Goal: Task Accomplishment & Management: Manage account settings

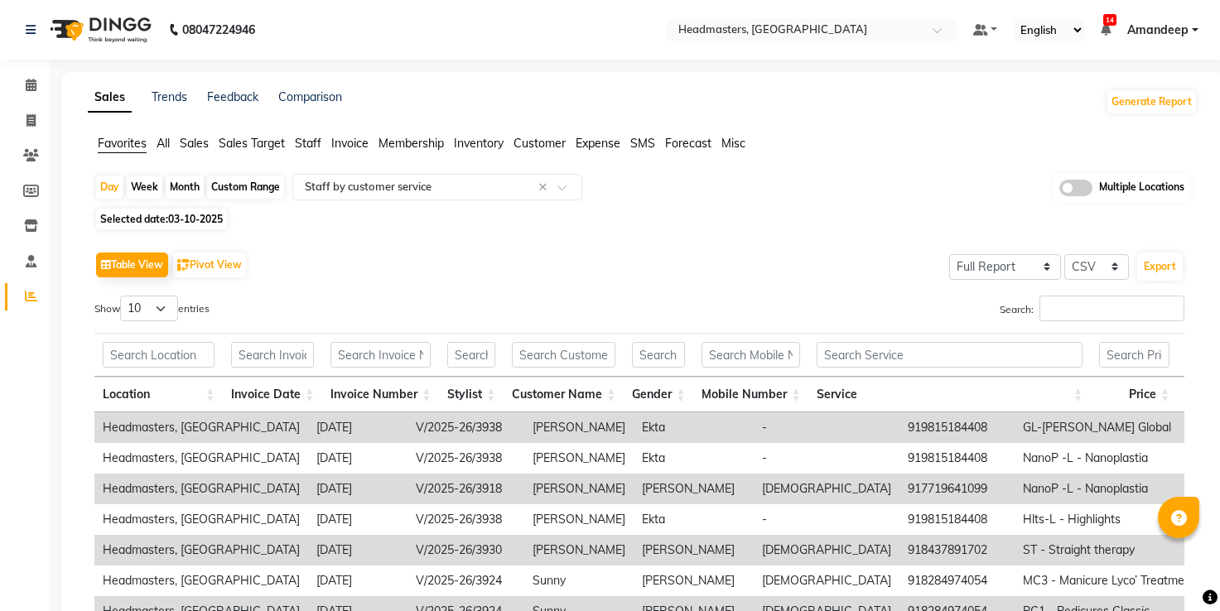
select select "full_report"
select select "csv"
drag, startPoint x: 38, startPoint y: 141, endPoint x: 34, endPoint y: 160, distance: 19.5
click at [34, 160] on li "Clients" at bounding box center [25, 156] width 50 height 36
click at [34, 160] on icon at bounding box center [31, 155] width 16 height 12
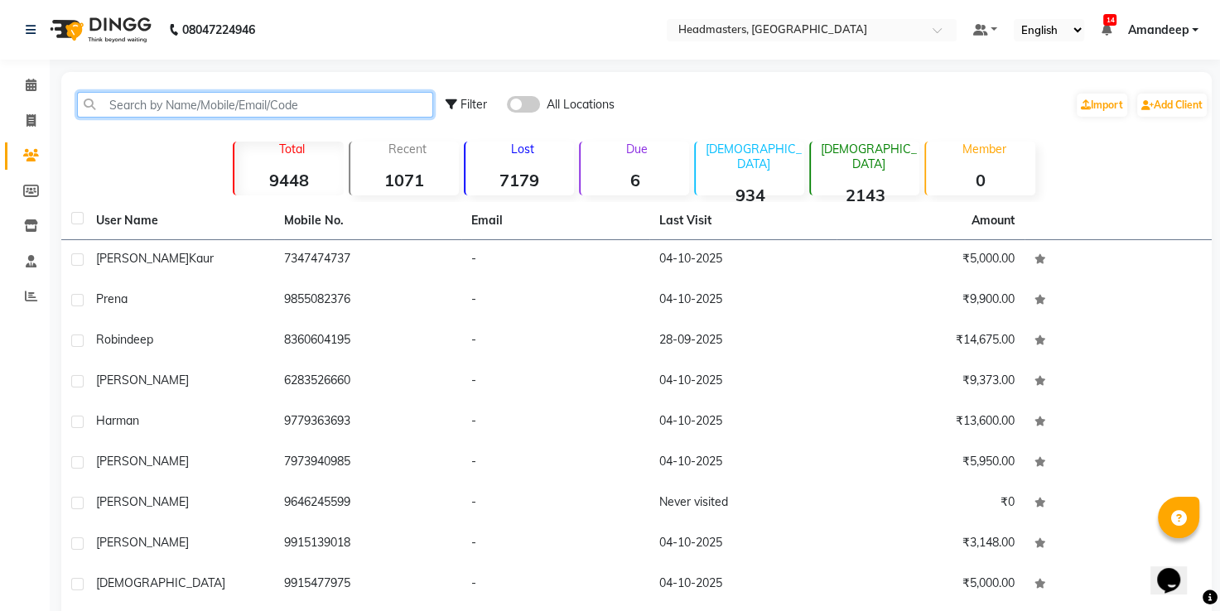
click at [227, 96] on input "text" at bounding box center [255, 105] width 356 height 26
paste input "9115992038"
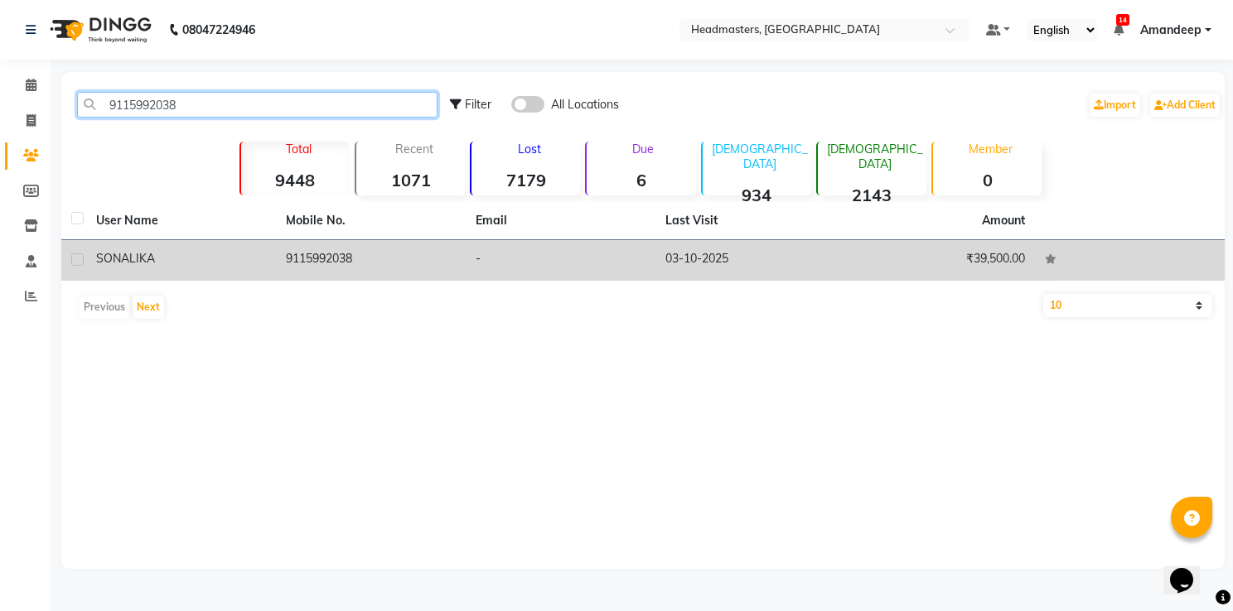
type input "9115992038"
click at [264, 259] on div "SONALIKA" at bounding box center [181, 258] width 170 height 17
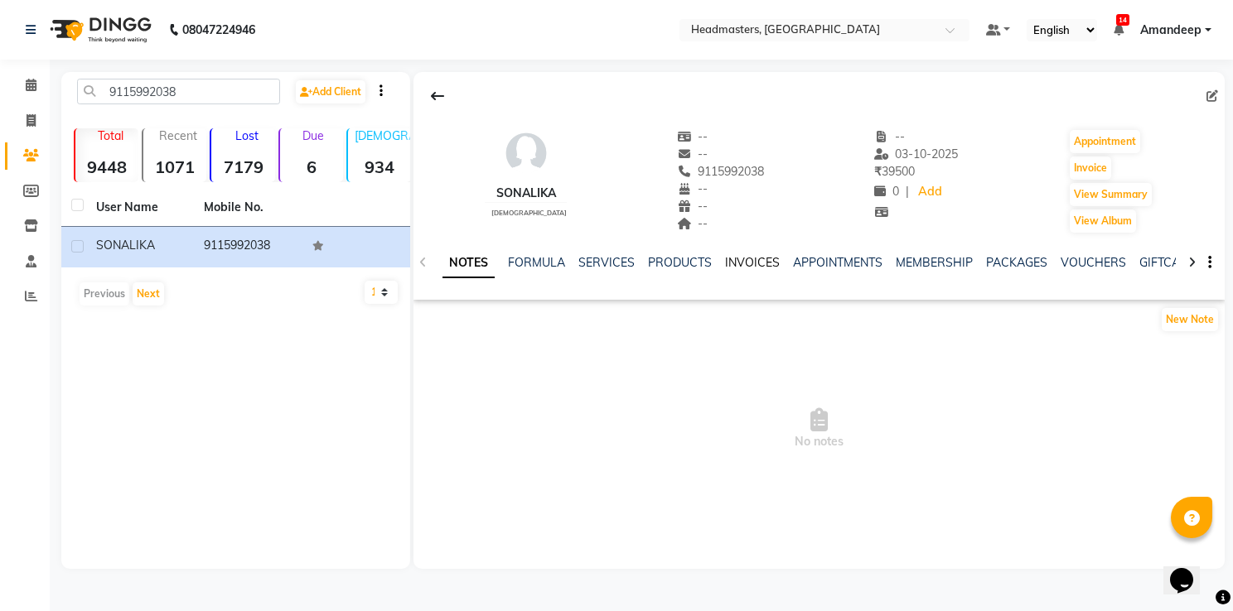
click at [733, 255] on link "INVOICES" at bounding box center [752, 262] width 55 height 15
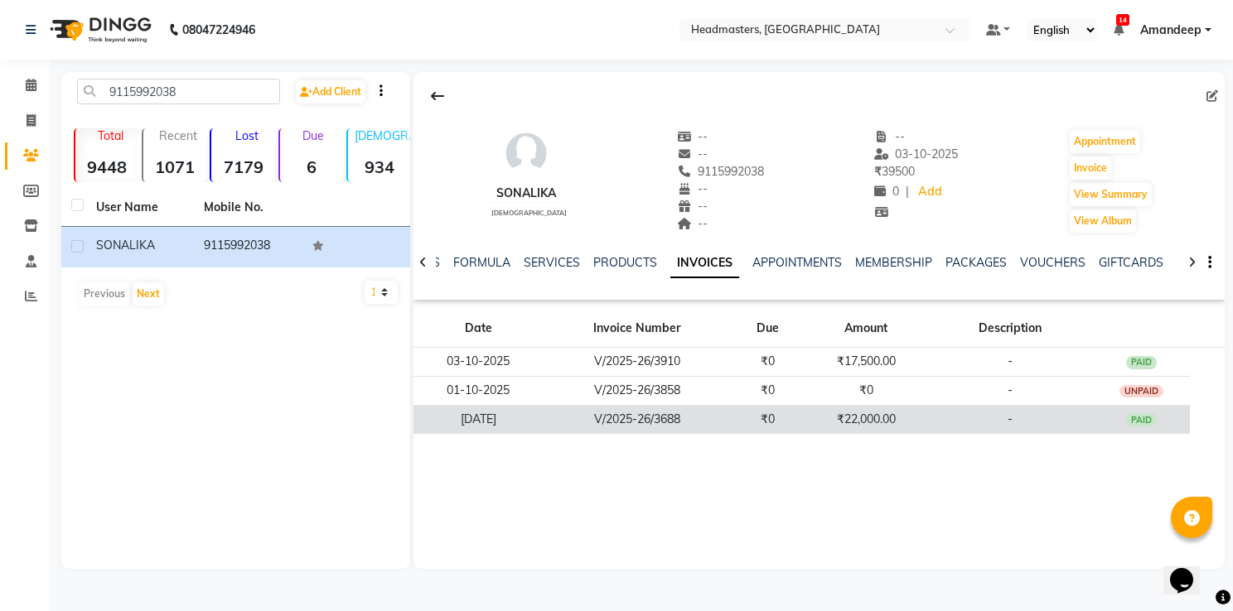
click at [707, 421] on td "V/2025-26/3688" at bounding box center [637, 419] width 188 height 29
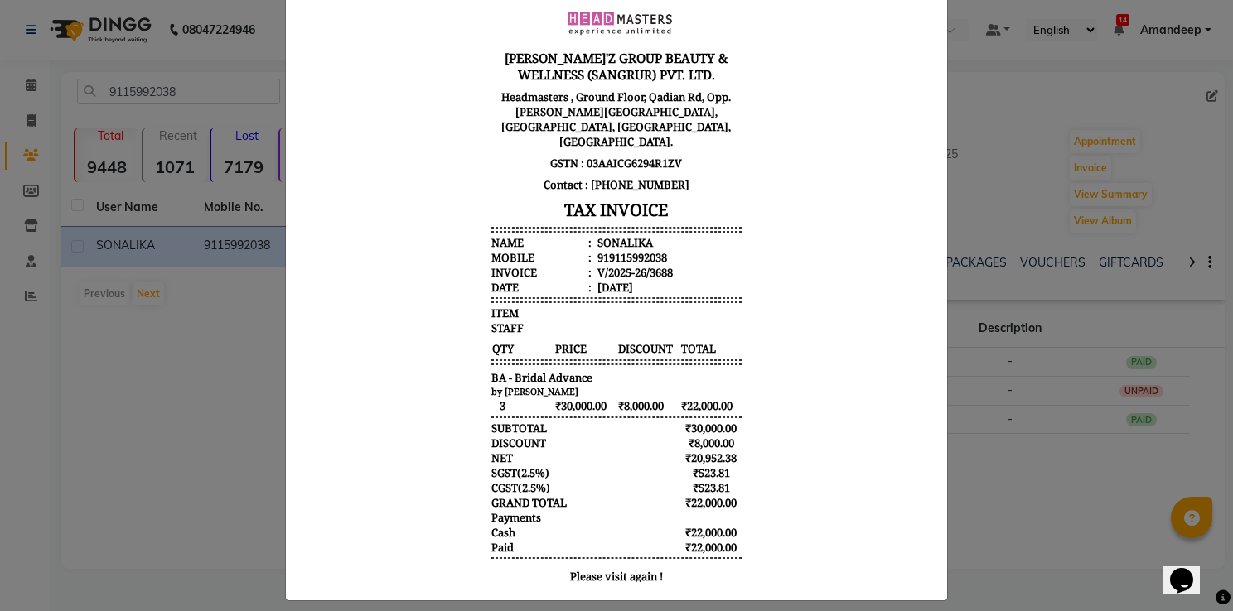
scroll to position [103, 0]
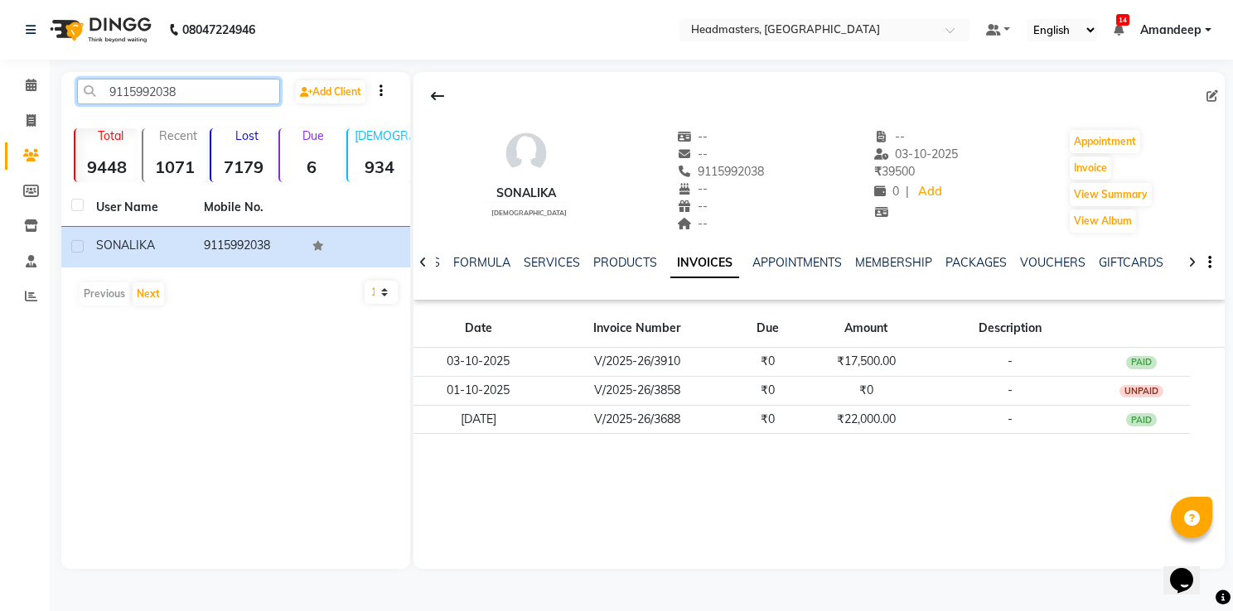
click at [212, 87] on input "9115992038" at bounding box center [178, 92] width 203 height 26
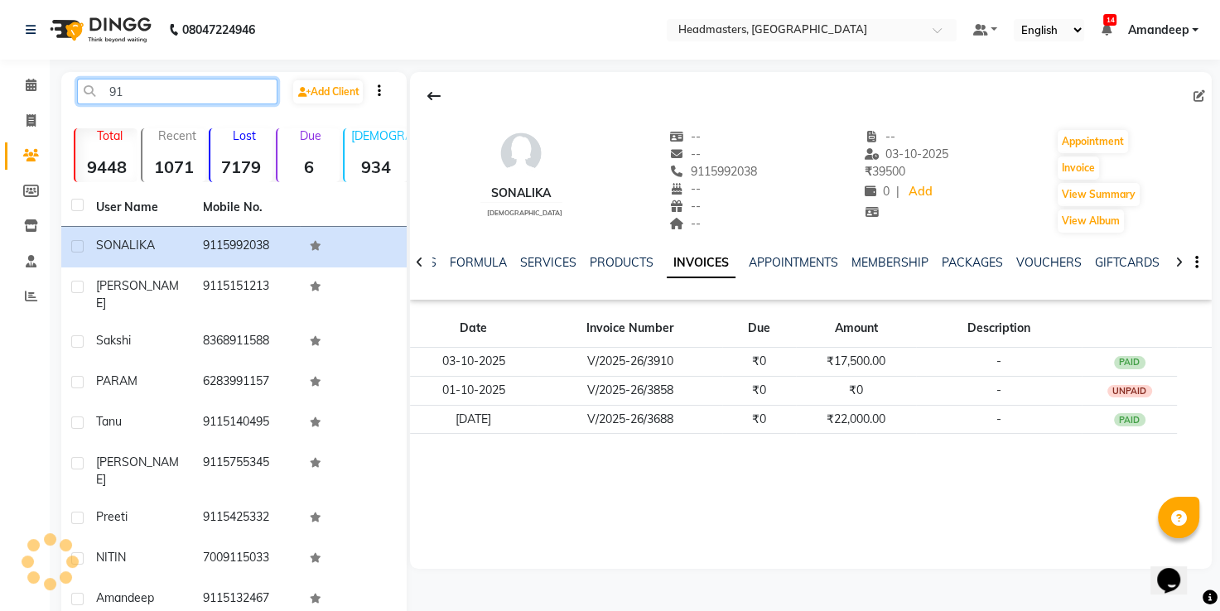
type input "9"
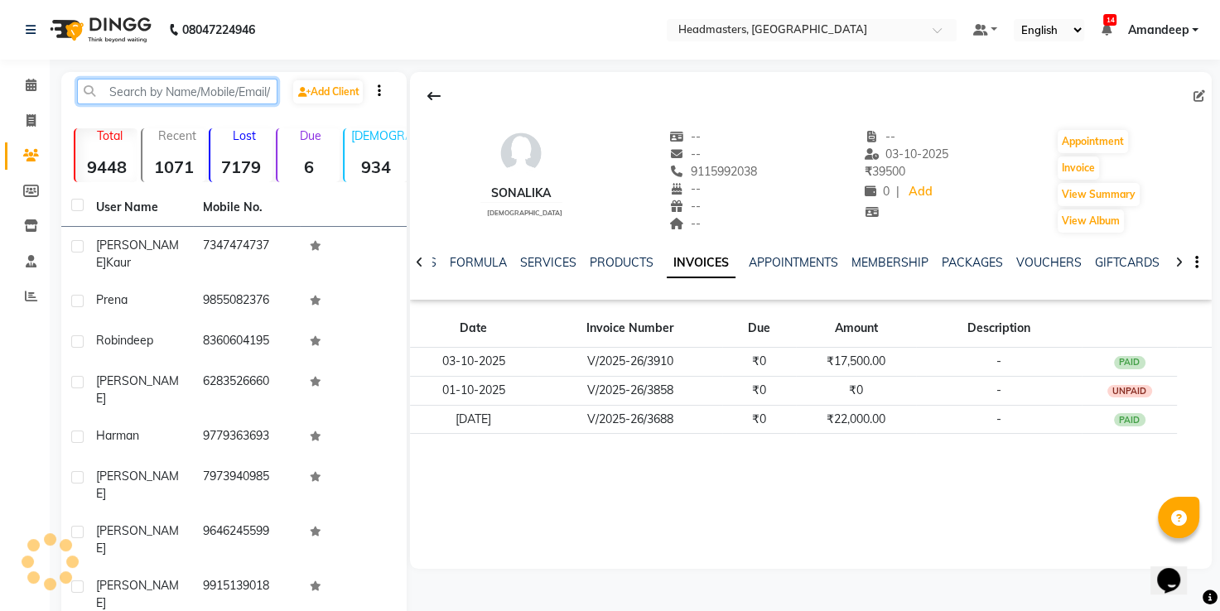
paste input "8427358444"
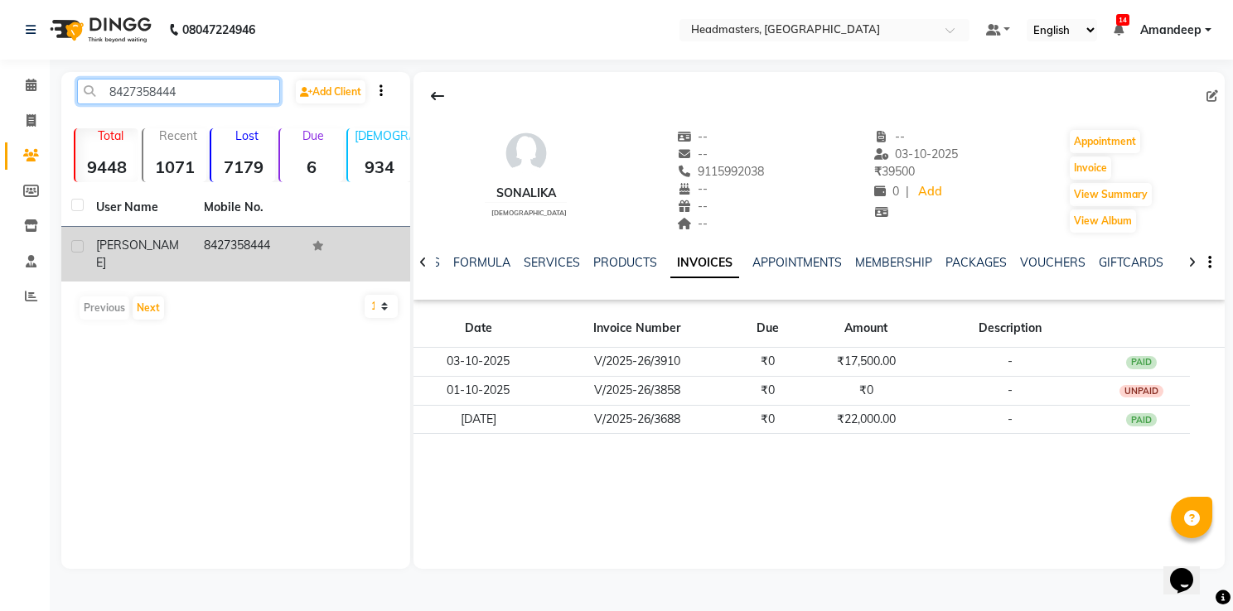
type input "8427358444"
click at [229, 258] on td "8427358444" at bounding box center [248, 254] width 108 height 55
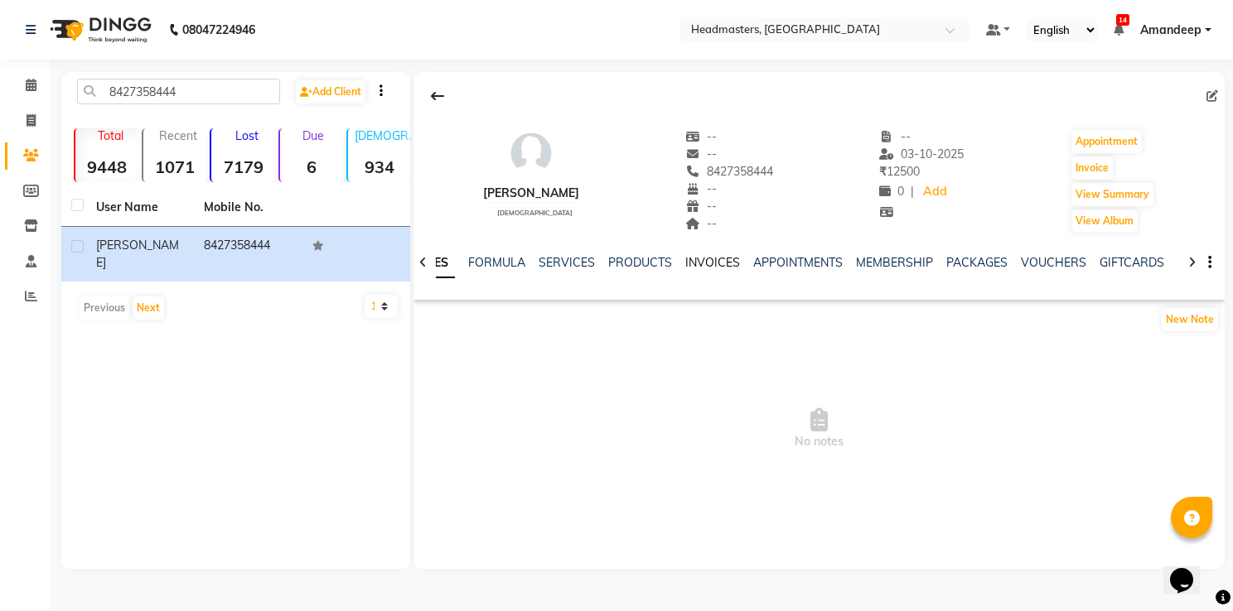
click at [702, 259] on link "INVOICES" at bounding box center [712, 262] width 55 height 15
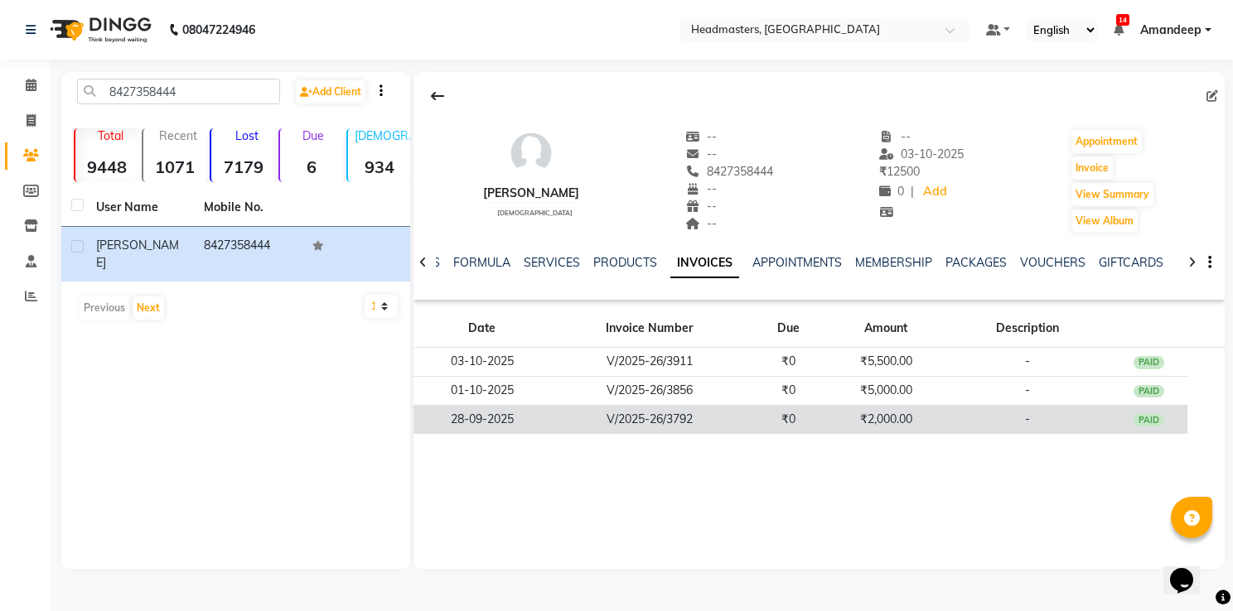
click at [659, 427] on td "V/2025-26/3792" at bounding box center [649, 419] width 199 height 29
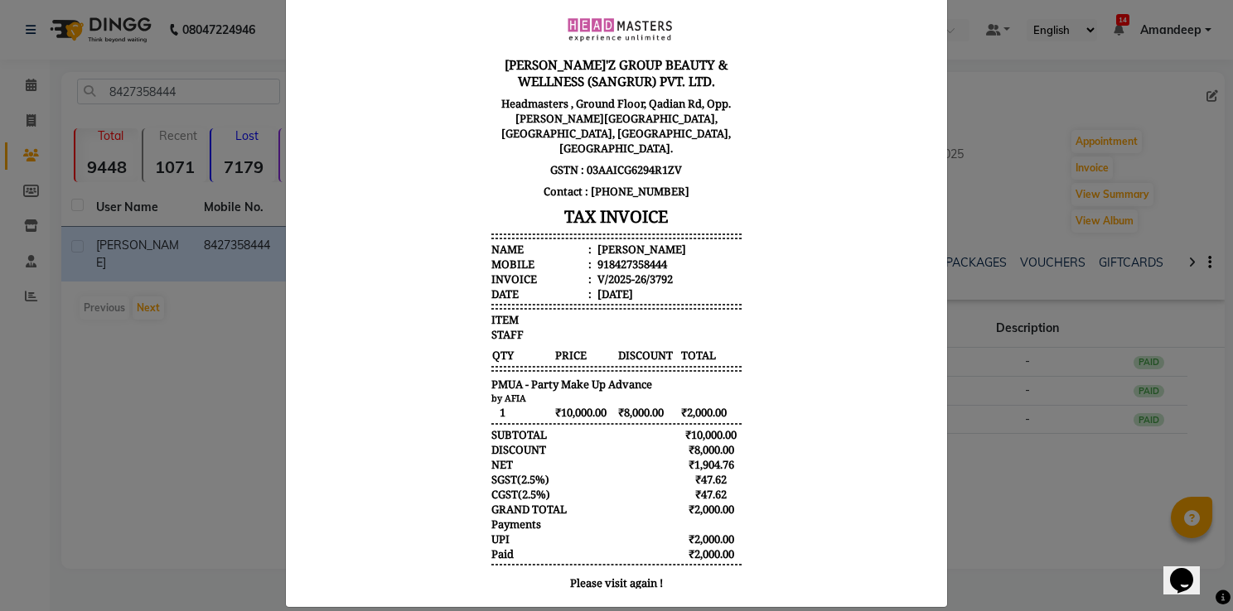
scroll to position [98, 0]
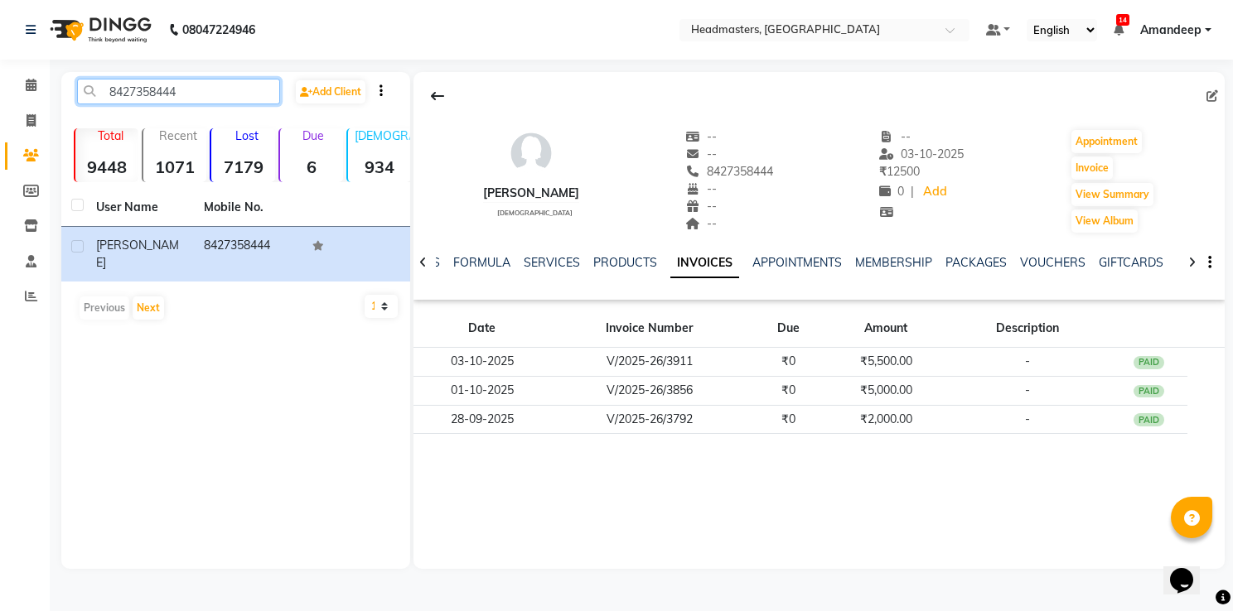
click at [219, 90] on input "8427358444" at bounding box center [178, 92] width 203 height 26
type input "8"
paste input "9877506439"
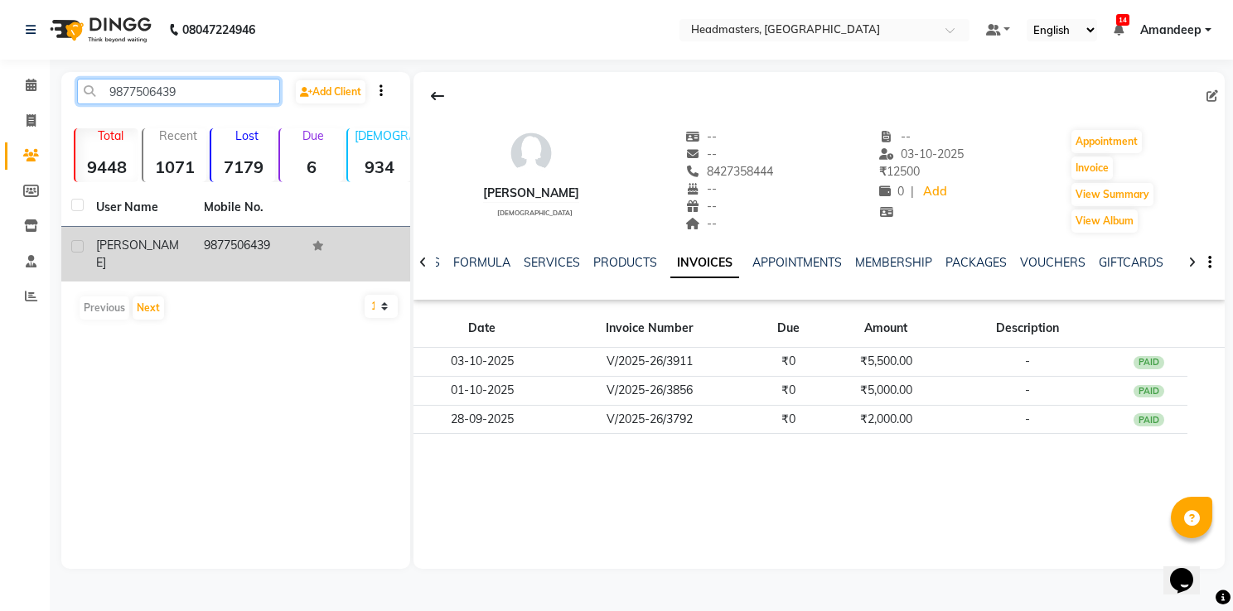
type input "9877506439"
click at [215, 254] on td "9877506439" at bounding box center [248, 254] width 108 height 55
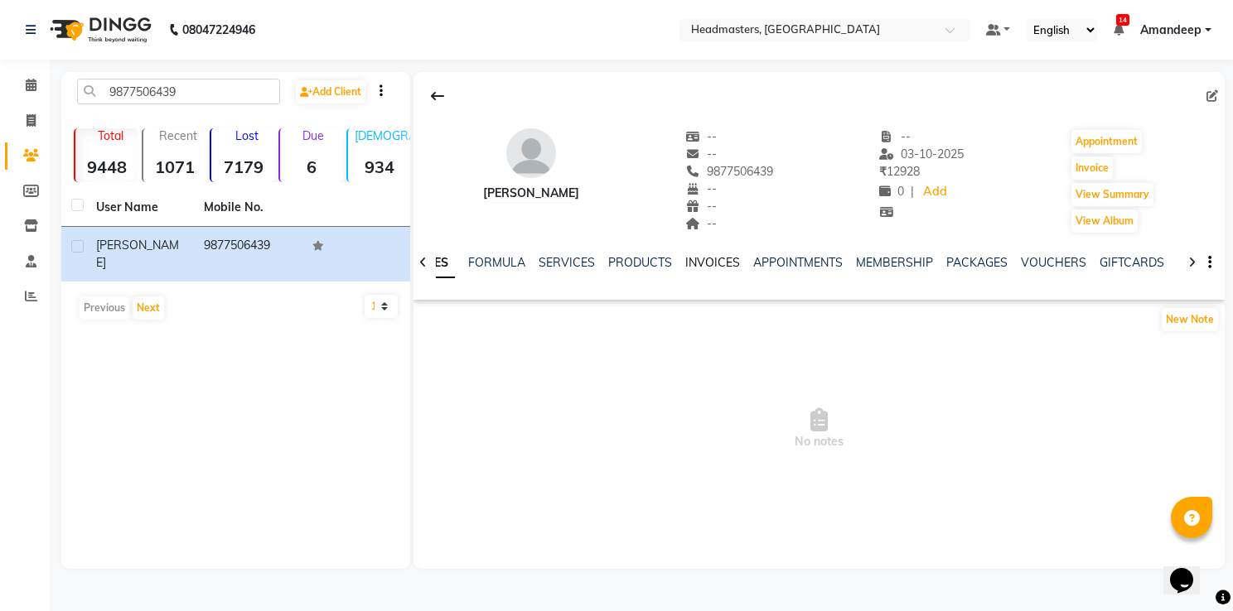
click at [708, 267] on link "INVOICES" at bounding box center [712, 262] width 55 height 15
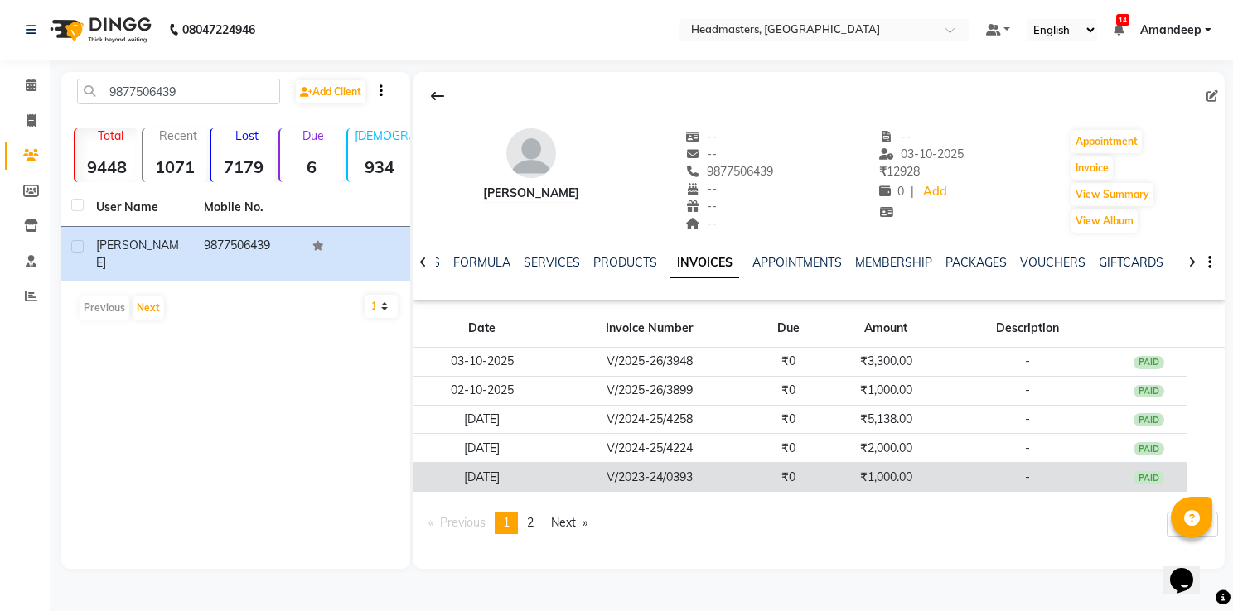
click at [734, 476] on td "V/2023-24/0393" at bounding box center [649, 477] width 199 height 29
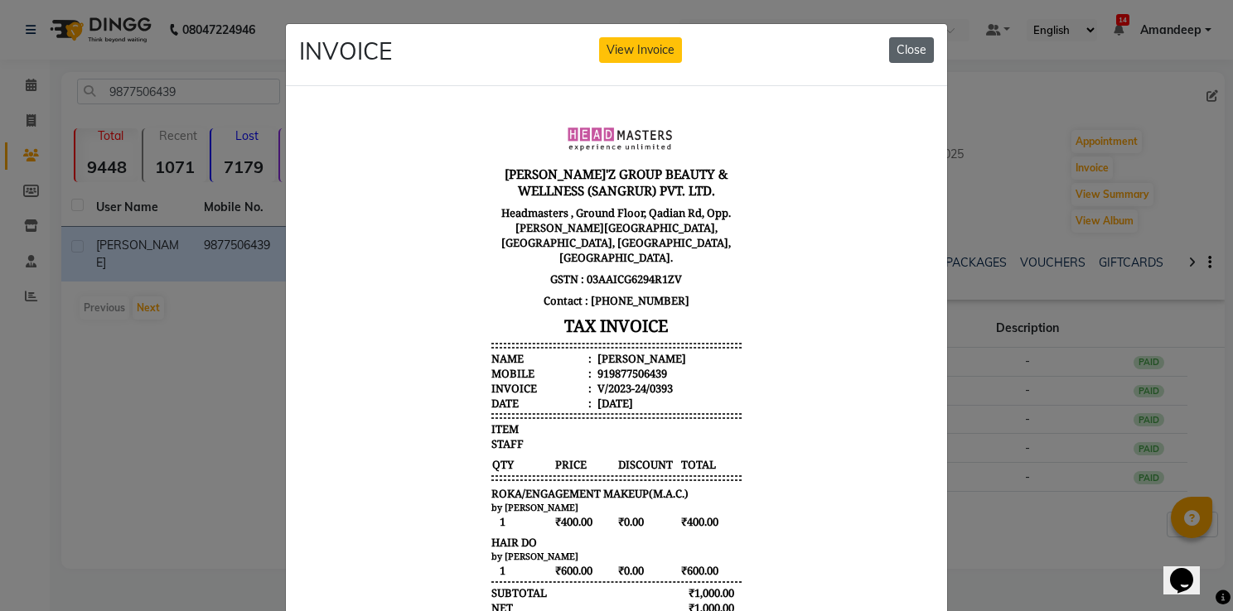
drag, startPoint x: 907, startPoint y: 44, endPoint x: 542, endPoint y: 132, distance: 375.8
click at [907, 44] on button "Close" at bounding box center [911, 50] width 45 height 26
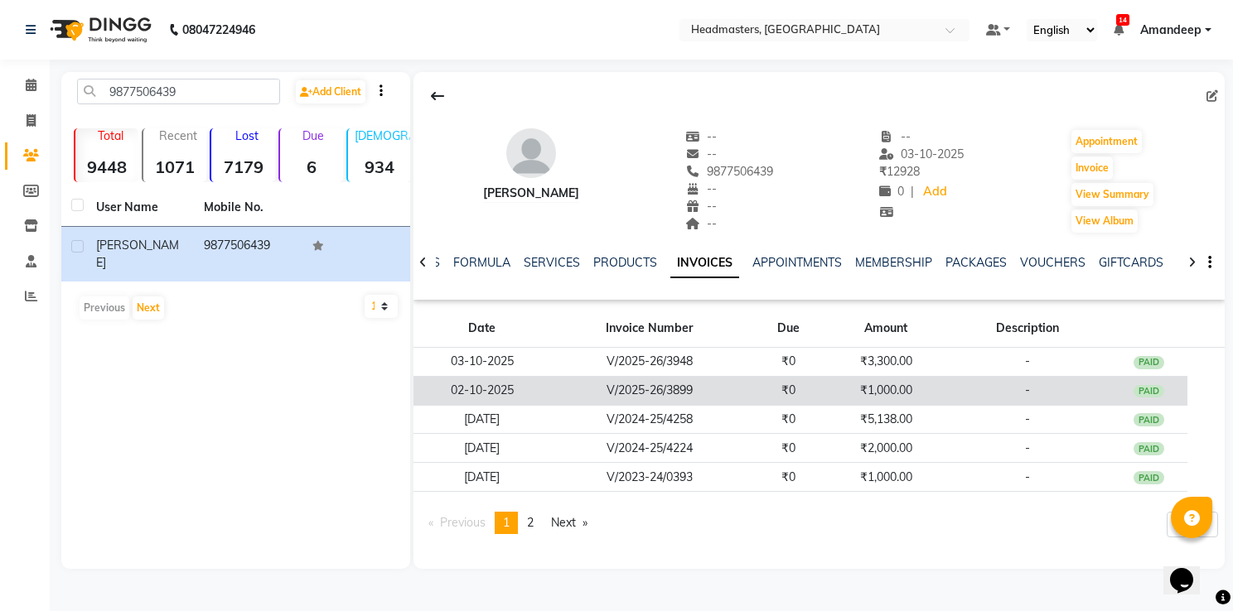
click at [689, 386] on td "V/2025-26/3899" at bounding box center [649, 390] width 199 height 29
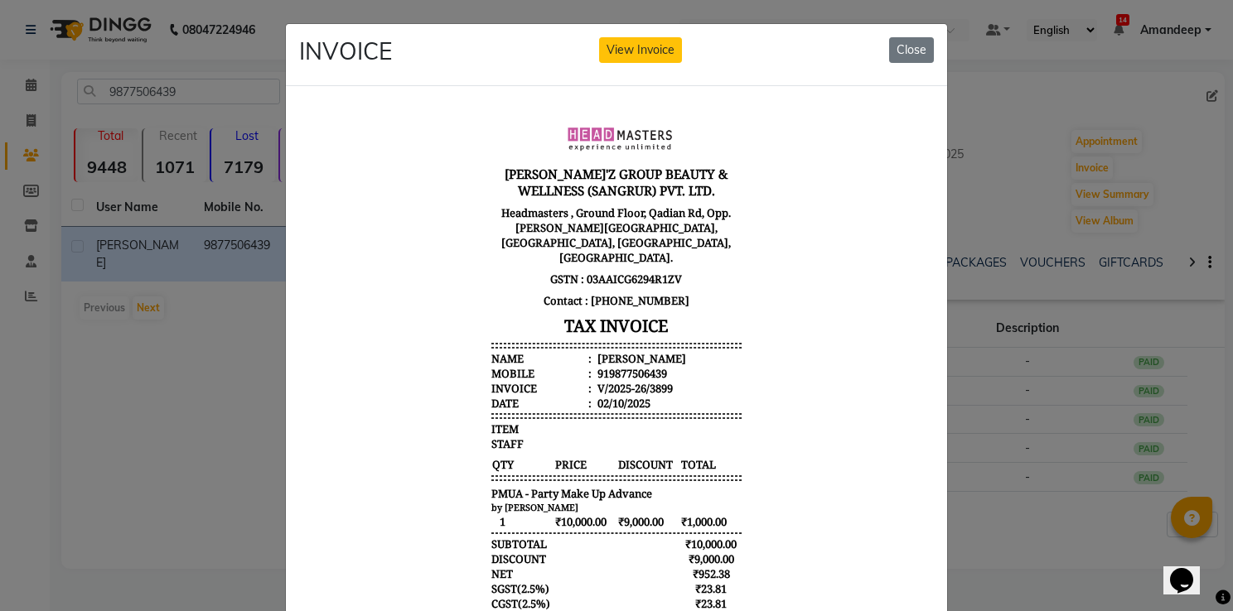
click at [928, 51] on div "INVOICE View Invoice Close" at bounding box center [616, 55] width 661 height 62
drag, startPoint x: 928, startPoint y: 51, endPoint x: 895, endPoint y: 48, distance: 33.3
click at [895, 48] on div "INVOICE View Invoice Close" at bounding box center [616, 55] width 661 height 62
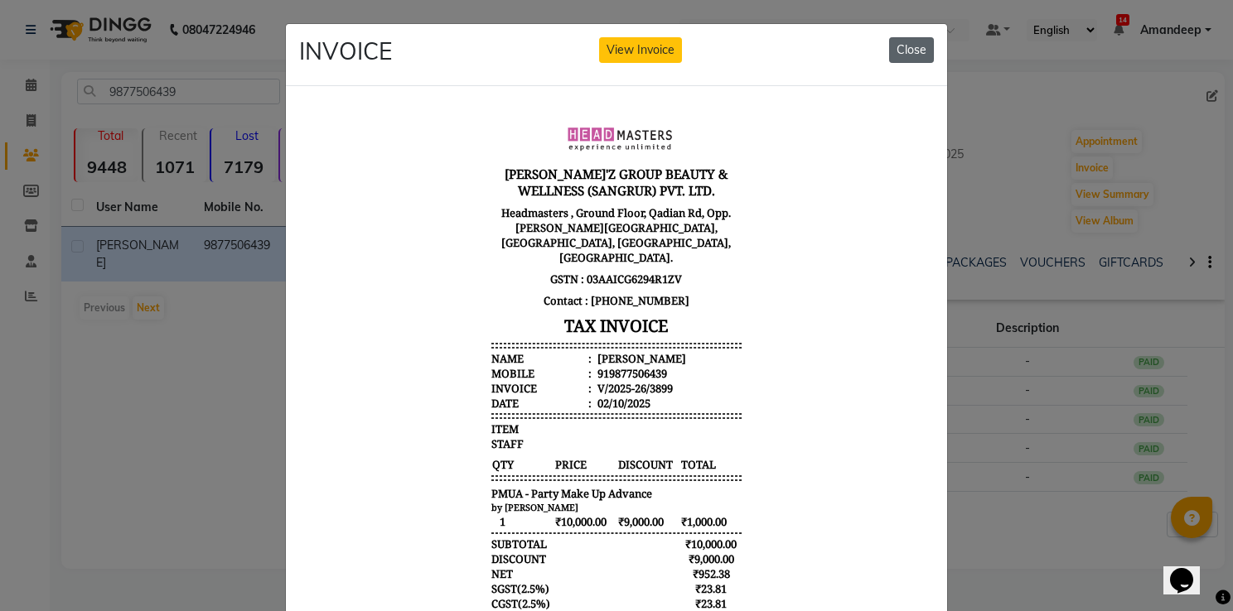
click at [895, 48] on button "Close" at bounding box center [911, 50] width 45 height 26
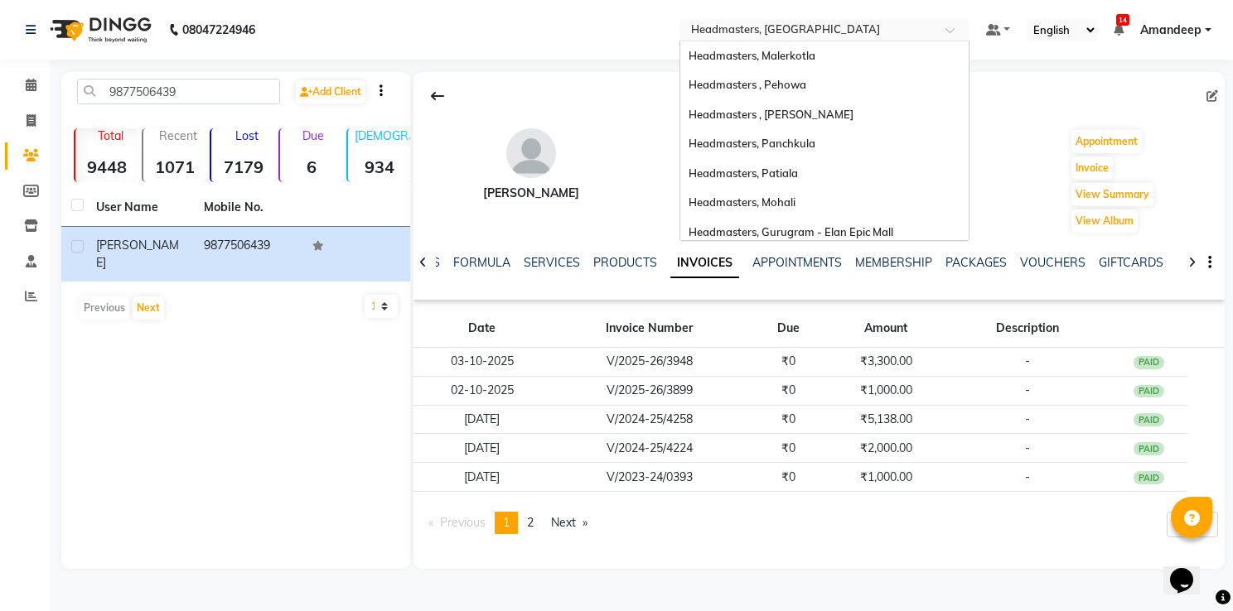
click at [832, 31] on input "text" at bounding box center [808, 31] width 240 height 17
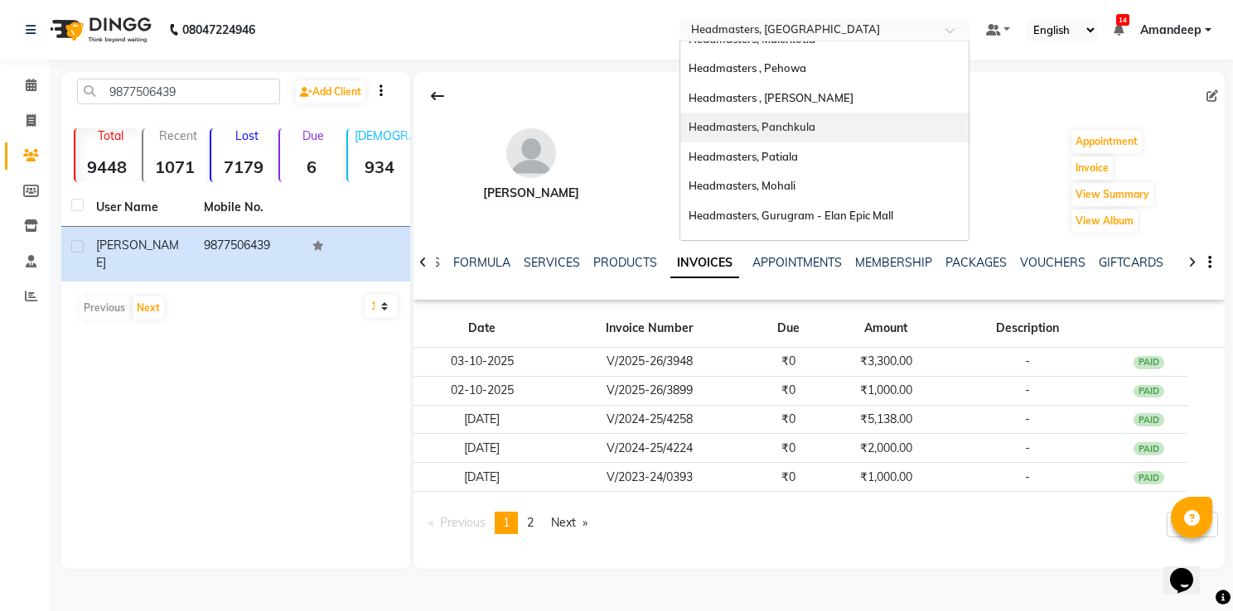
scroll to position [183, 0]
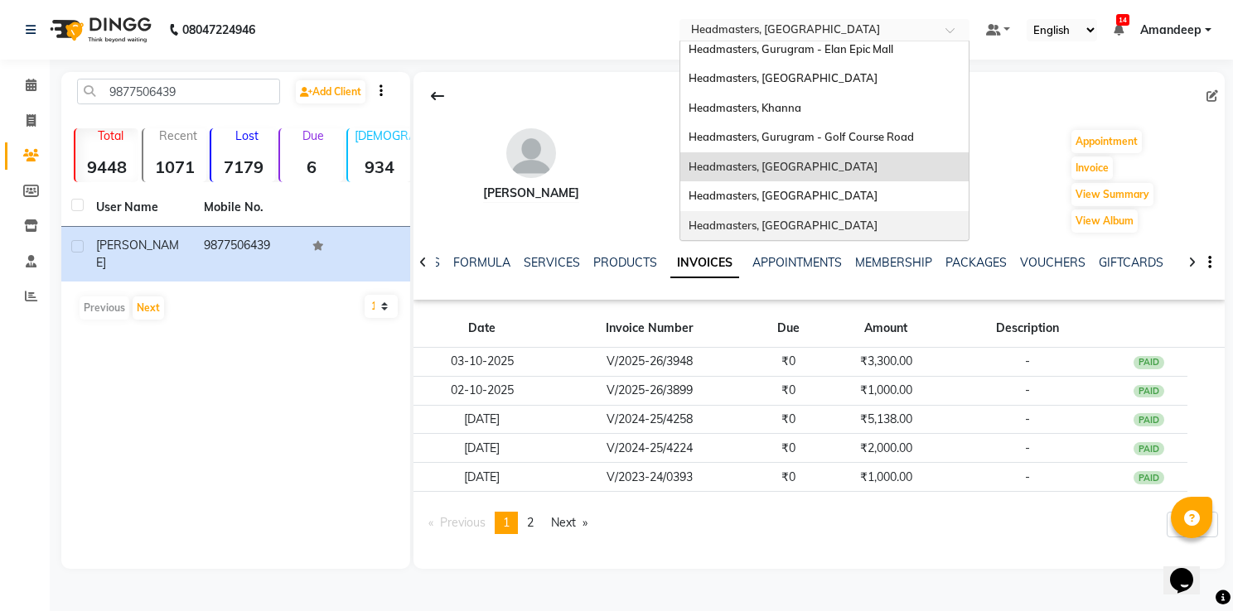
click at [782, 214] on div "Headmasters, [GEOGRAPHIC_DATA]" at bounding box center [824, 226] width 288 height 30
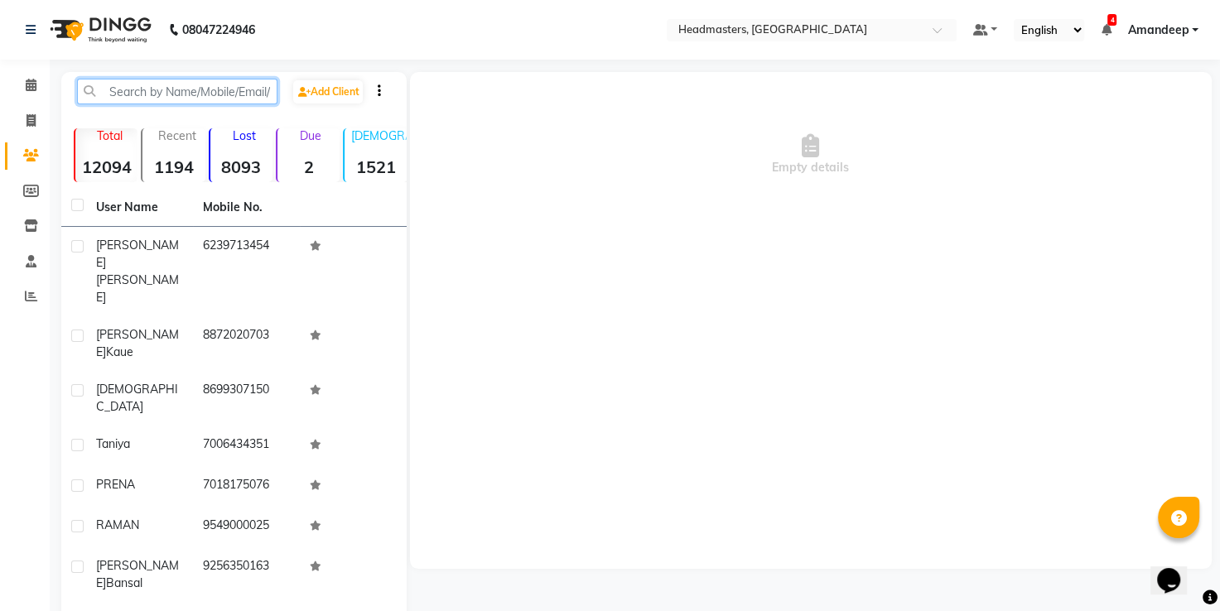
click at [152, 95] on input "text" at bounding box center [177, 92] width 200 height 26
click at [30, 290] on icon at bounding box center [31, 296] width 12 height 12
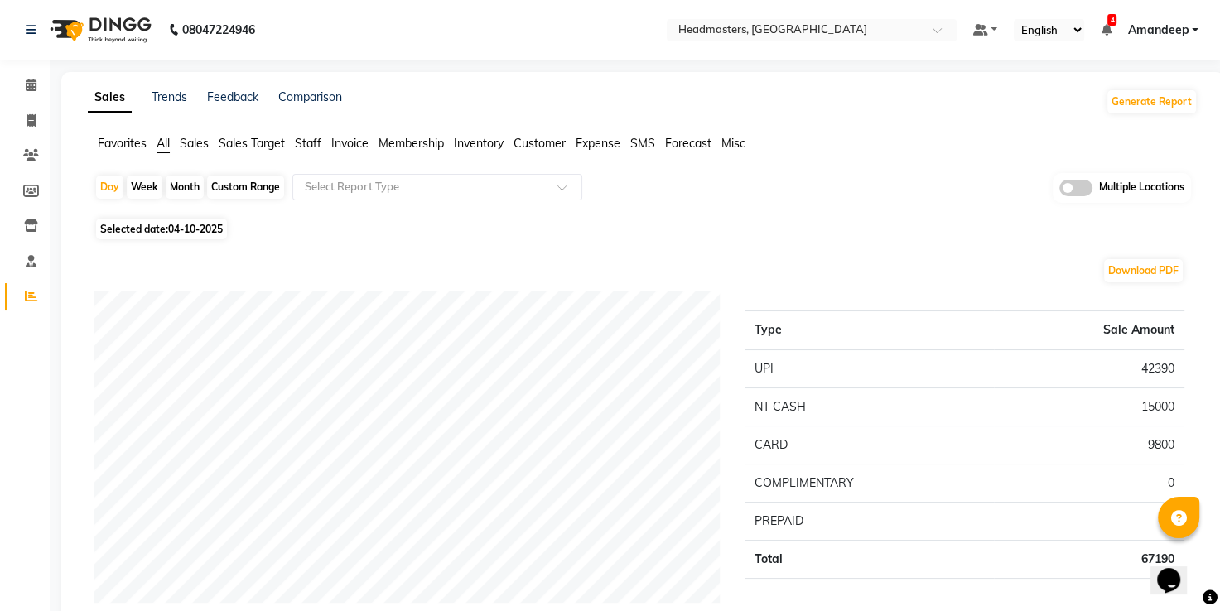
click at [147, 228] on span "Selected date: 04-10-2025" at bounding box center [161, 229] width 131 height 21
select select "10"
select select "2025"
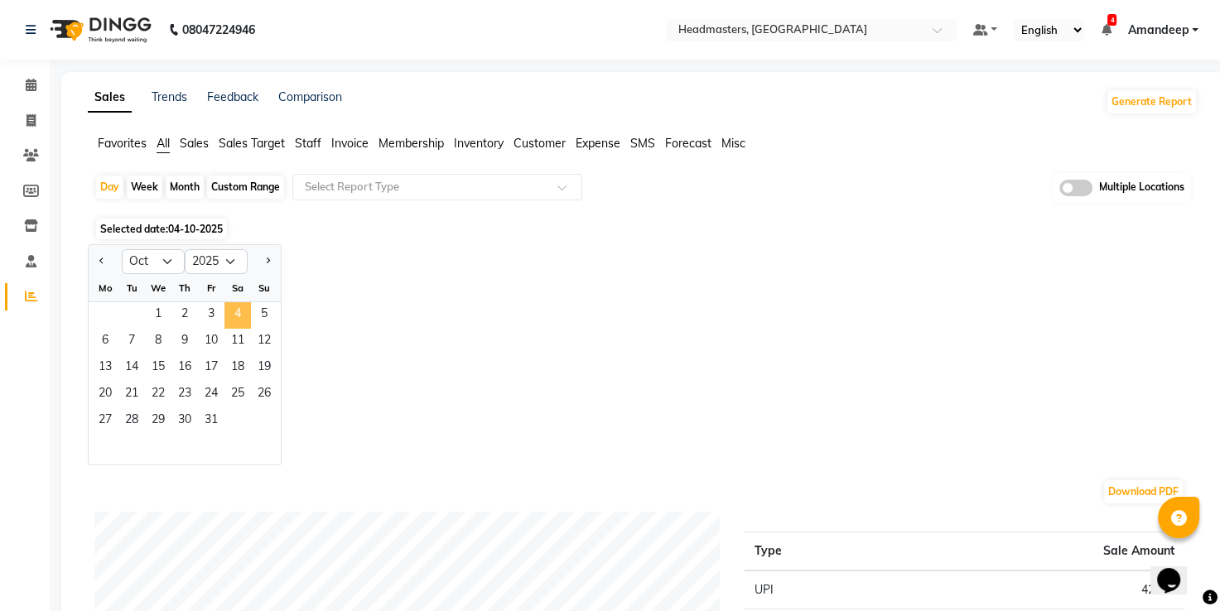
click at [228, 320] on span "4" at bounding box center [238, 315] width 27 height 27
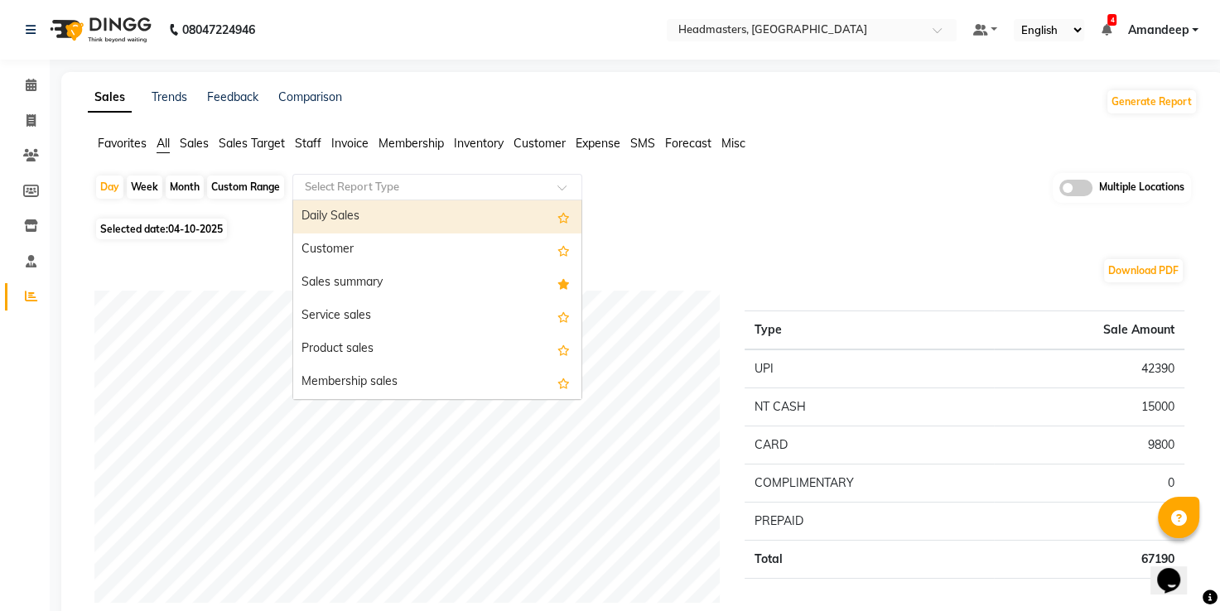
click at [362, 187] on input "text" at bounding box center [421, 187] width 239 height 17
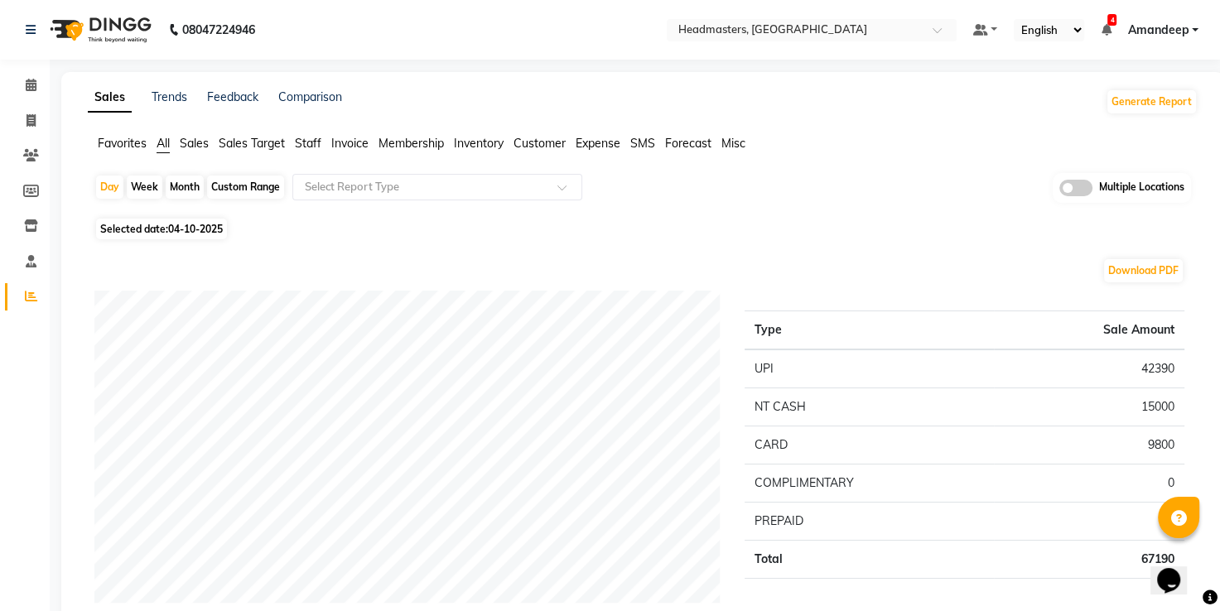
click at [111, 147] on span "Favorites" at bounding box center [122, 143] width 49 height 15
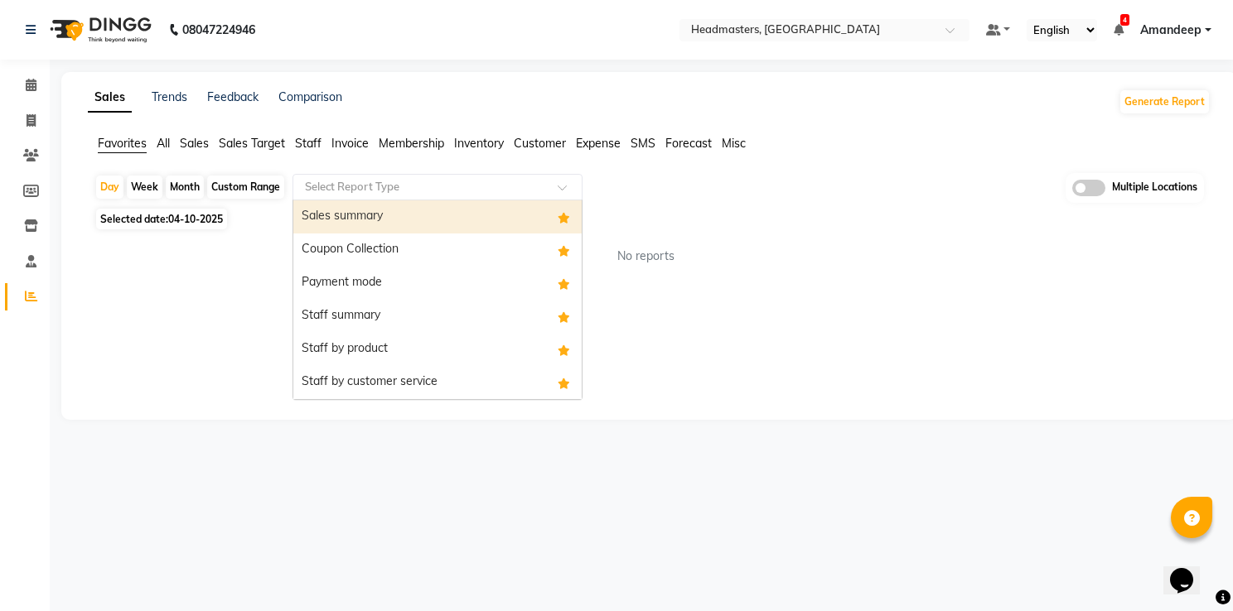
drag, startPoint x: 326, startPoint y: 176, endPoint x: 361, endPoint y: 222, distance: 57.8
click at [361, 200] on ng-select "Select Report Type Sales summary Coupon Collection Payment mode Staff summary S…" at bounding box center [437, 187] width 290 height 27
click at [361, 222] on div "Sales summary" at bounding box center [437, 216] width 288 height 33
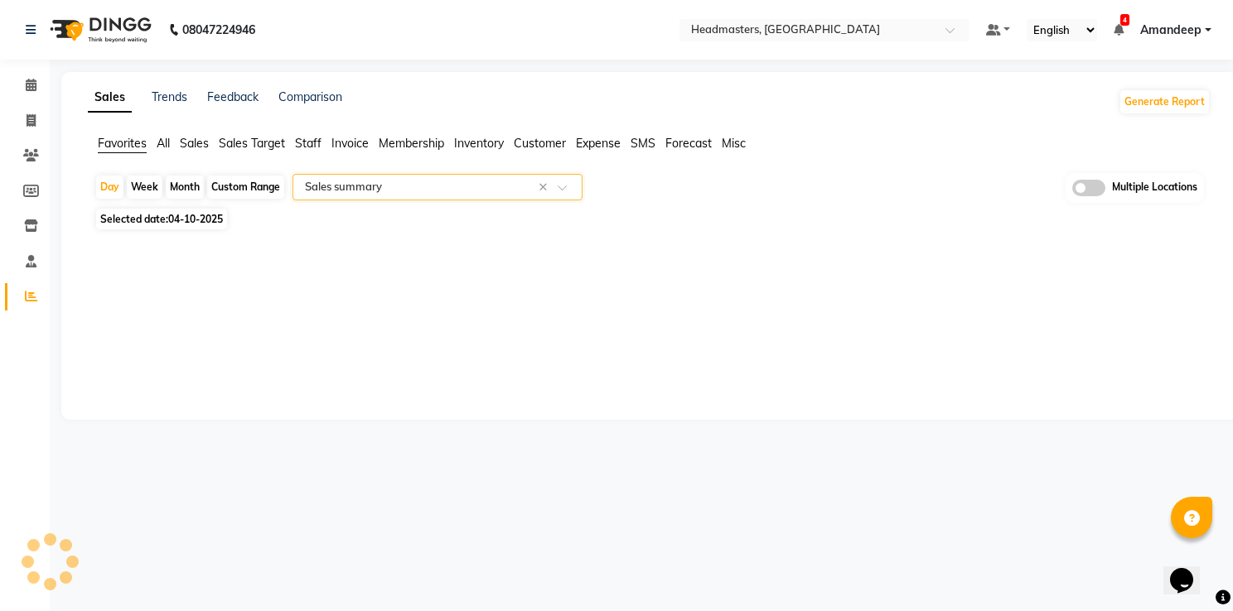
select select "full_report"
select select "csv"
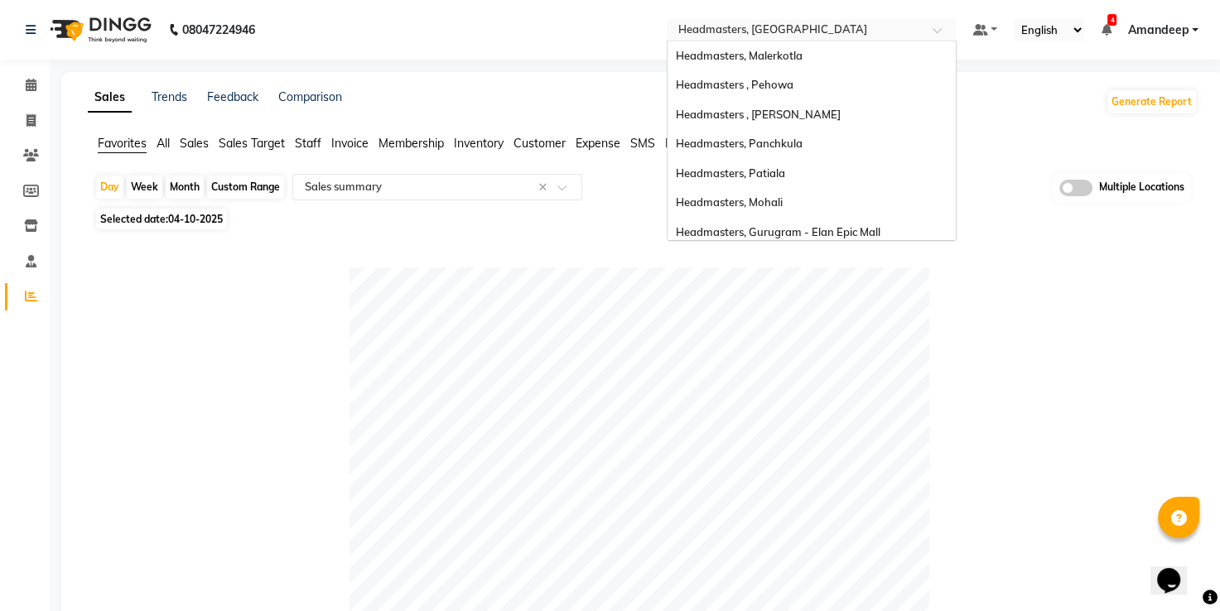
click at [779, 34] on input "text" at bounding box center [795, 31] width 240 height 17
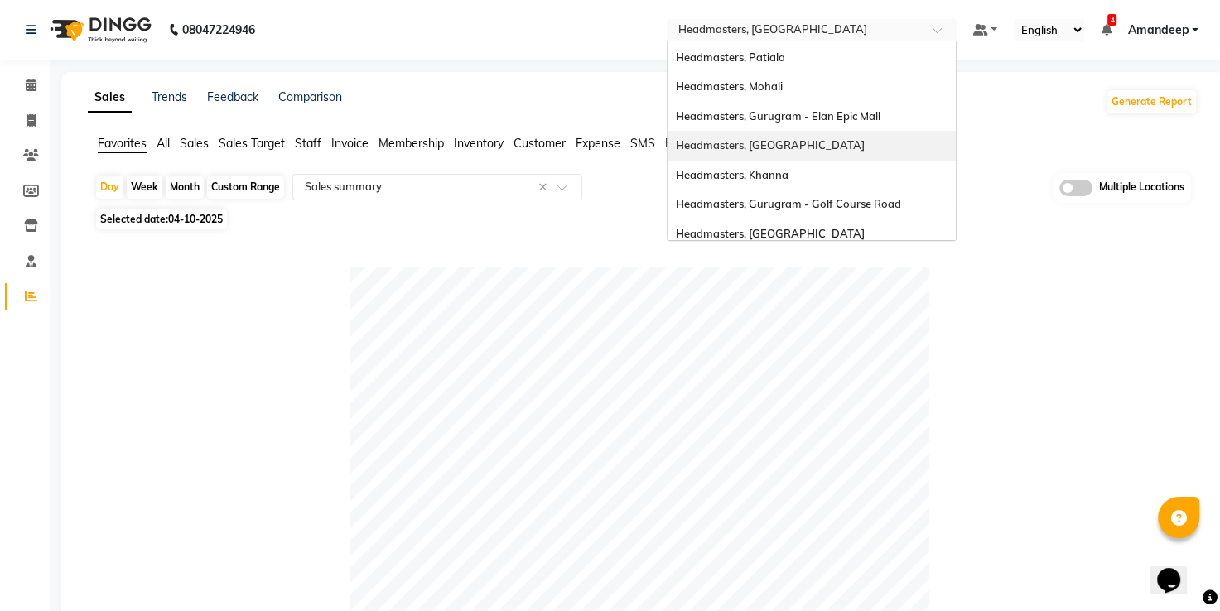
scroll to position [162, 0]
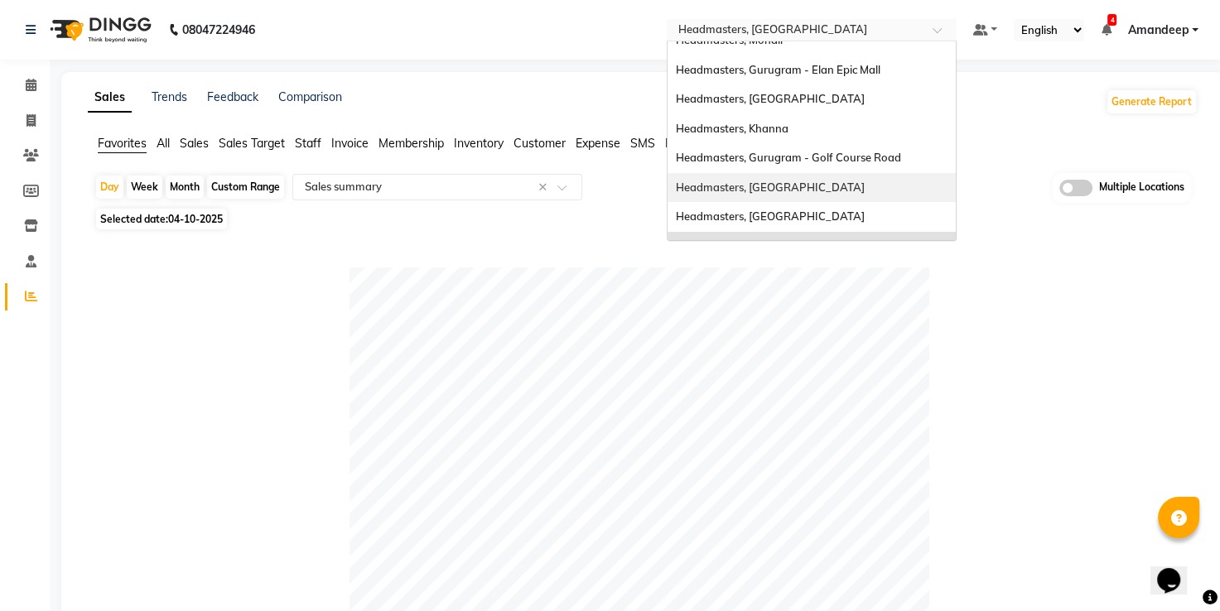
click at [775, 176] on div "Headmasters, Batala" at bounding box center [812, 188] width 288 height 30
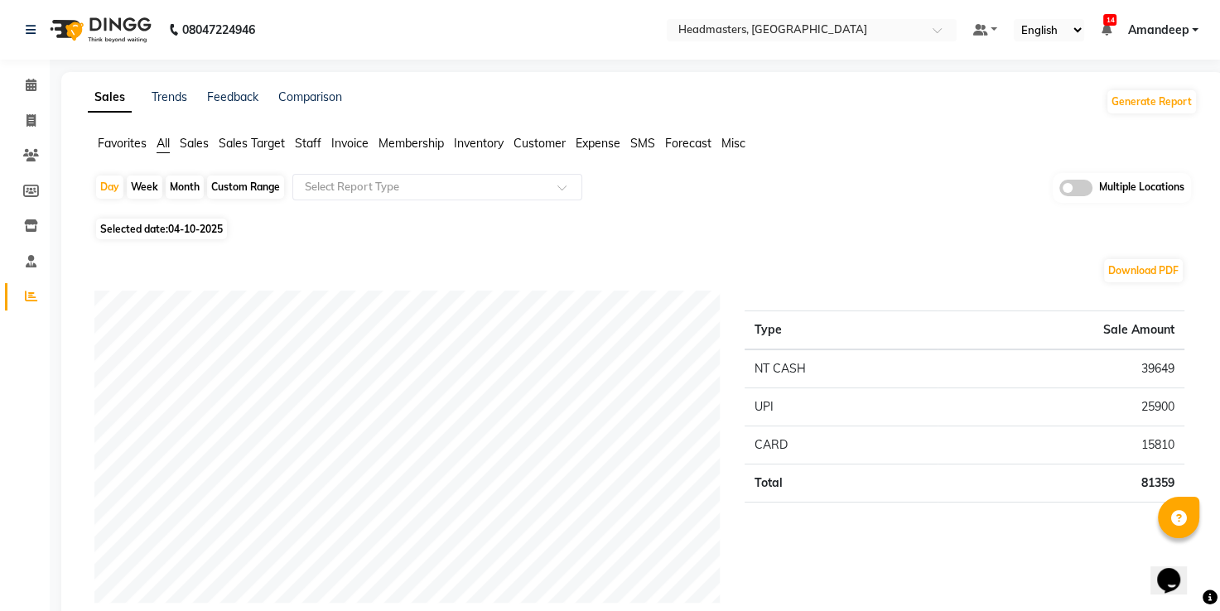
click at [126, 146] on span "Favorites" at bounding box center [122, 143] width 49 height 15
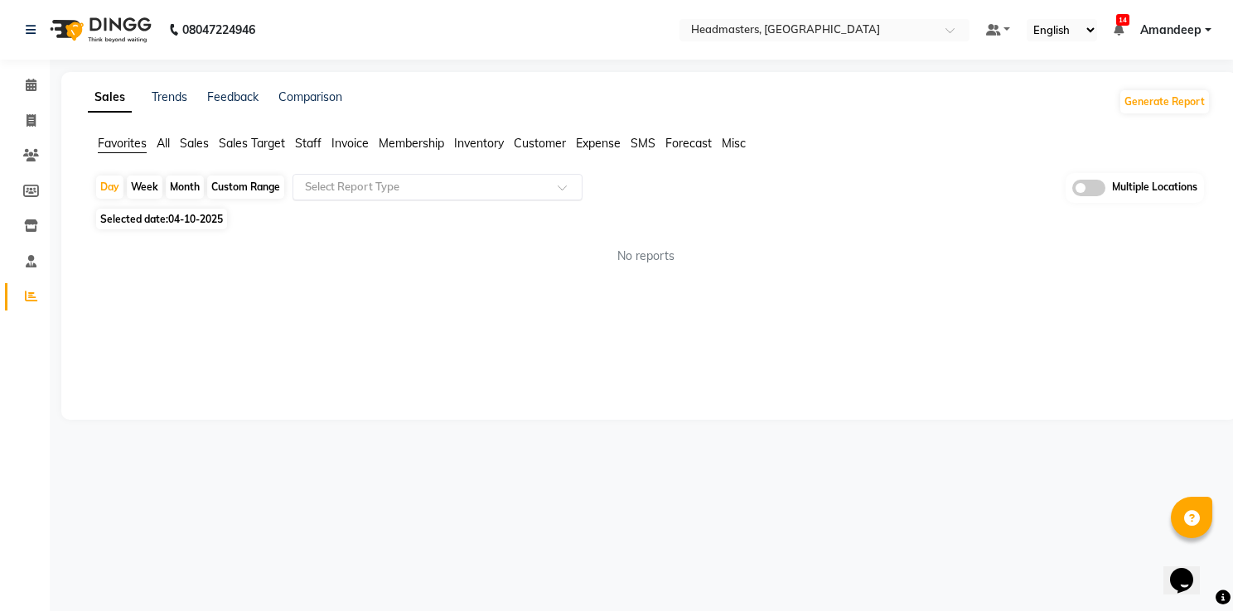
click at [345, 179] on input "text" at bounding box center [421, 187] width 239 height 17
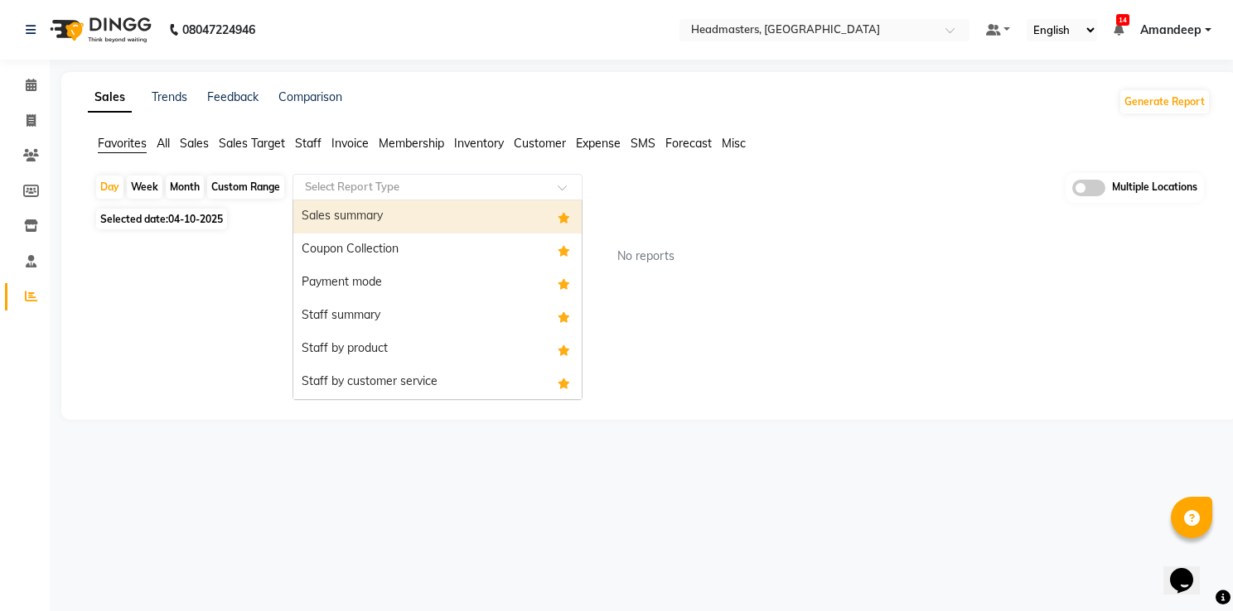
click at [352, 213] on div "Sales summary" at bounding box center [437, 216] width 288 height 33
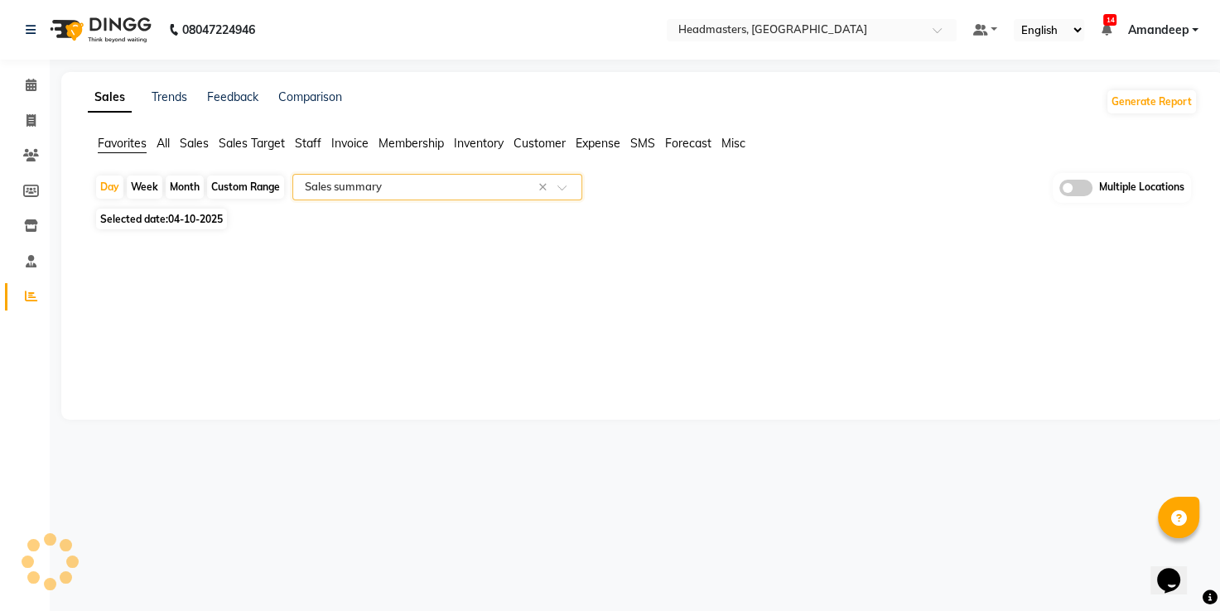
select select "full_report"
select select "csv"
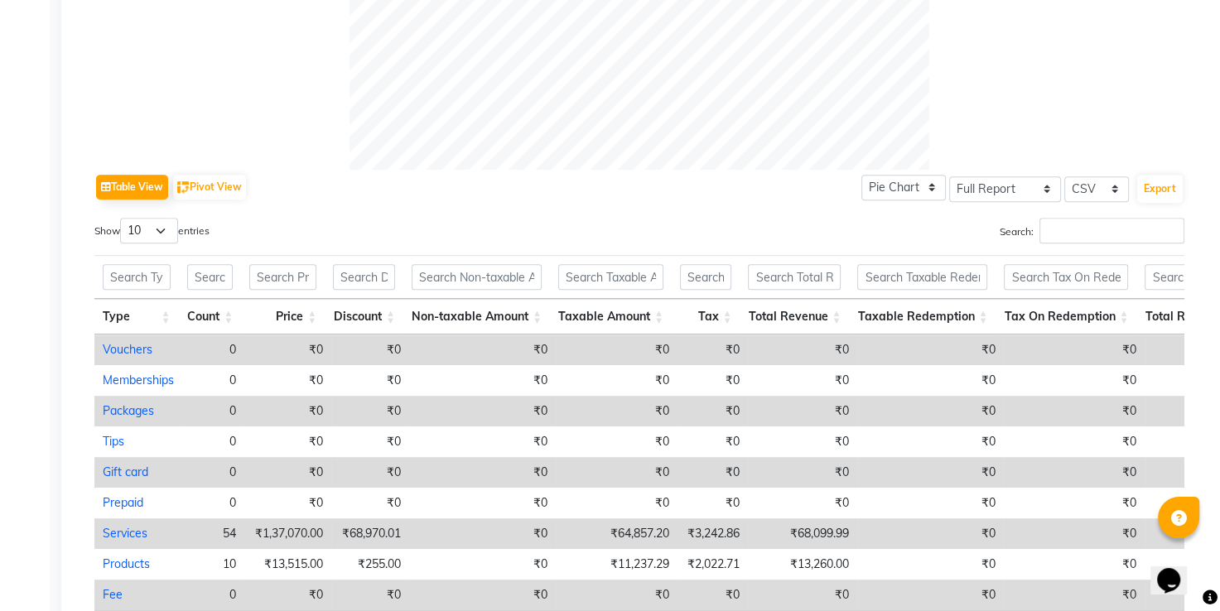
scroll to position [825, 0]
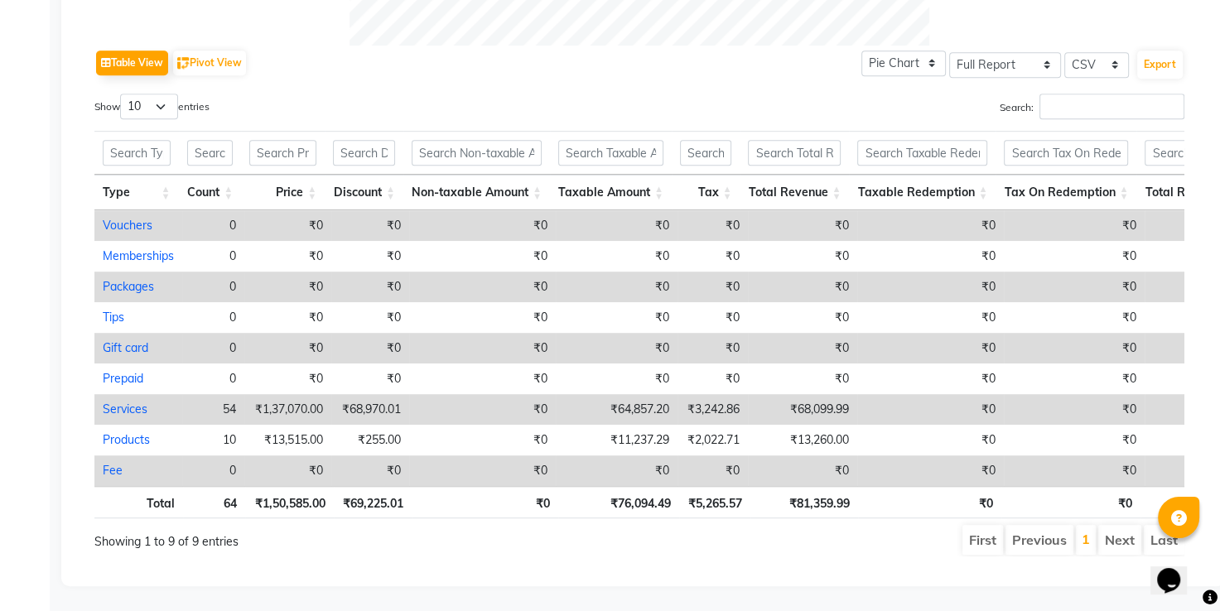
click at [379, 65] on div "Table View Pivot View Pie Chart Bar Chart Select Full Report Filtered Report Se…" at bounding box center [639, 301] width 1090 height 511
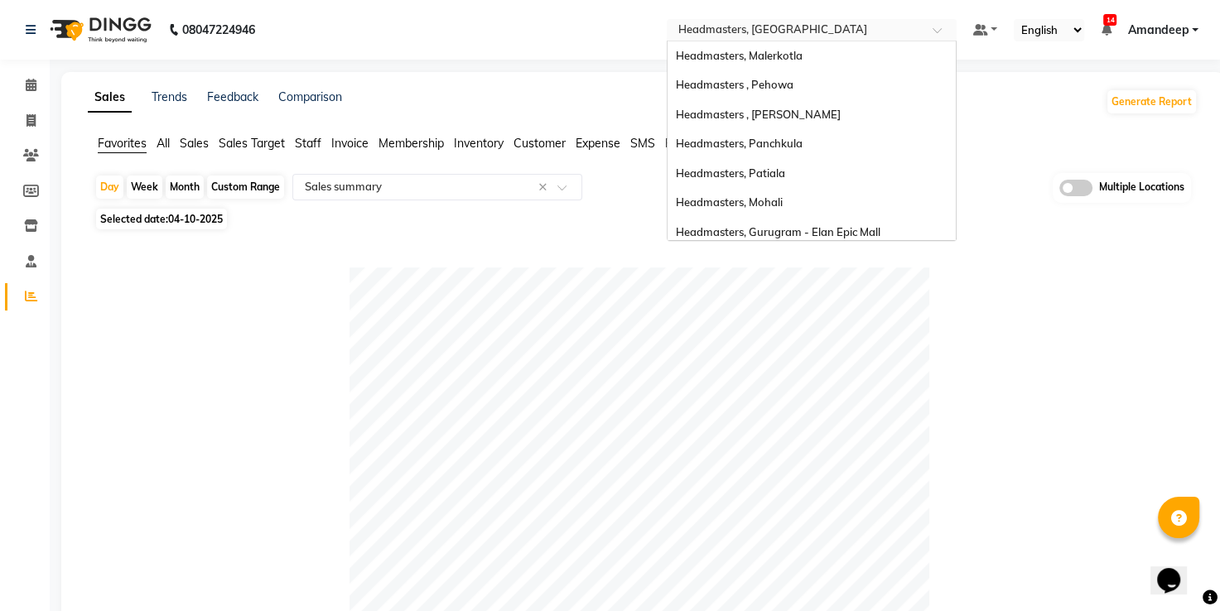
scroll to position [183, 0]
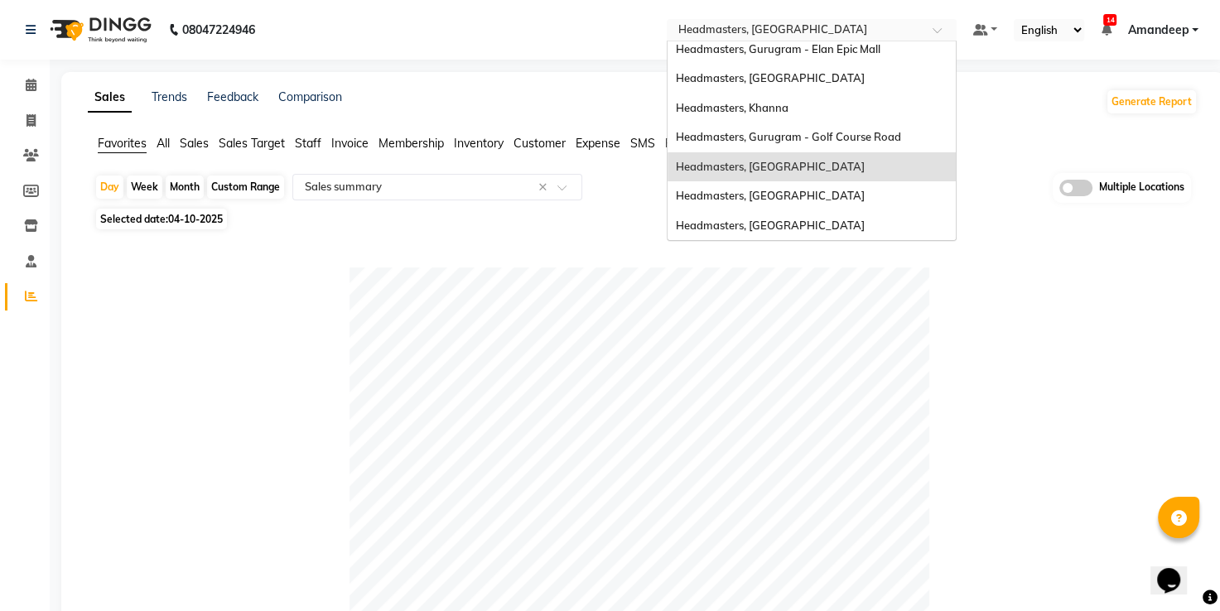
click at [782, 34] on input "text" at bounding box center [795, 31] width 240 height 17
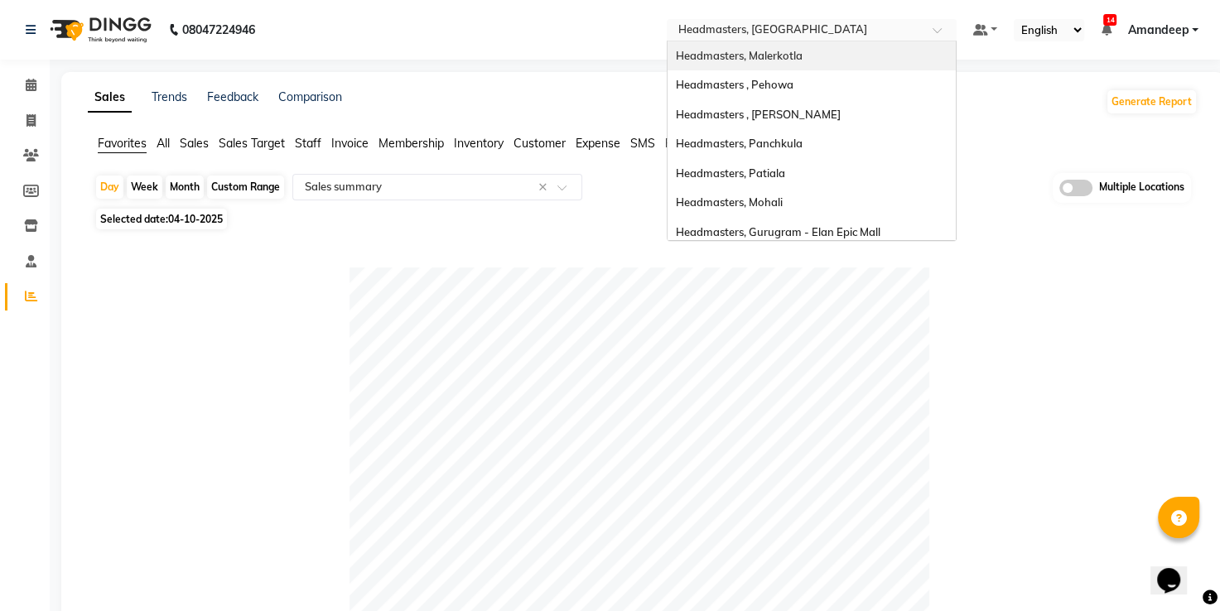
click at [764, 60] on span "Headmasters, Malerkotla" at bounding box center [739, 55] width 127 height 13
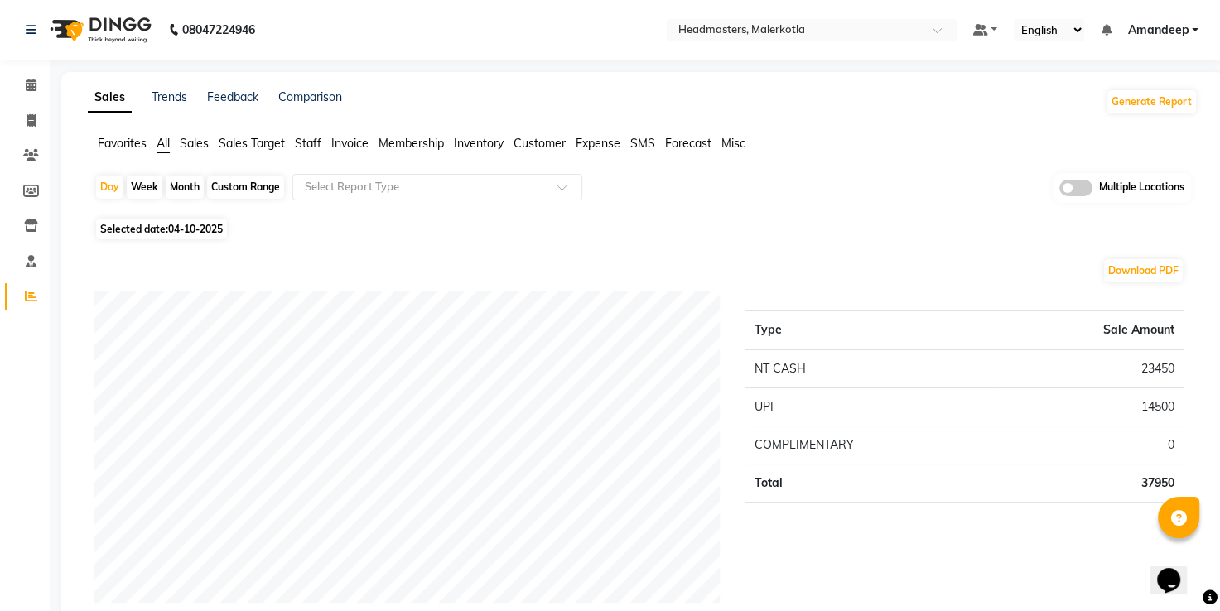
click at [123, 144] on span "Favorites" at bounding box center [122, 143] width 49 height 15
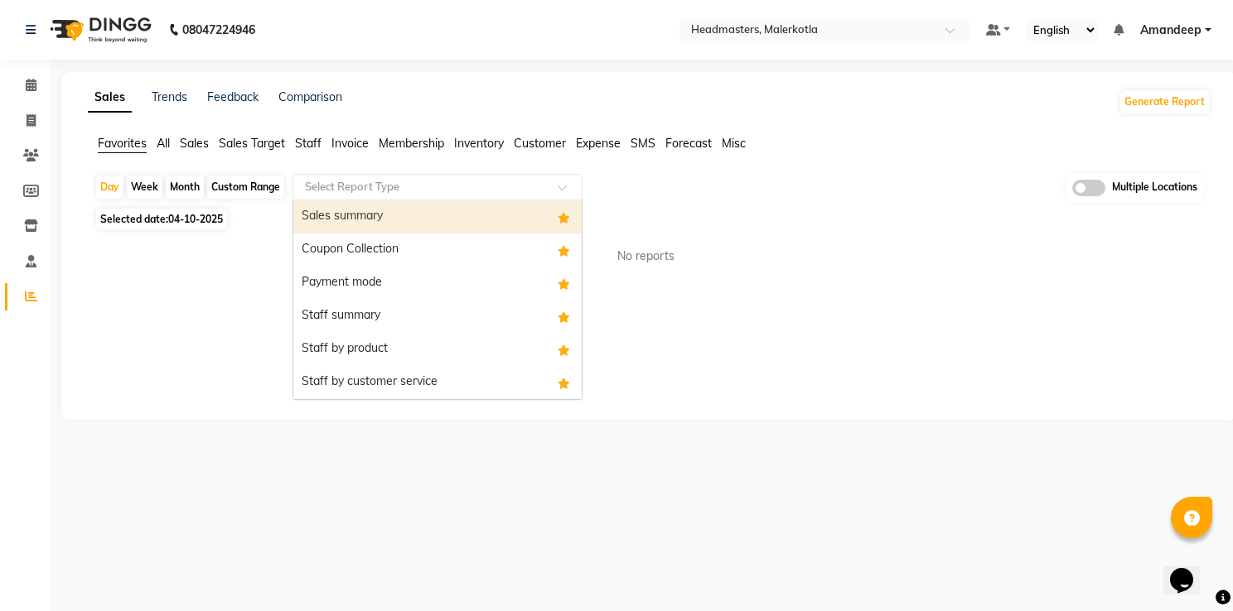
click at [350, 190] on input "text" at bounding box center [421, 187] width 239 height 17
click at [363, 215] on div "Sales summary" at bounding box center [437, 216] width 288 height 33
select select "full_report"
select select "csv"
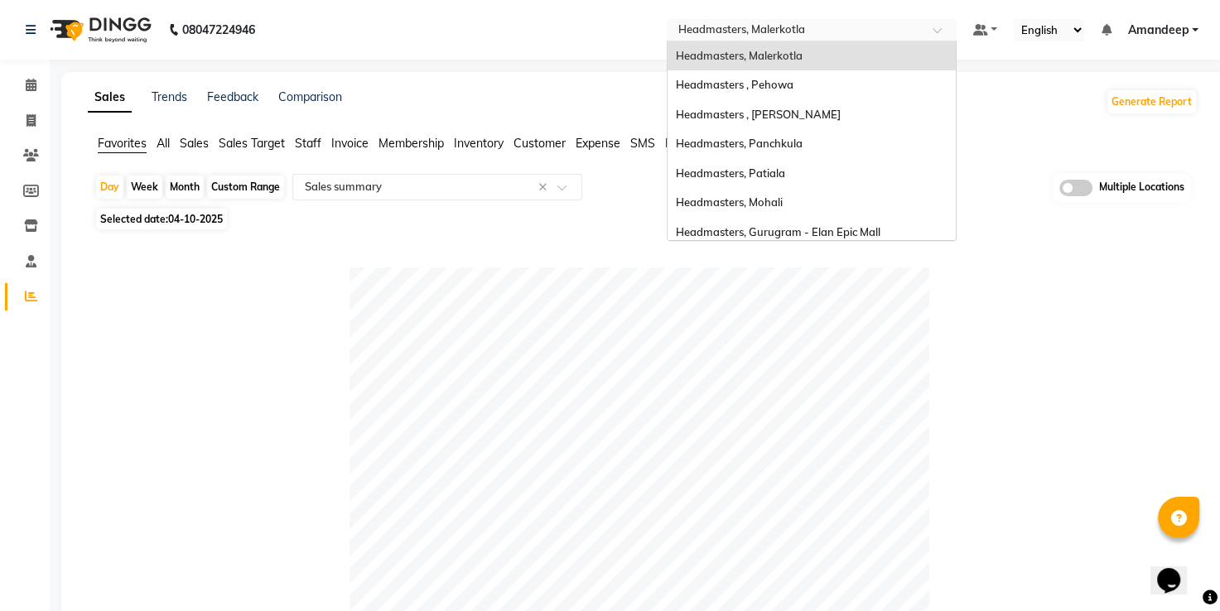
click at [832, 36] on input "text" at bounding box center [795, 31] width 240 height 17
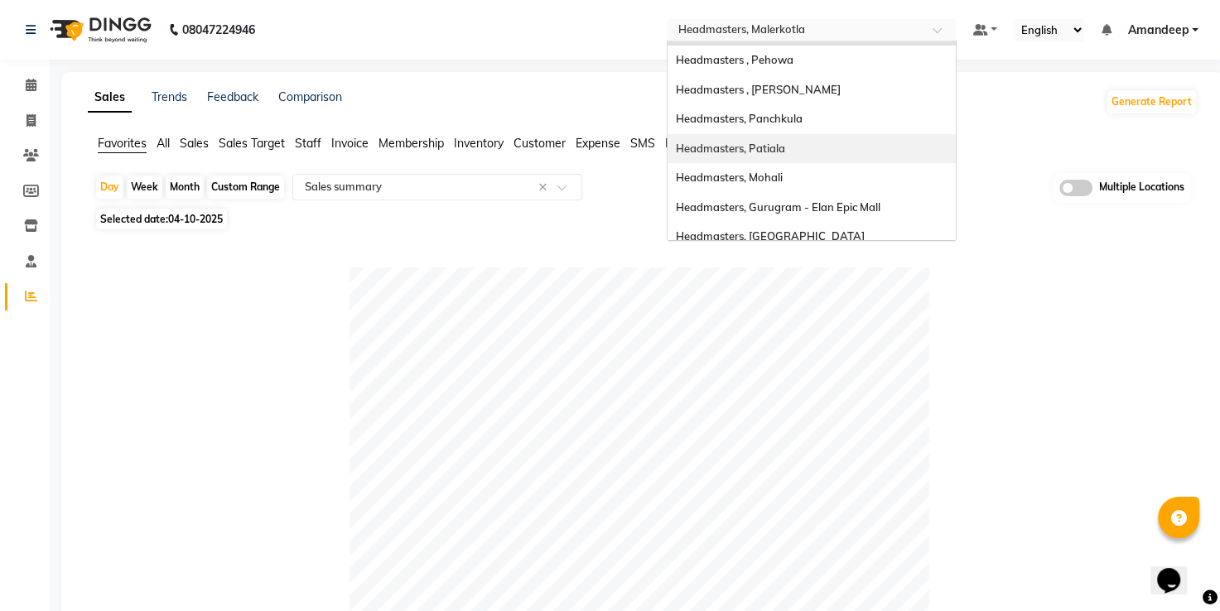
scroll to position [17, 0]
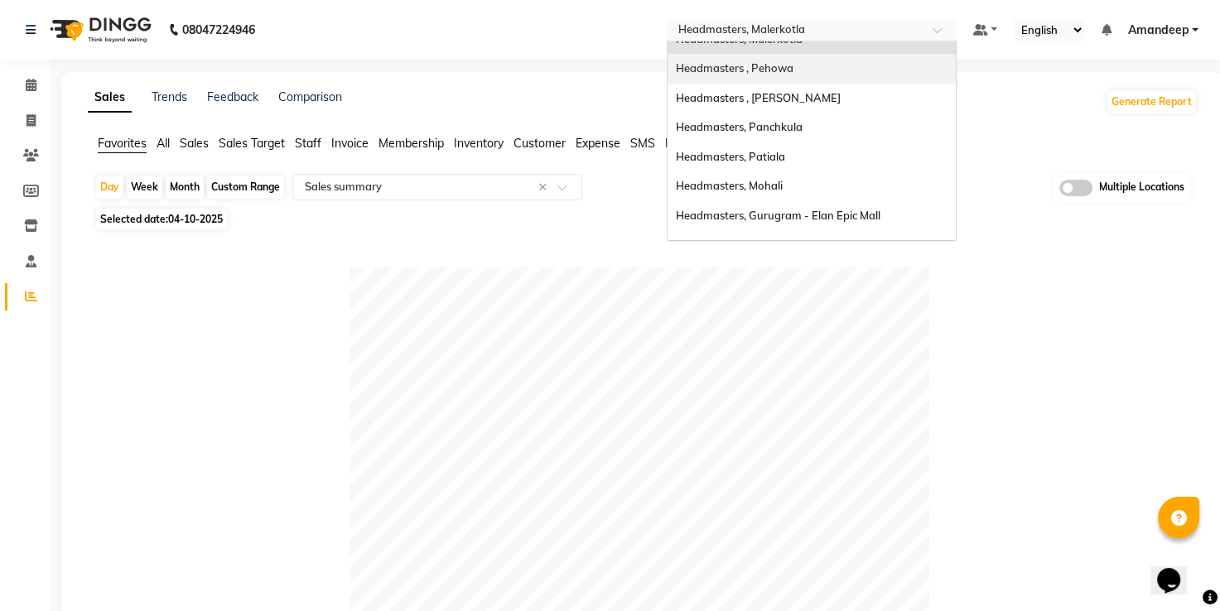
click at [763, 80] on div "Headmasters , Pehowa" at bounding box center [812, 69] width 288 height 30
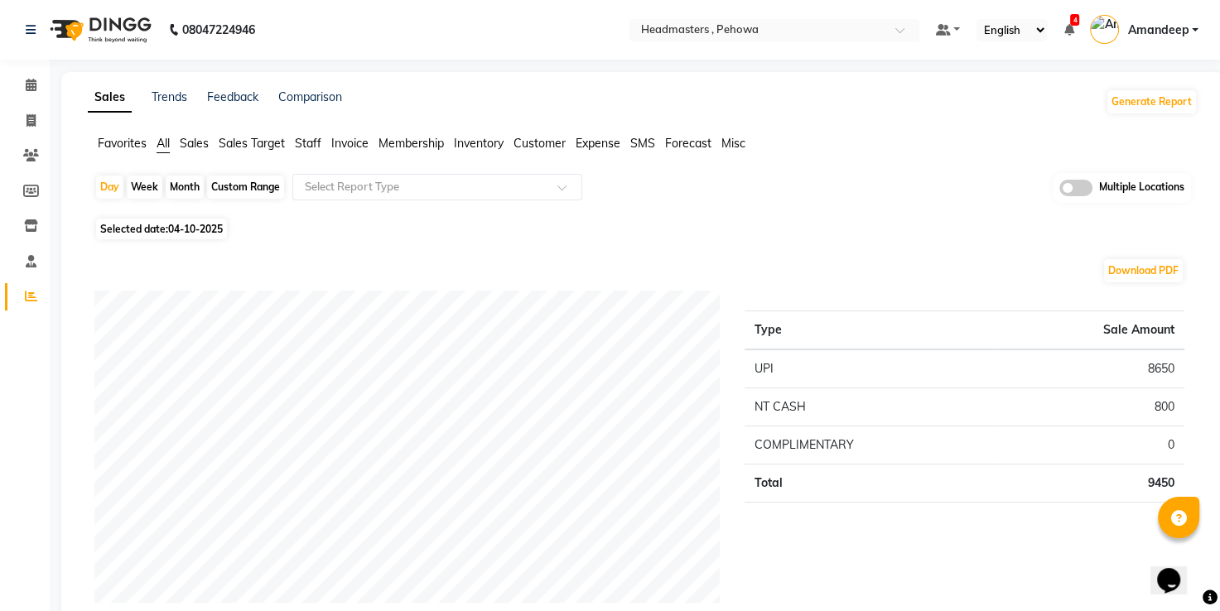
click at [576, 107] on div "Sales Trends Feedback Comparison Generate Report" at bounding box center [643, 102] width 1130 height 27
click at [125, 145] on span "Favorites" at bounding box center [122, 143] width 49 height 15
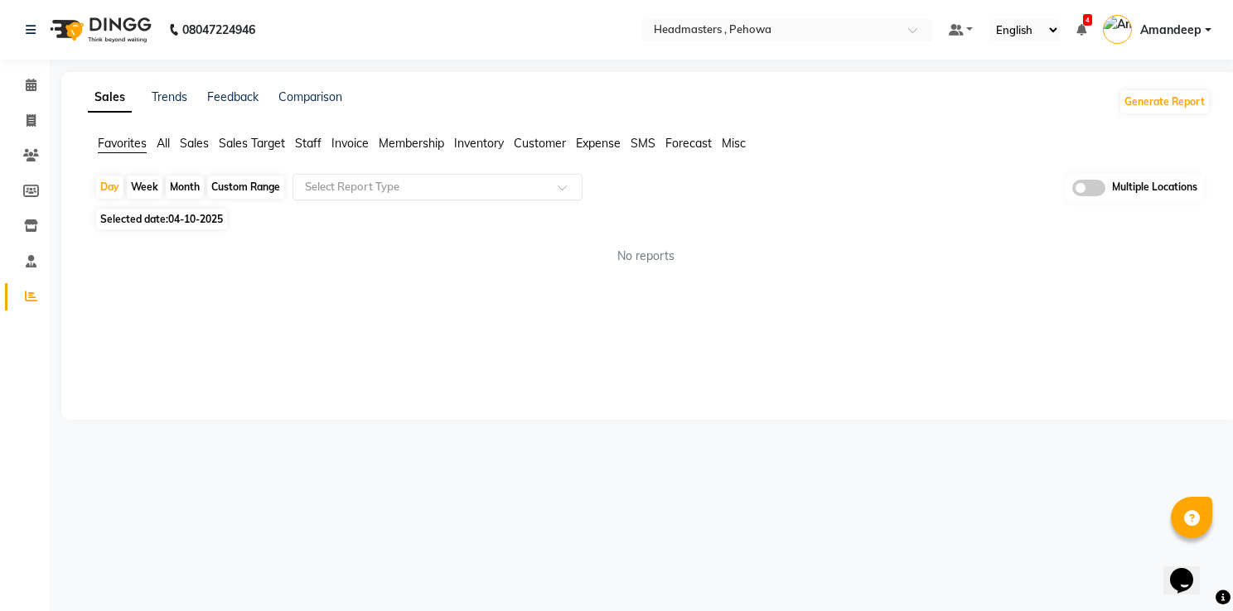
click at [175, 219] on span "04-10-2025" at bounding box center [195, 219] width 55 height 12
select select "10"
select select "2025"
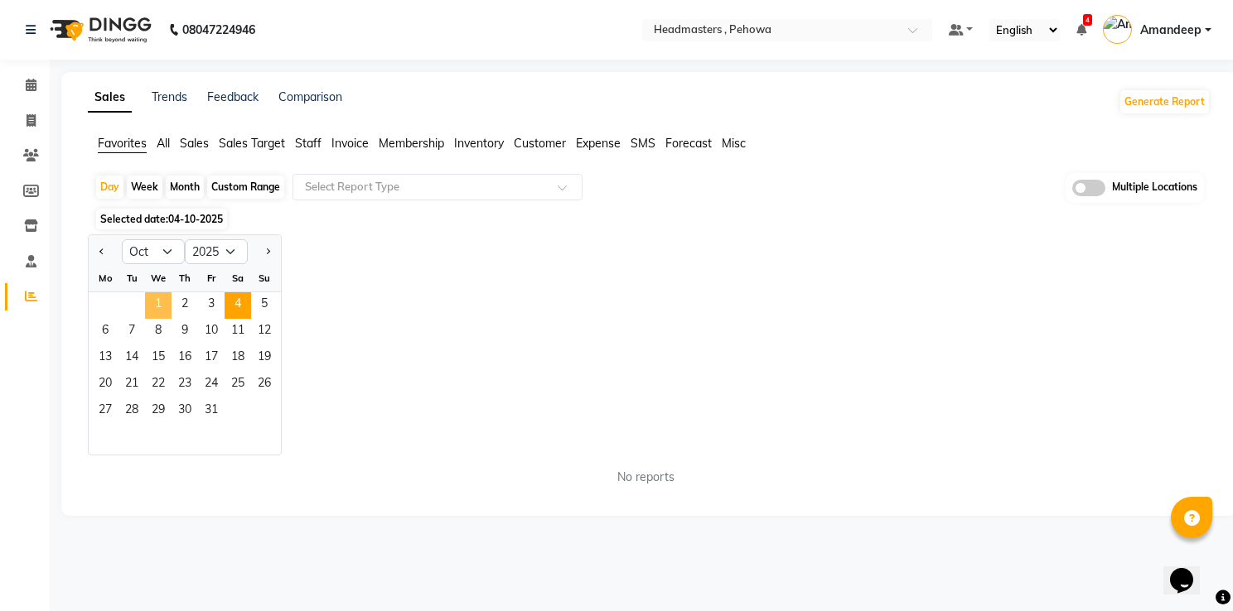
click at [162, 302] on span "1" at bounding box center [158, 305] width 27 height 27
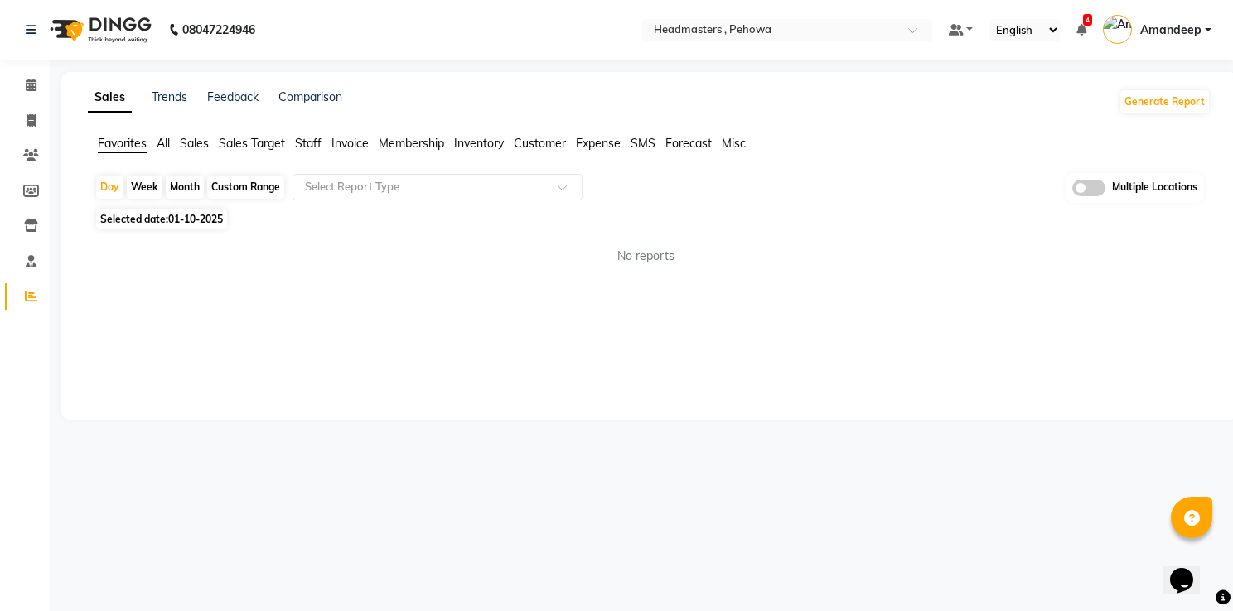
click at [176, 210] on span "Selected date: 01-10-2025" at bounding box center [161, 219] width 131 height 21
select select "10"
select select "2025"
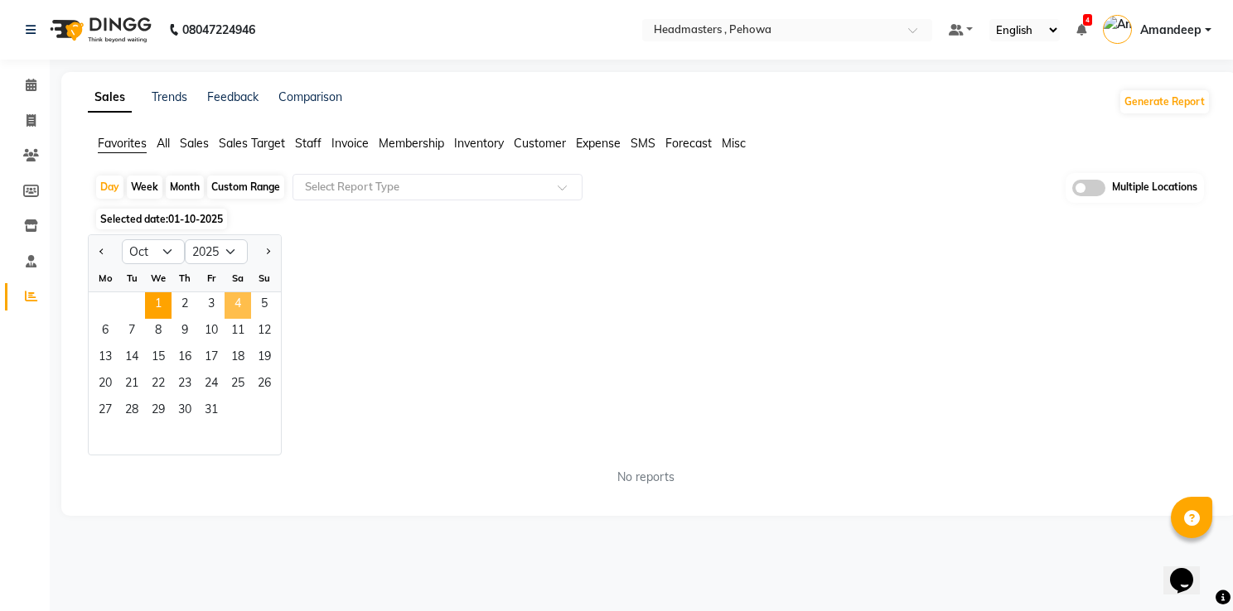
click at [234, 303] on span "4" at bounding box center [238, 305] width 27 height 27
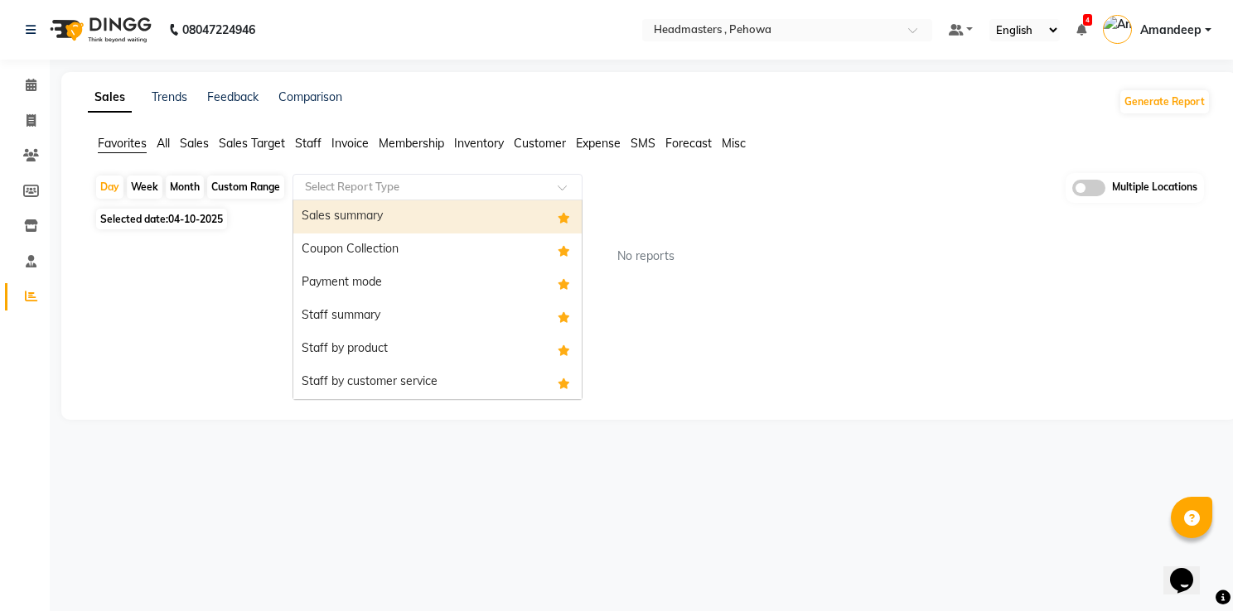
click at [392, 179] on input "text" at bounding box center [421, 187] width 239 height 17
click at [384, 226] on div "Sales summary" at bounding box center [437, 216] width 288 height 33
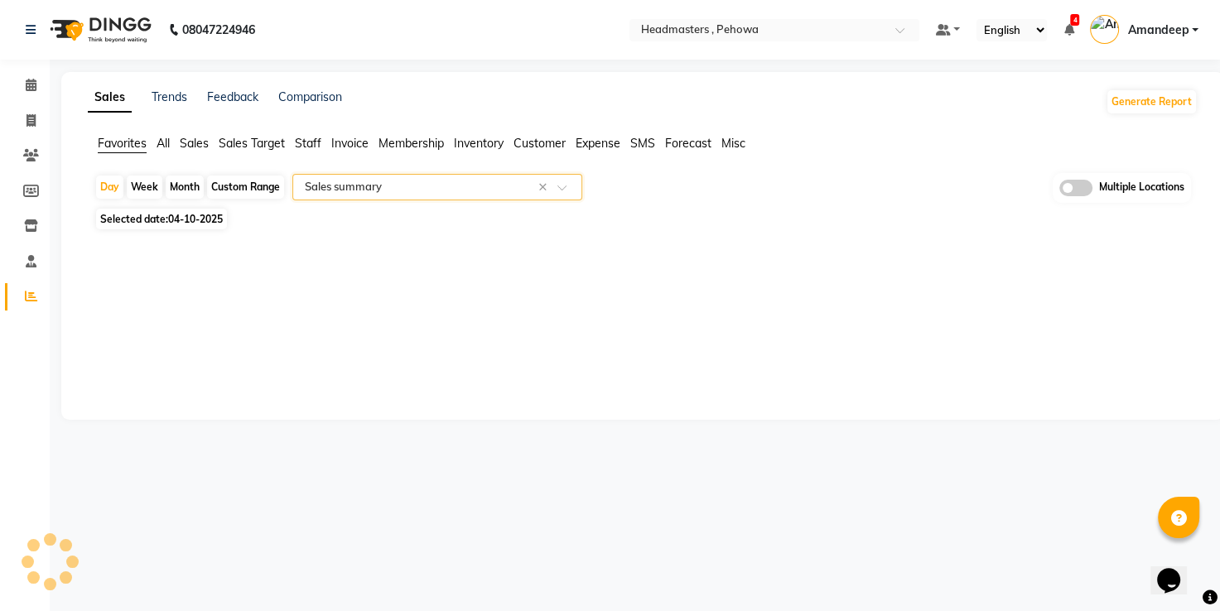
select select "full_report"
select select "csv"
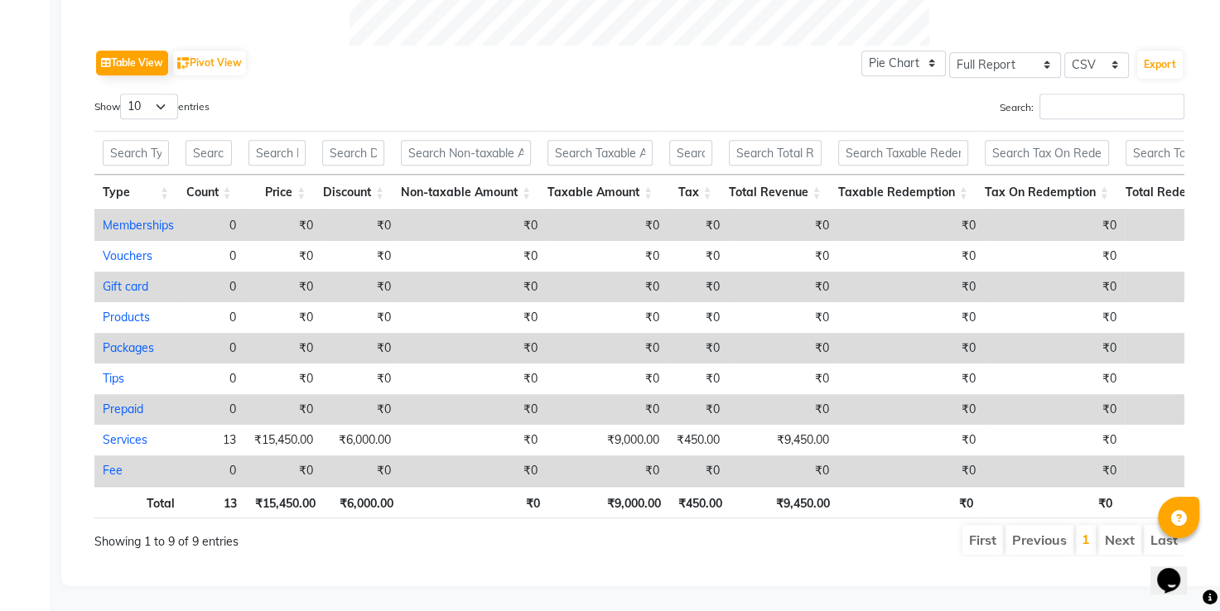
scroll to position [825, 0]
click at [386, 46] on div "Table View Pivot View Pie Chart Bar Chart Select Full Report Filtered Report Se…" at bounding box center [639, 63] width 1090 height 35
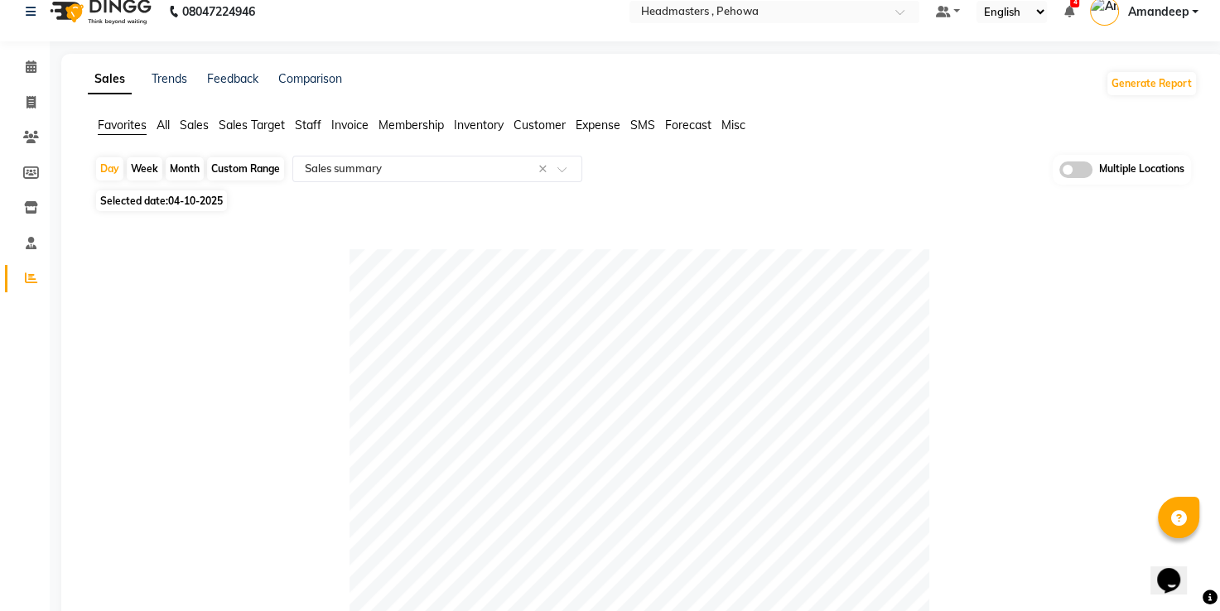
scroll to position [0, 0]
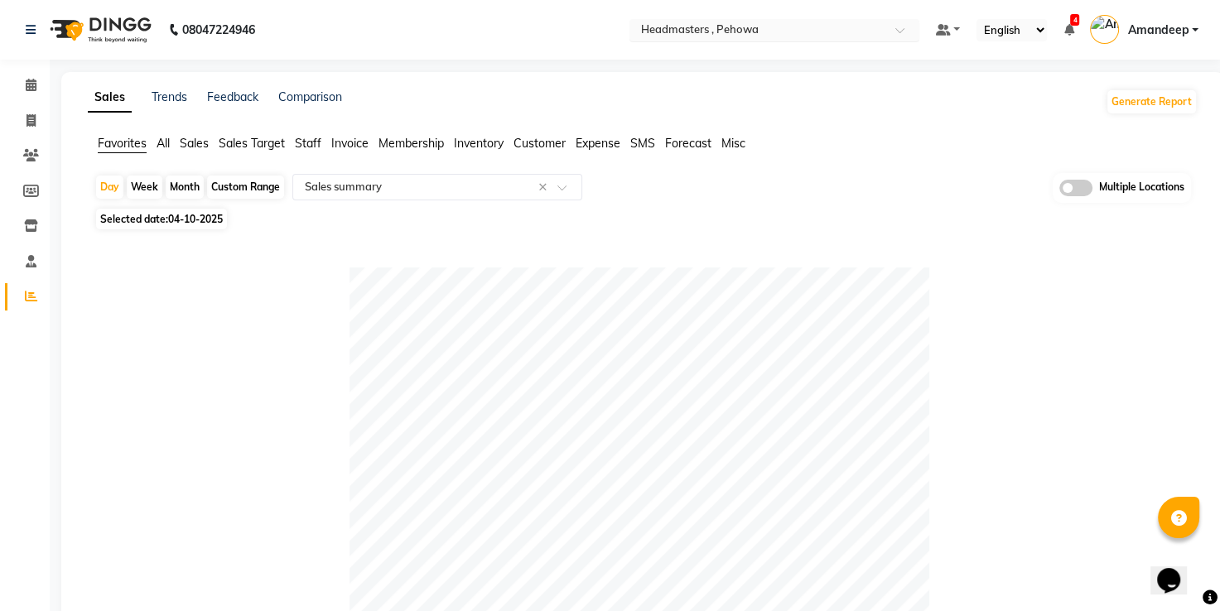
click at [757, 33] on input "text" at bounding box center [758, 31] width 240 height 17
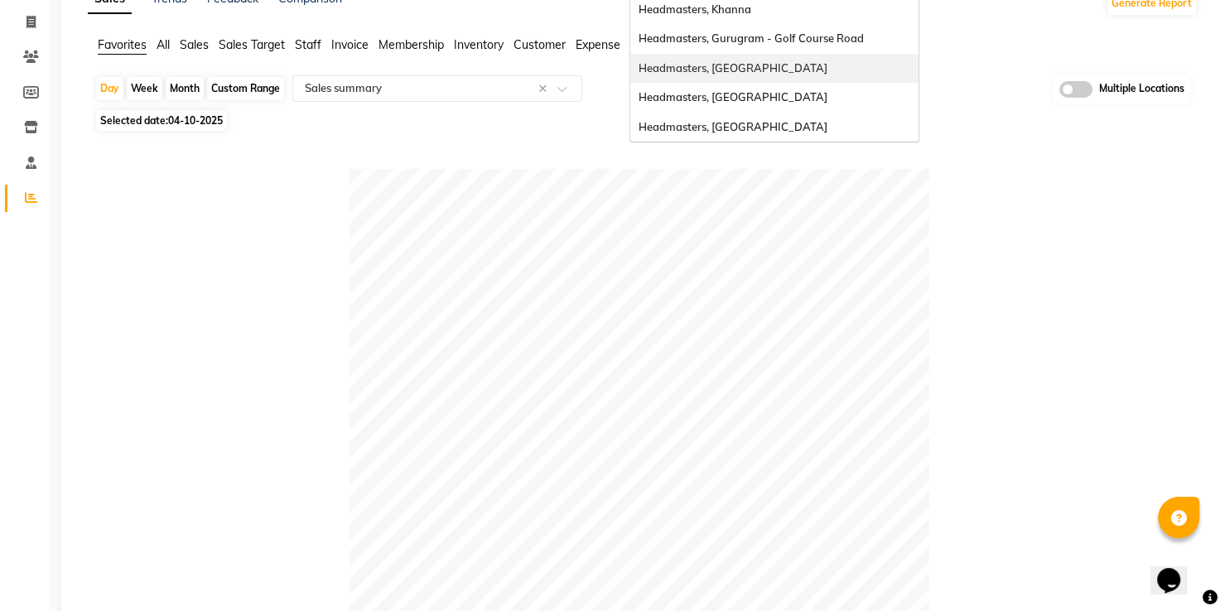
scroll to position [99, 0]
click at [716, 123] on span "Headmasters, [GEOGRAPHIC_DATA]" at bounding box center [733, 125] width 189 height 13
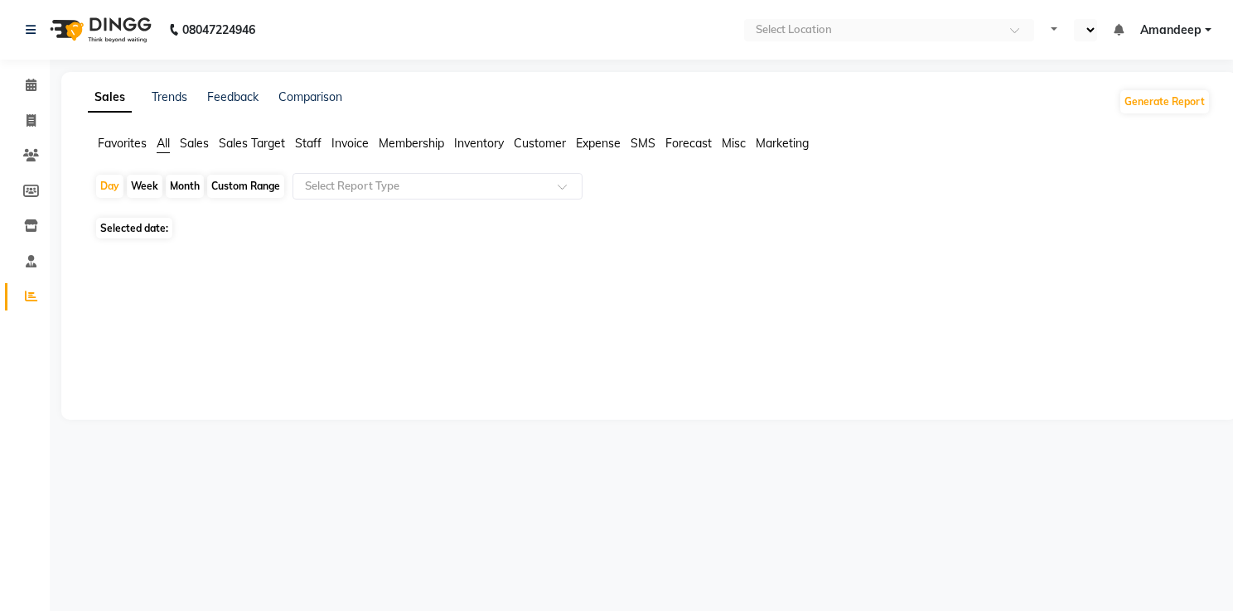
select select "en"
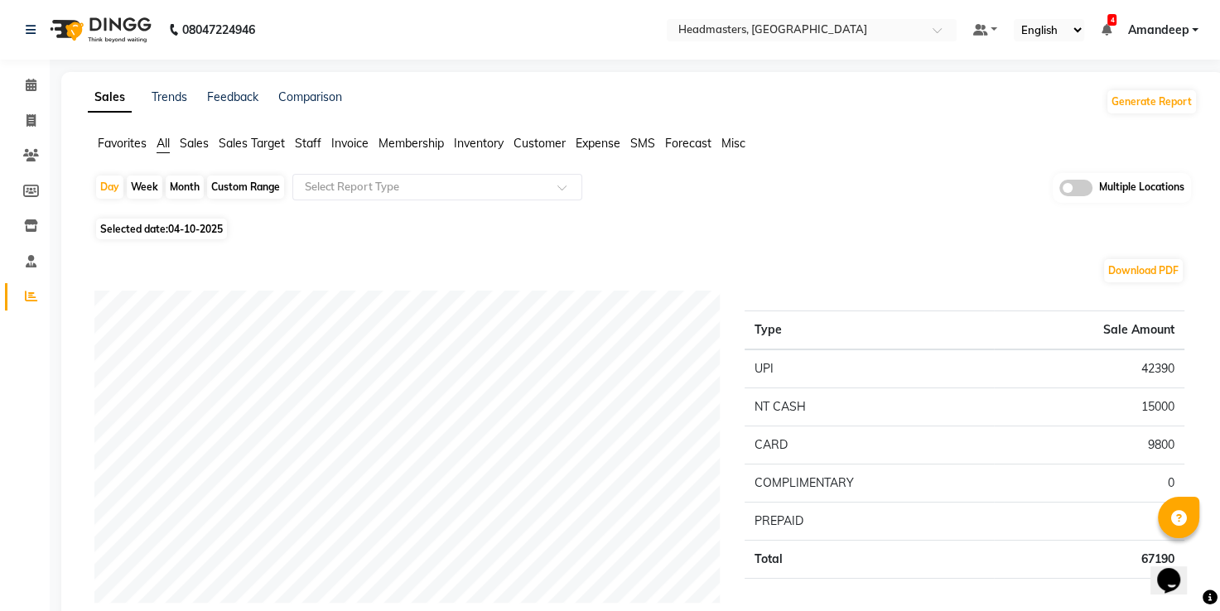
click at [187, 224] on span "04-10-2025" at bounding box center [195, 229] width 55 height 12
select select "10"
select select "2025"
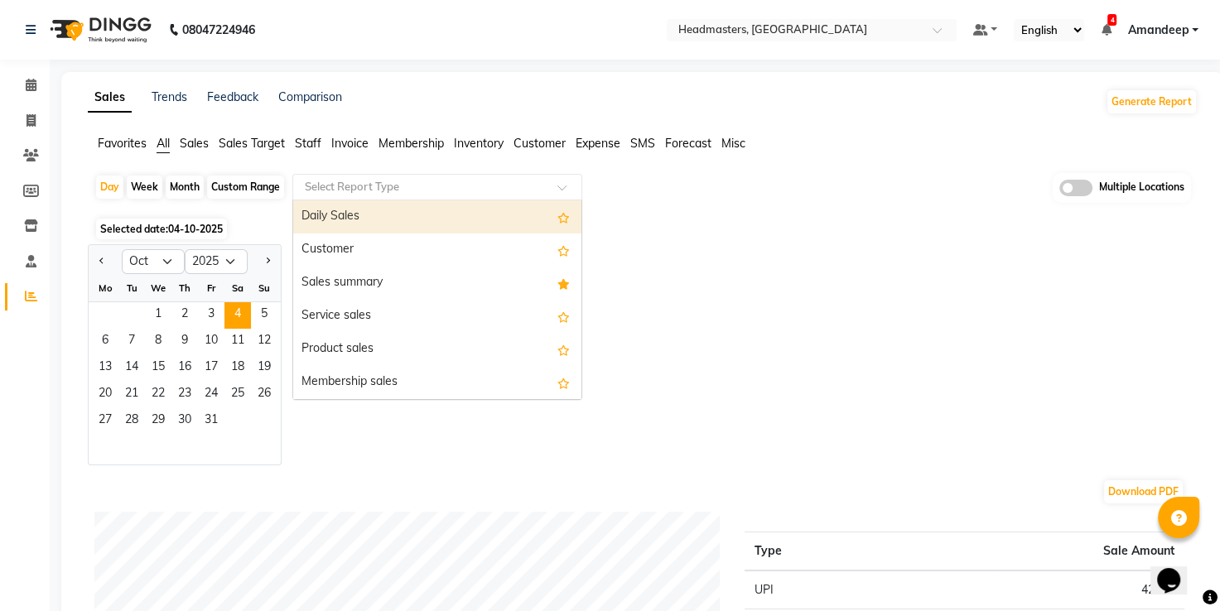
click at [333, 184] on input "text" at bounding box center [421, 187] width 239 height 17
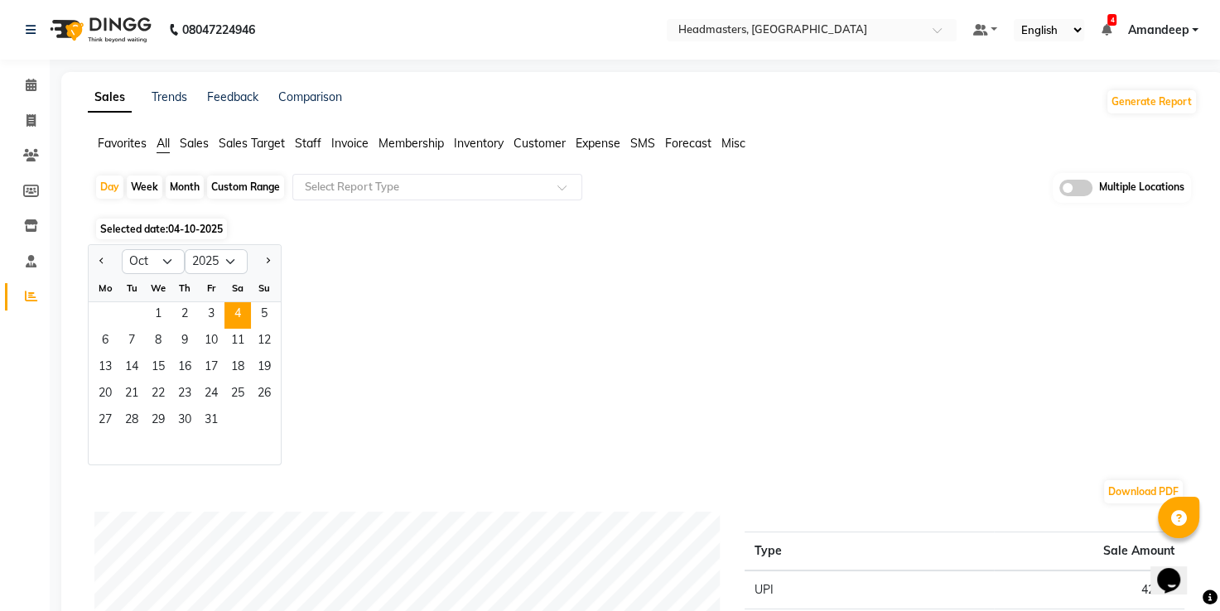
click at [119, 137] on span "Favorites" at bounding box center [122, 143] width 49 height 15
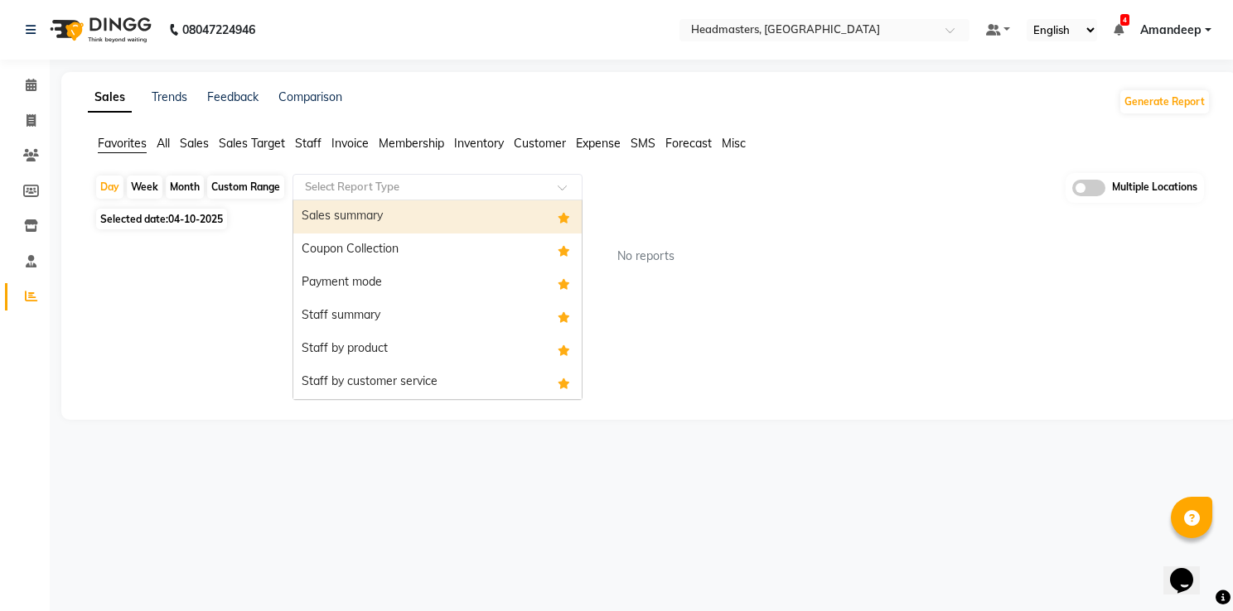
click at [365, 197] on div "Select Report Type" at bounding box center [437, 187] width 290 height 27
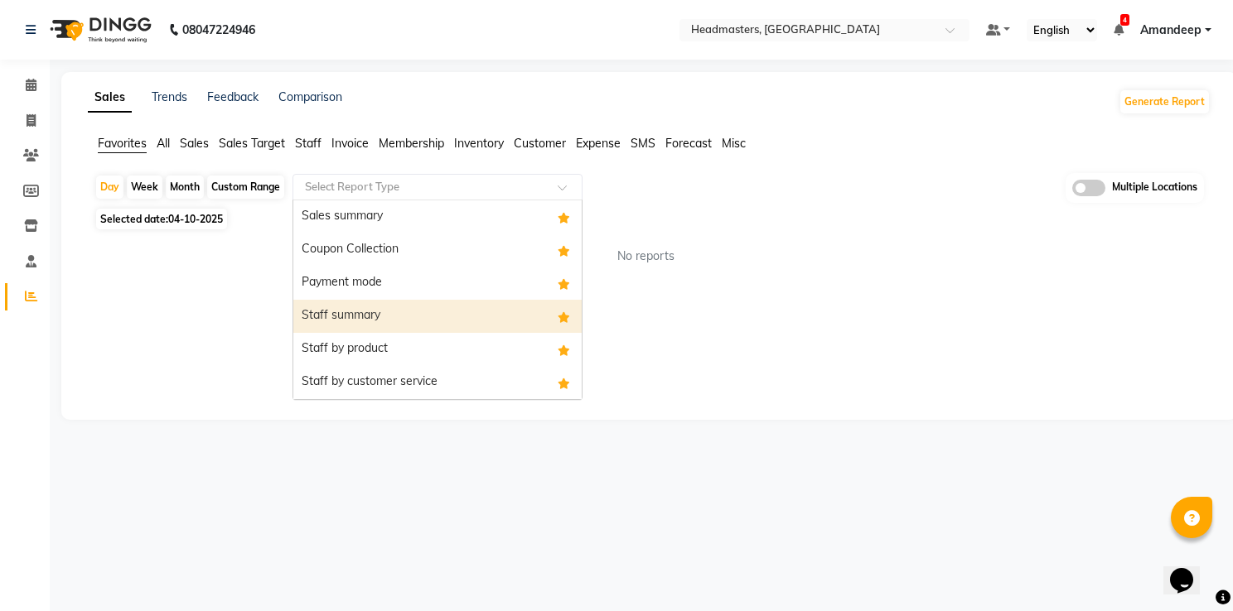
click at [414, 311] on div "Staff summary" at bounding box center [437, 316] width 288 height 33
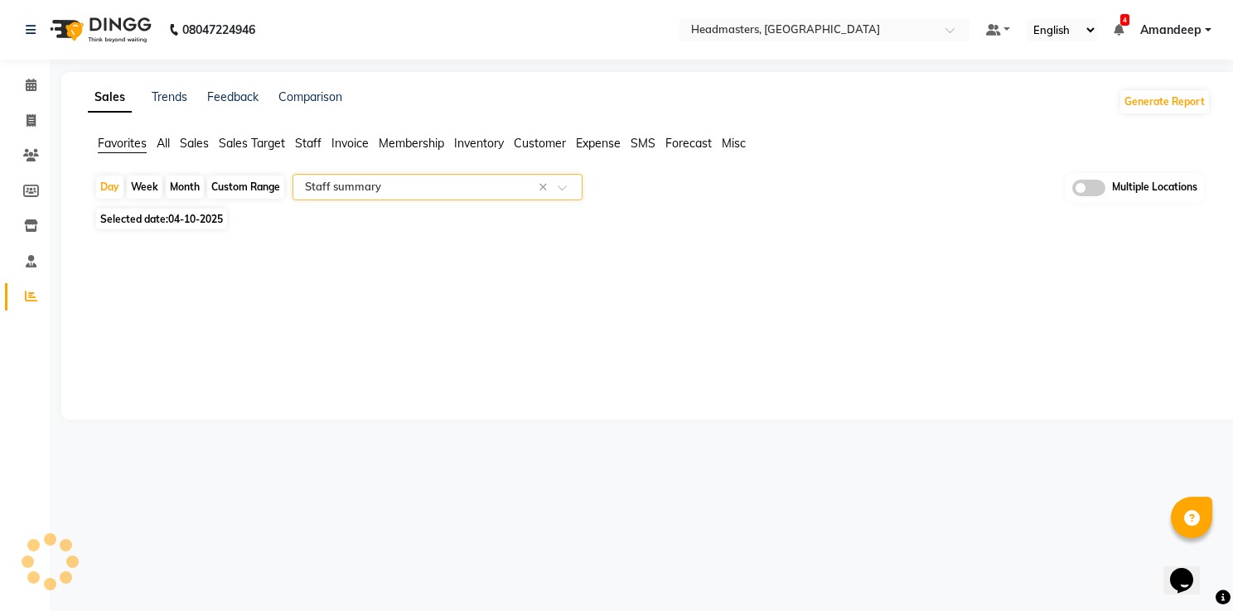
select select "full_report"
select select "csv"
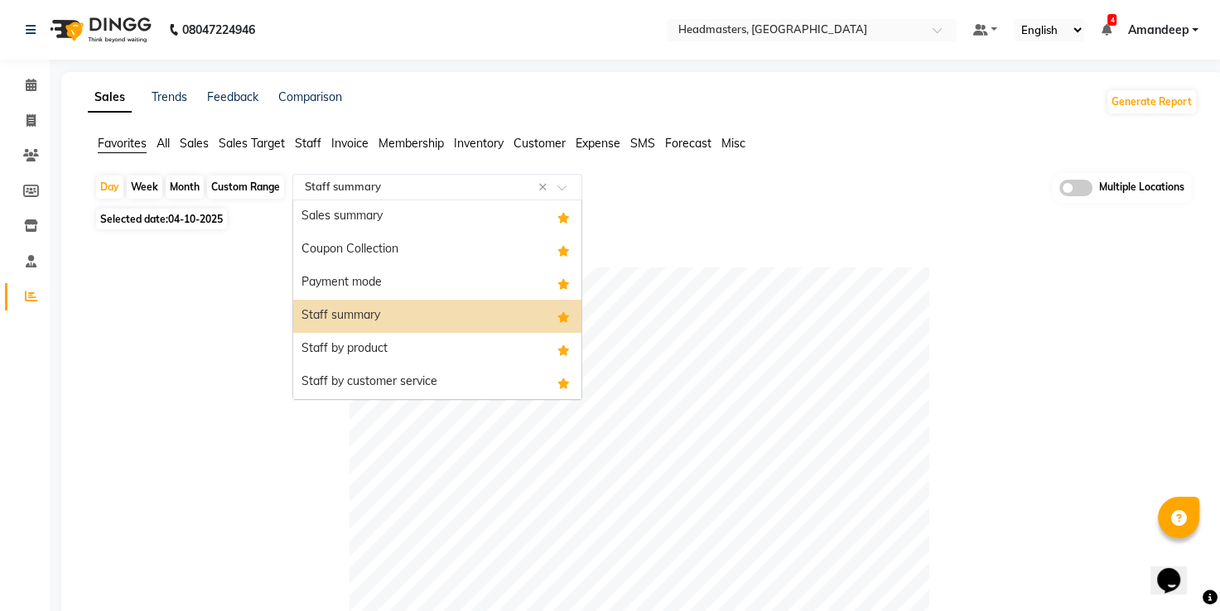
click at [374, 183] on input "text" at bounding box center [421, 187] width 239 height 17
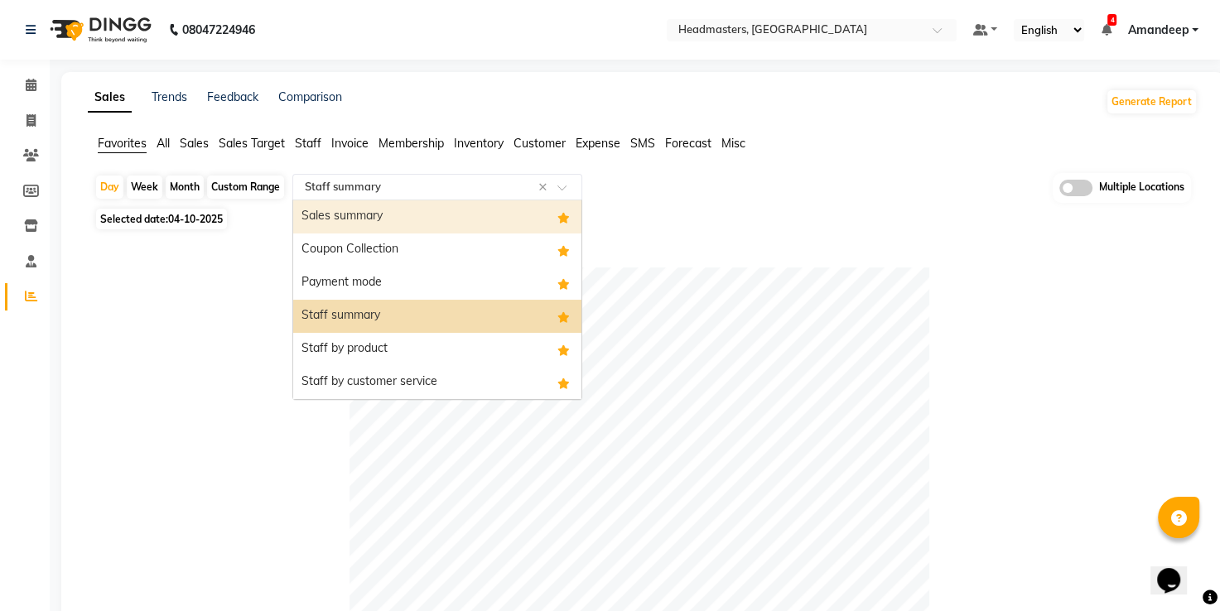
click at [366, 210] on div "Sales summary" at bounding box center [437, 216] width 288 height 33
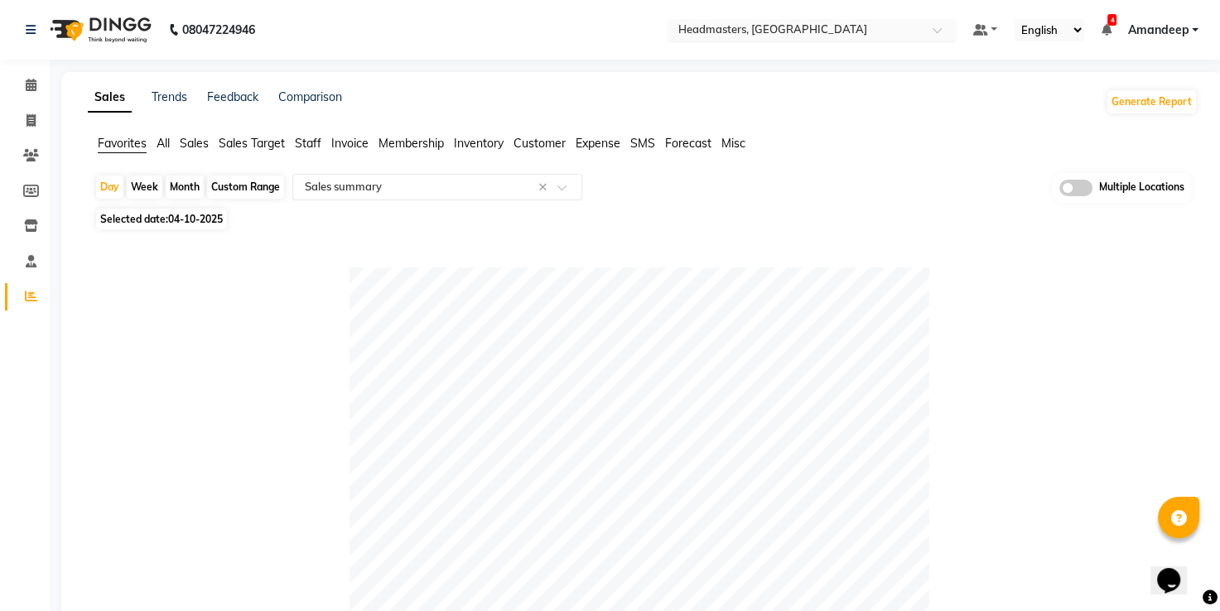
click at [758, 26] on input "text" at bounding box center [795, 31] width 240 height 17
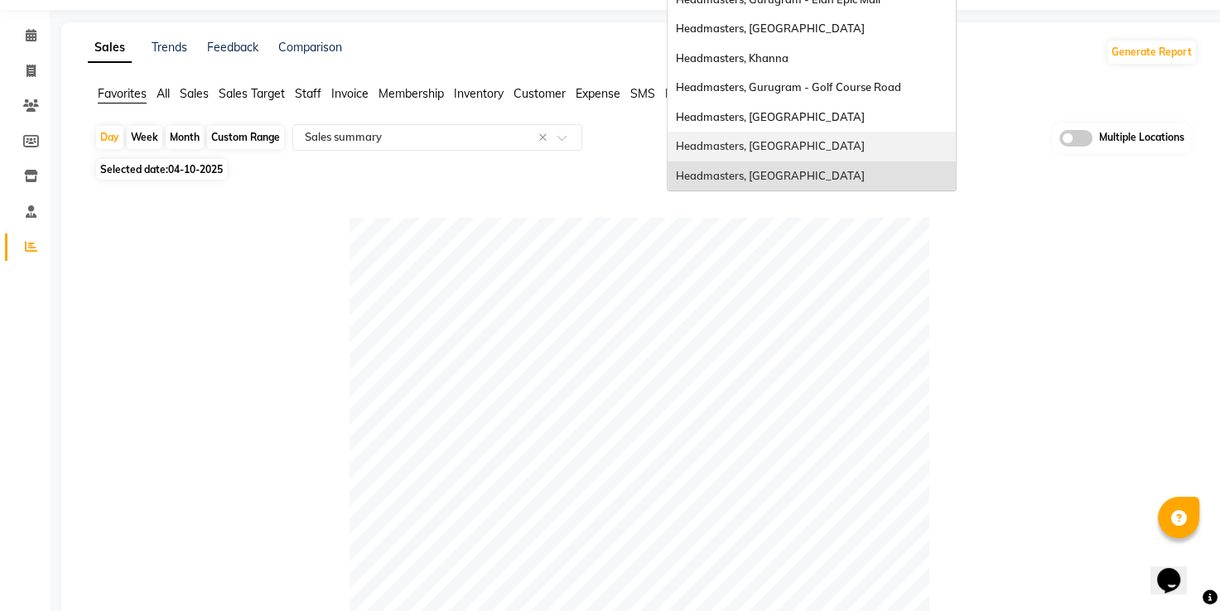
scroll to position [58, 0]
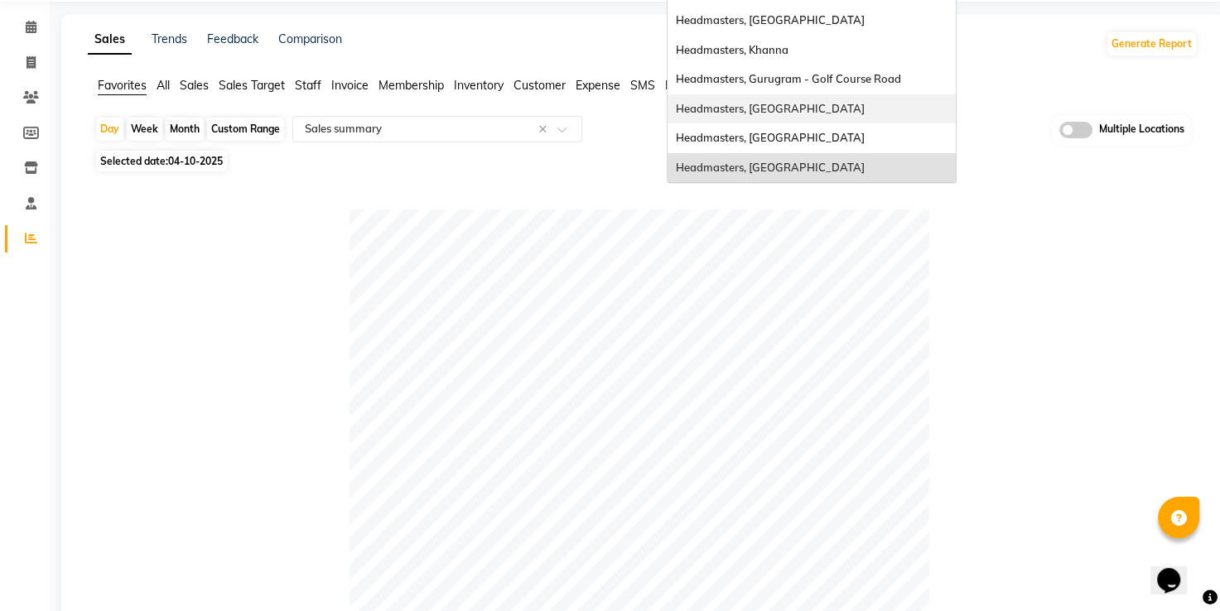
click at [769, 110] on span "Headmasters, Batala" at bounding box center [770, 108] width 189 height 13
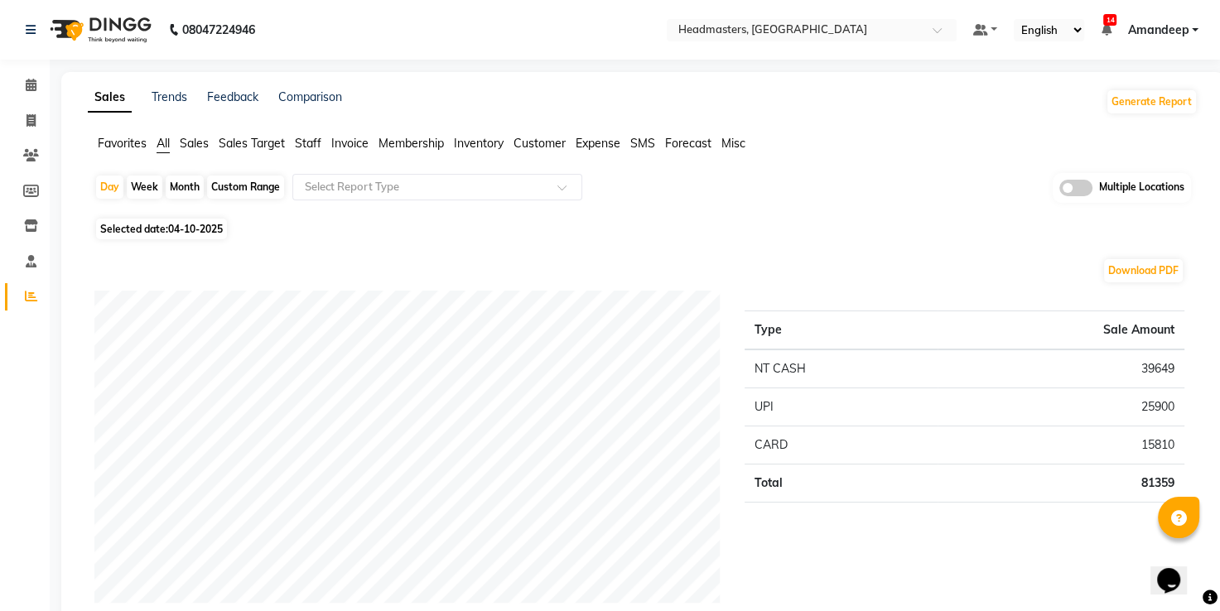
click at [104, 150] on span "Favorites" at bounding box center [122, 143] width 49 height 15
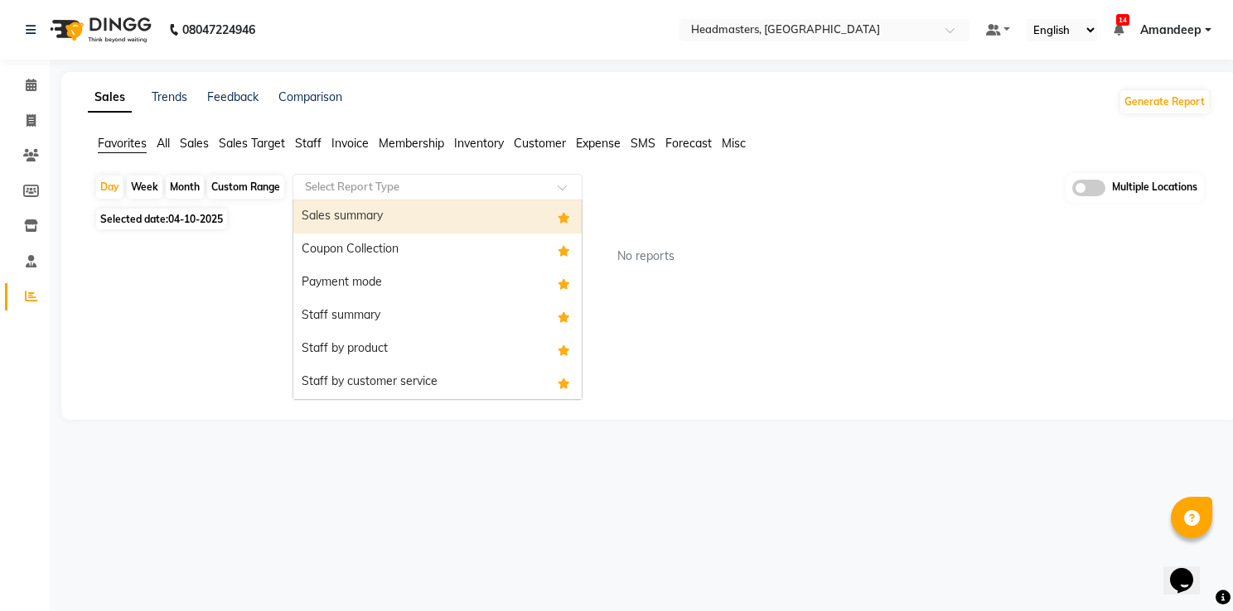
click at [361, 179] on input "text" at bounding box center [421, 187] width 239 height 17
click at [379, 226] on div "Sales summary" at bounding box center [437, 216] width 288 height 33
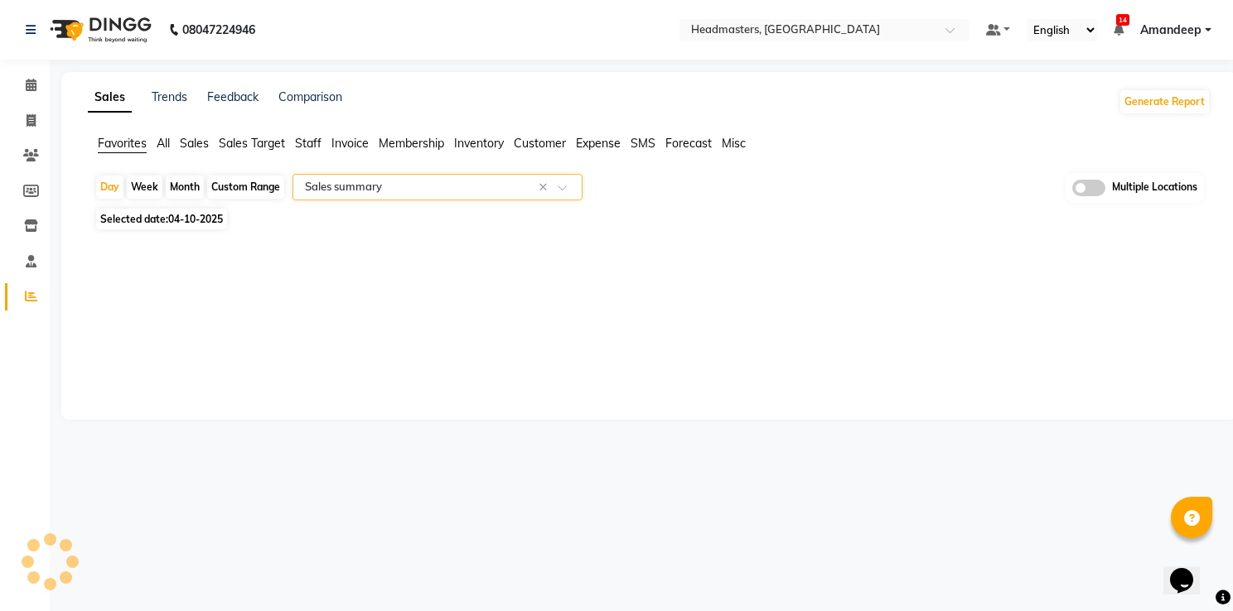
select select "full_report"
select select "csv"
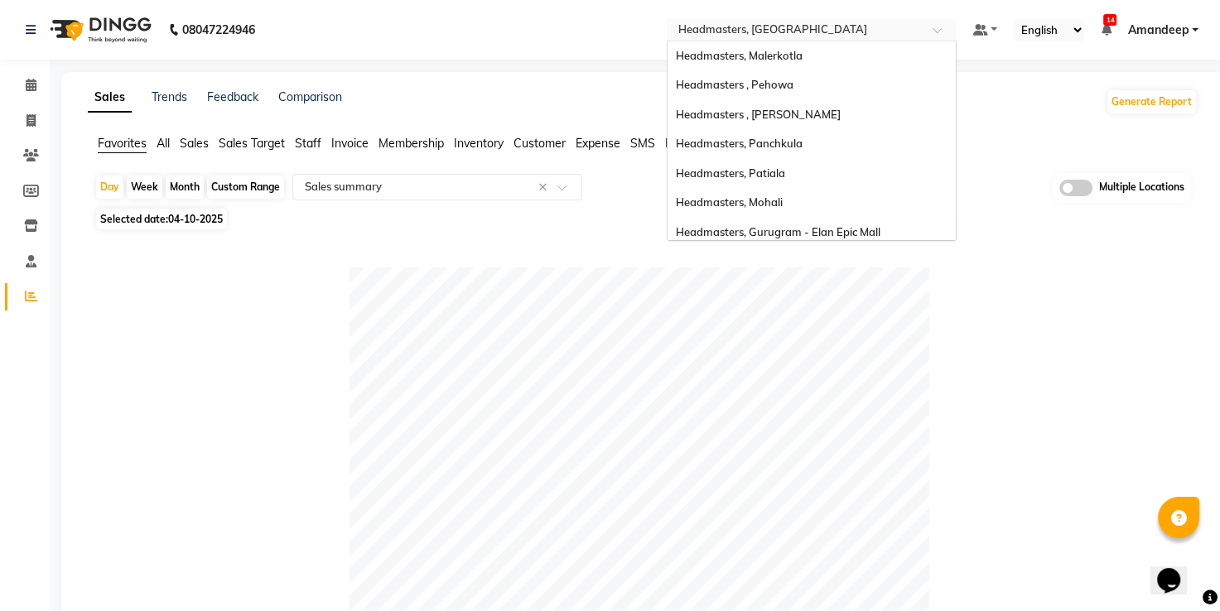
scroll to position [183, 0]
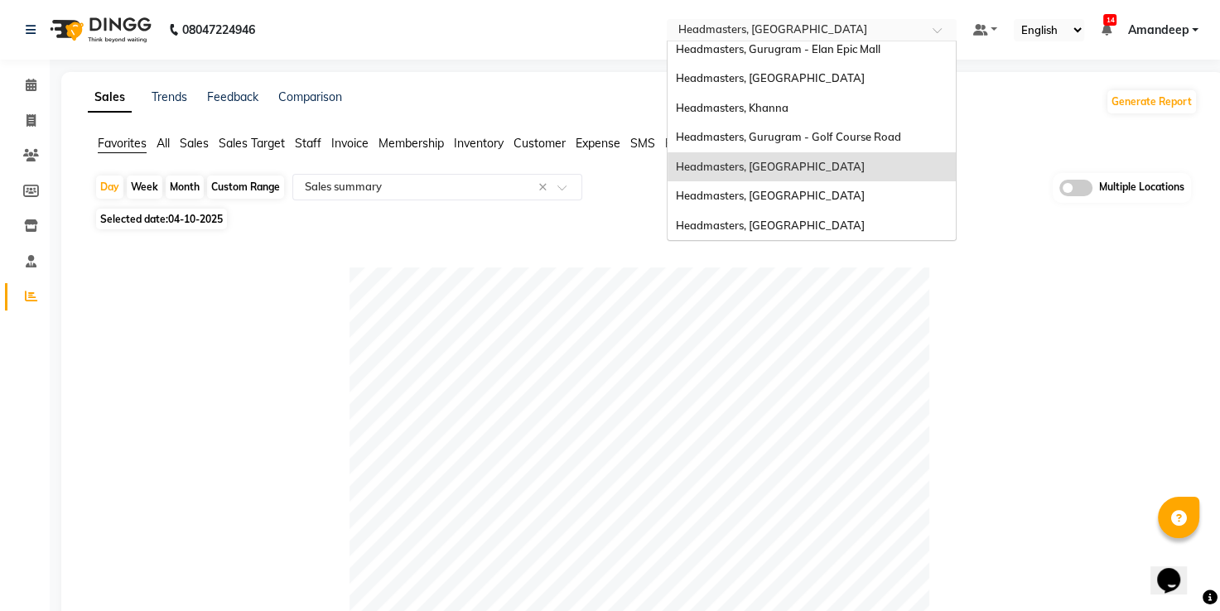
click at [805, 27] on input "text" at bounding box center [795, 31] width 240 height 17
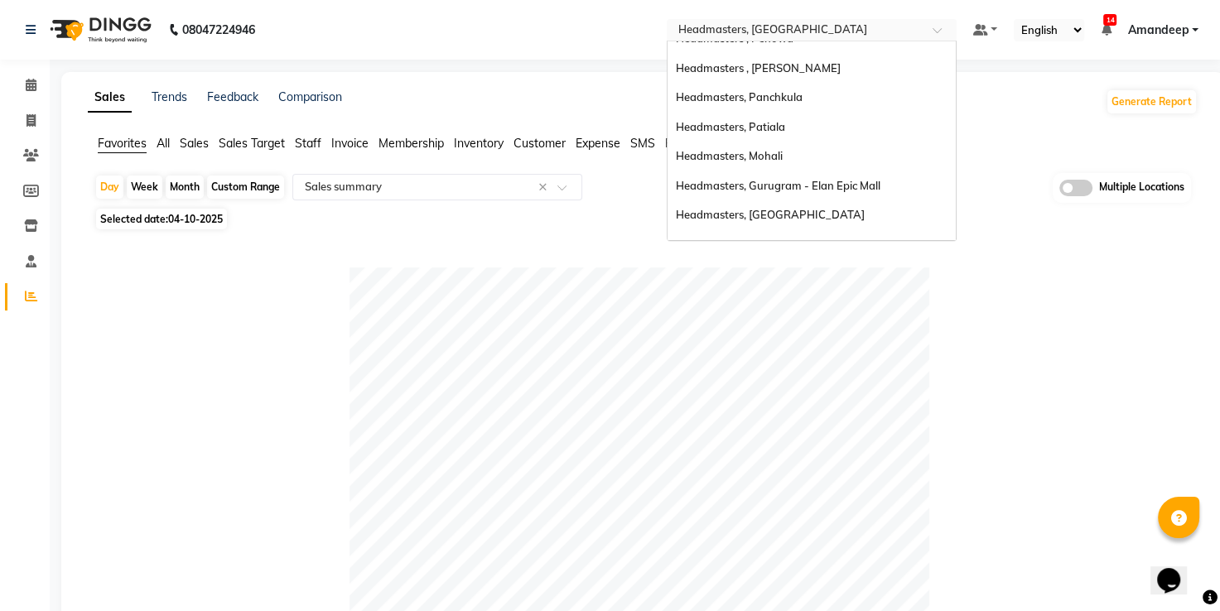
scroll to position [0, 0]
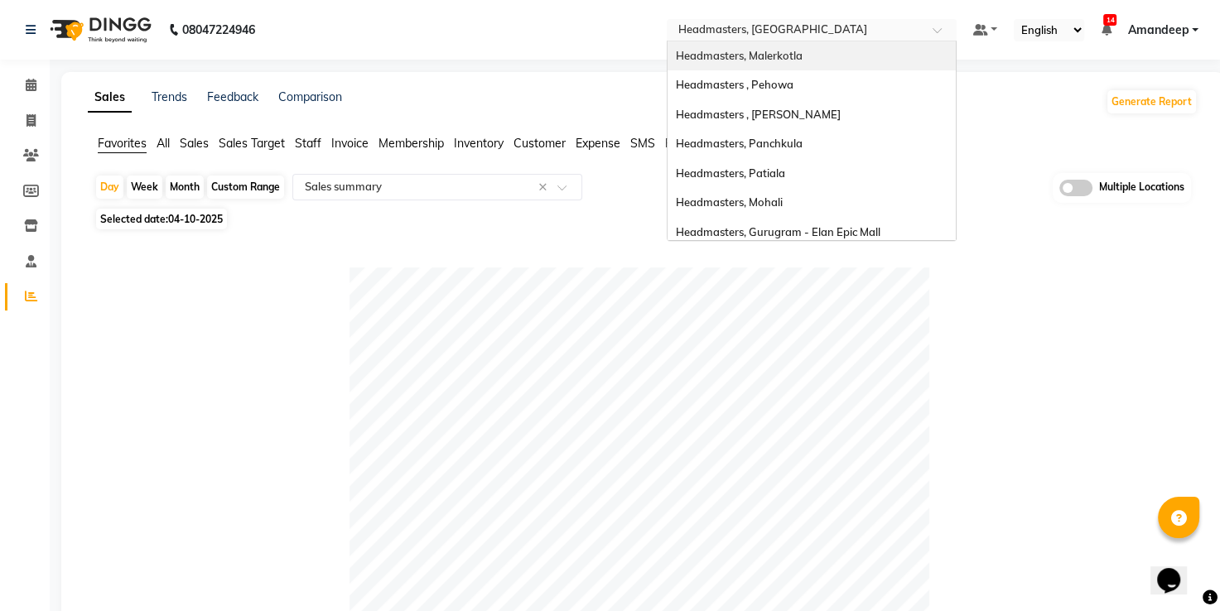
click at [773, 51] on span "Headmasters, Malerkotla" at bounding box center [739, 55] width 127 height 13
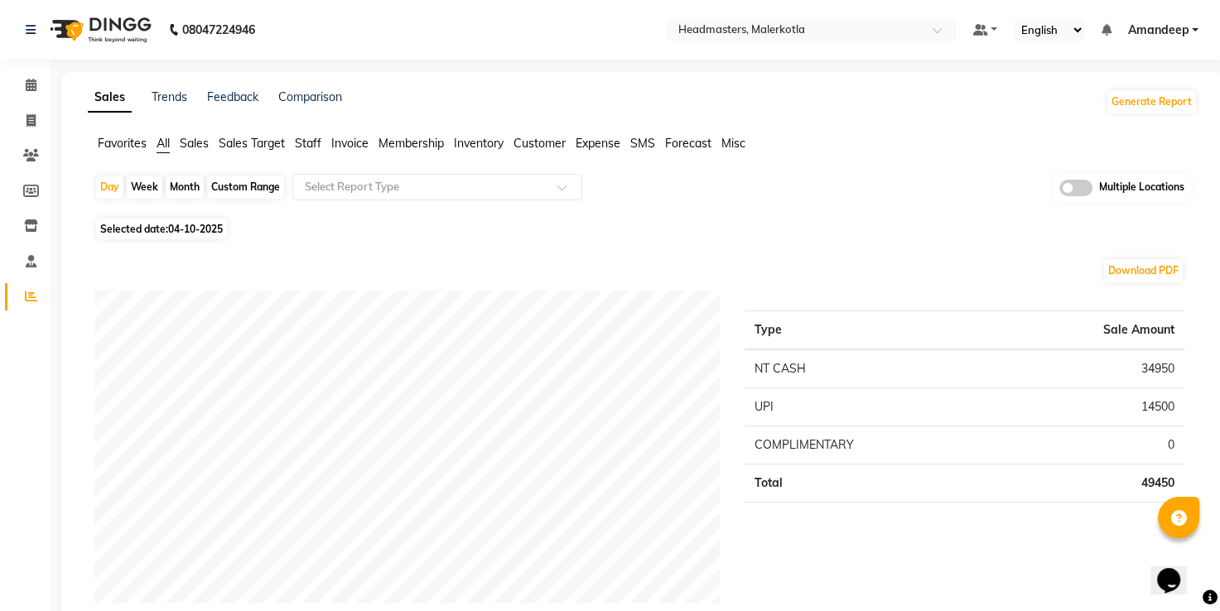
click at [114, 154] on div "Favorites All Sales Sales Target Staff Invoice Membership Inventory Customer Ex…" at bounding box center [642, 150] width 1135 height 31
click at [120, 146] on span "Favorites" at bounding box center [122, 143] width 49 height 15
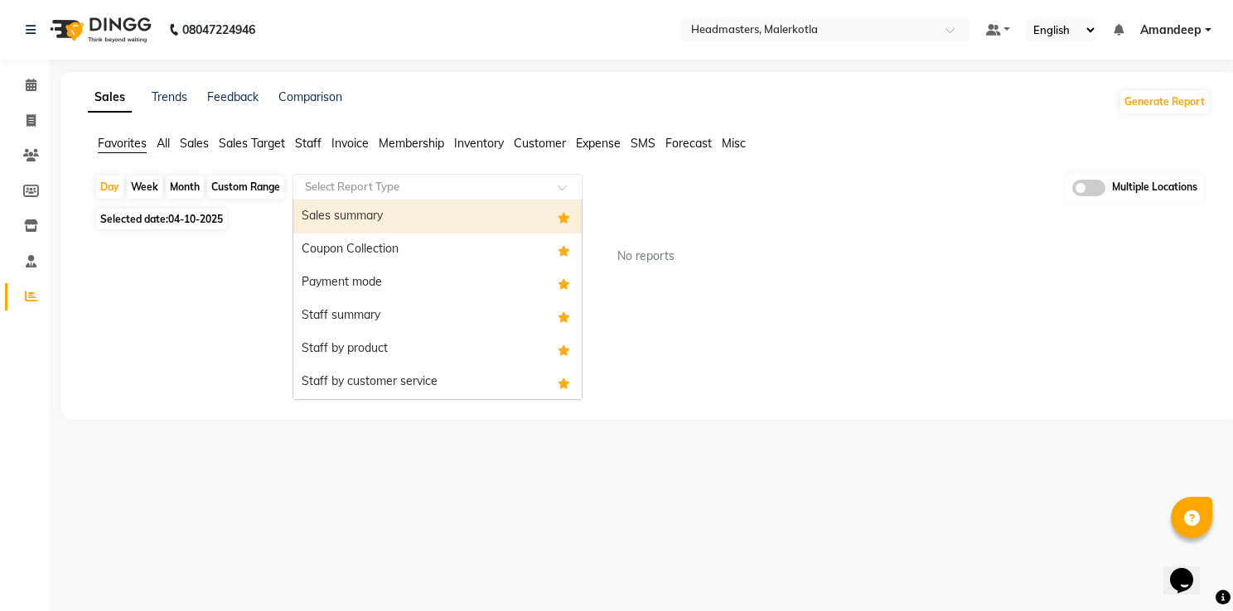
drag, startPoint x: 394, startPoint y: 194, endPoint x: 391, endPoint y: 218, distance: 24.3
click at [391, 200] on ng-select "Select Report Type Sales summary Coupon Collection Payment mode Staff summary S…" at bounding box center [437, 187] width 290 height 27
click at [391, 218] on div "Sales summary" at bounding box center [437, 216] width 288 height 33
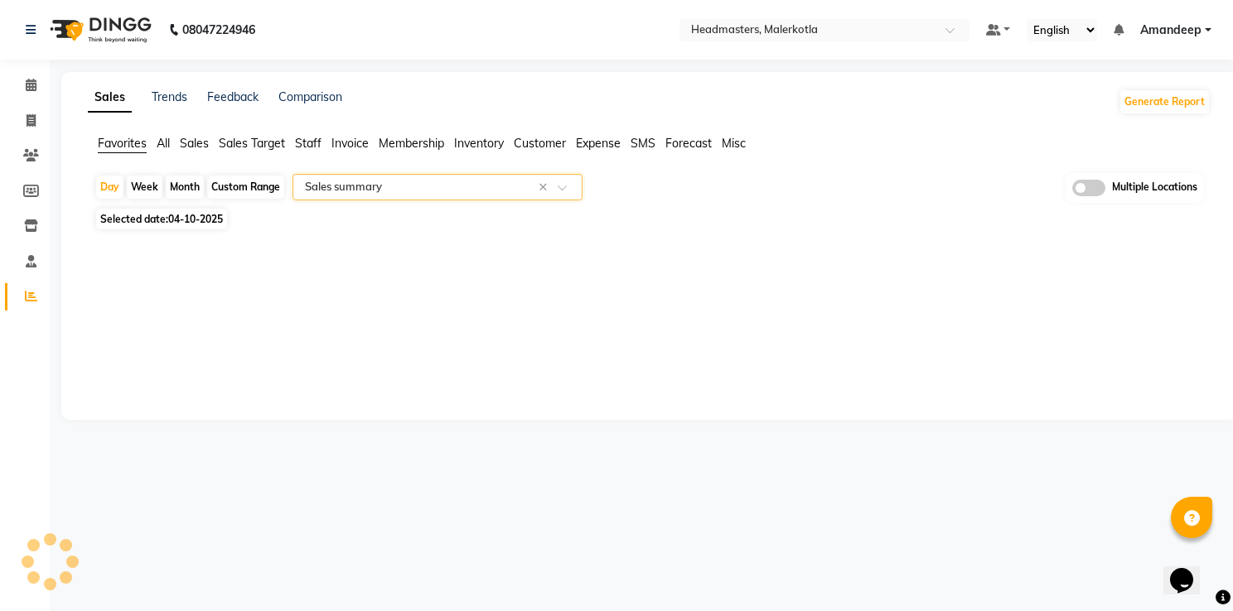
select select "full_report"
select select "csv"
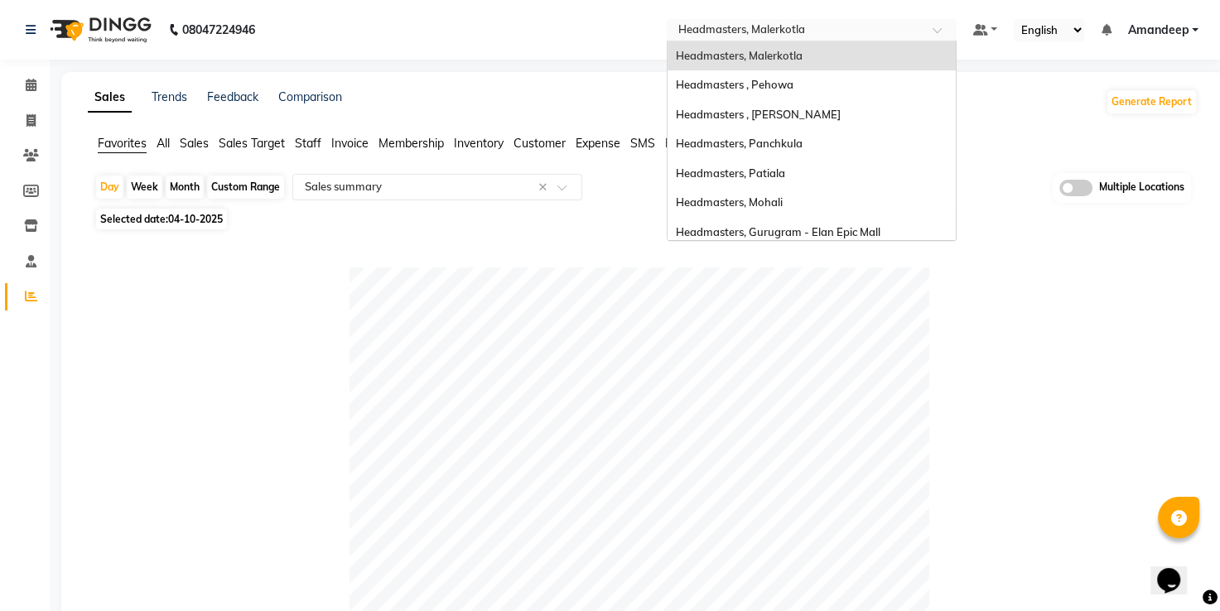
click at [763, 39] on div "Select Location × Headmasters, Malerkotla" at bounding box center [812, 30] width 290 height 22
click at [789, 79] on span "Headmasters , Pehowa" at bounding box center [735, 84] width 118 height 13
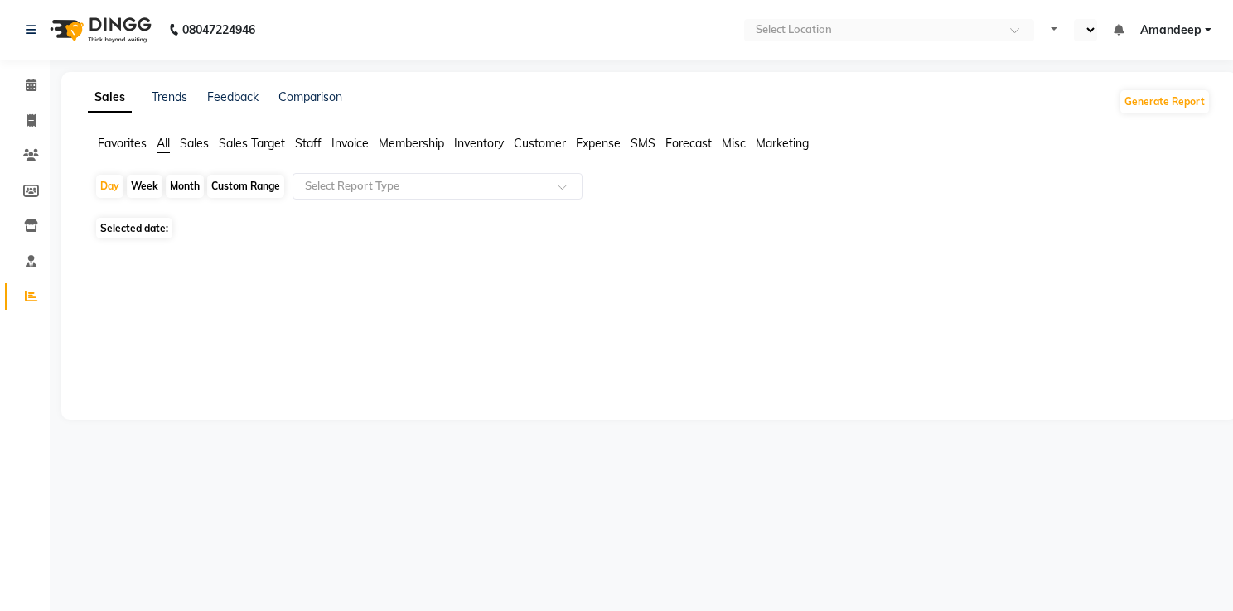
select select "en"
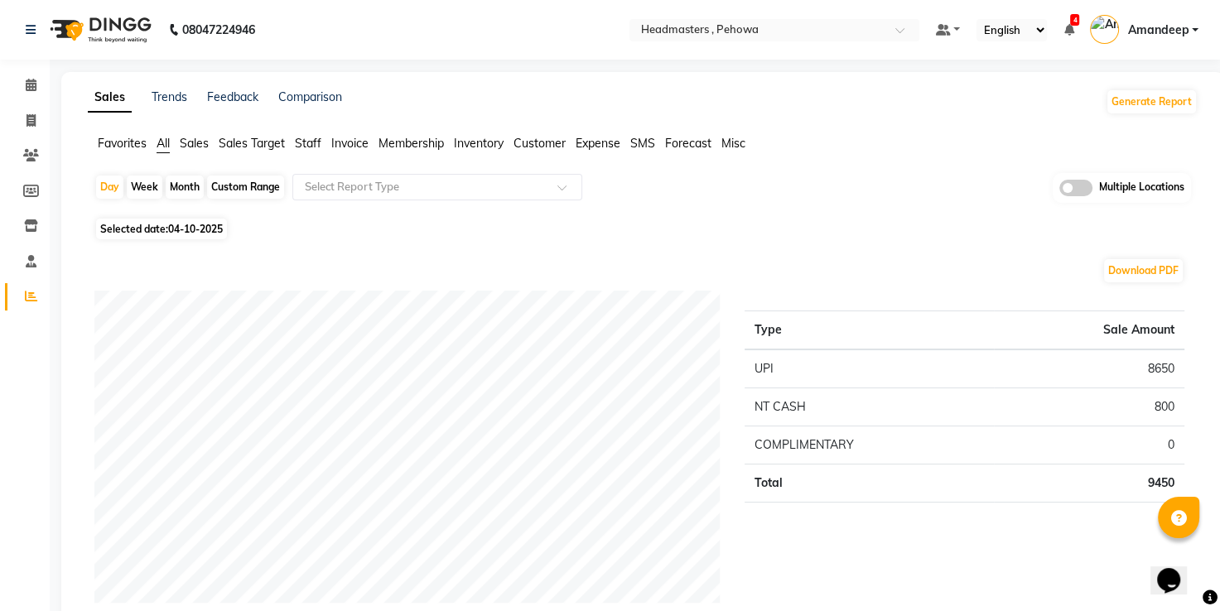
click at [126, 146] on span "Favorites" at bounding box center [122, 143] width 49 height 15
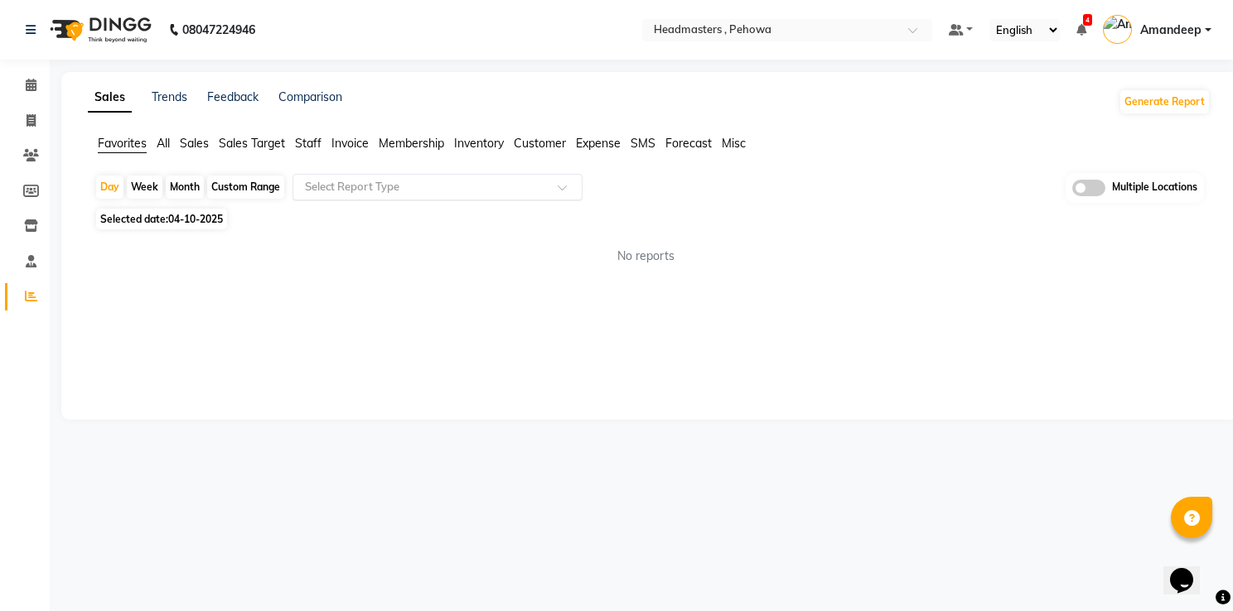
drag, startPoint x: 344, startPoint y: 170, endPoint x: 358, endPoint y: 186, distance: 21.1
click at [358, 186] on app-reports "Favorites All Sales Sales Target Staff Invoice Membership Inventory Customer Ex…" at bounding box center [649, 206] width 1142 height 143
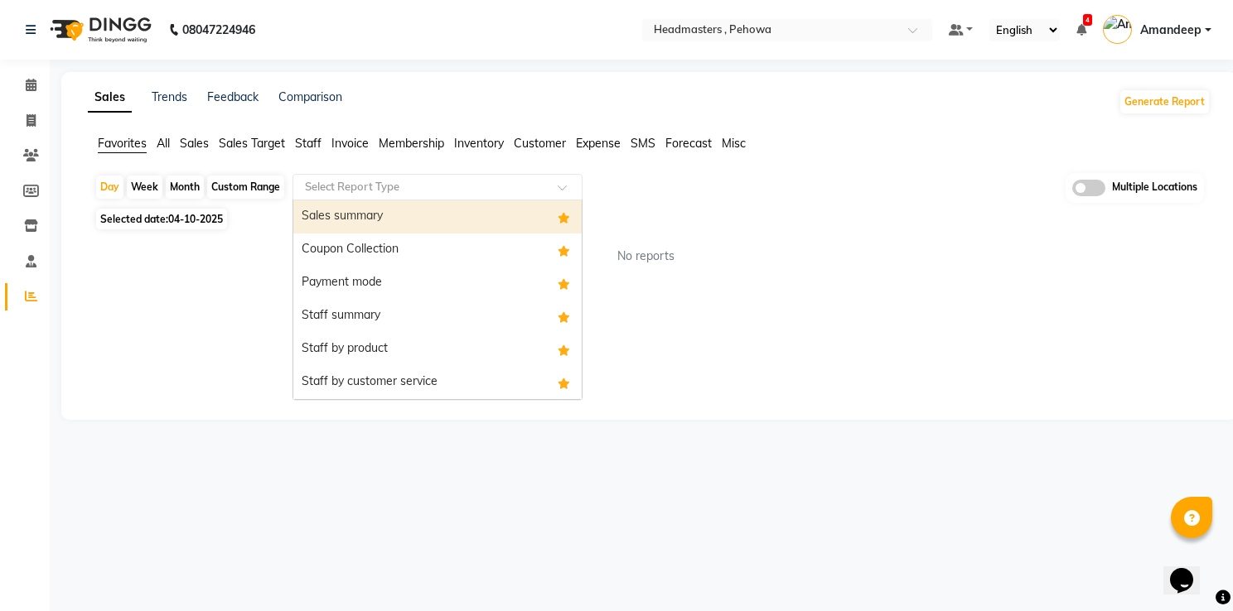
click at [358, 186] on input "text" at bounding box center [421, 187] width 239 height 17
click at [363, 210] on div "Sales summary" at bounding box center [437, 216] width 288 height 33
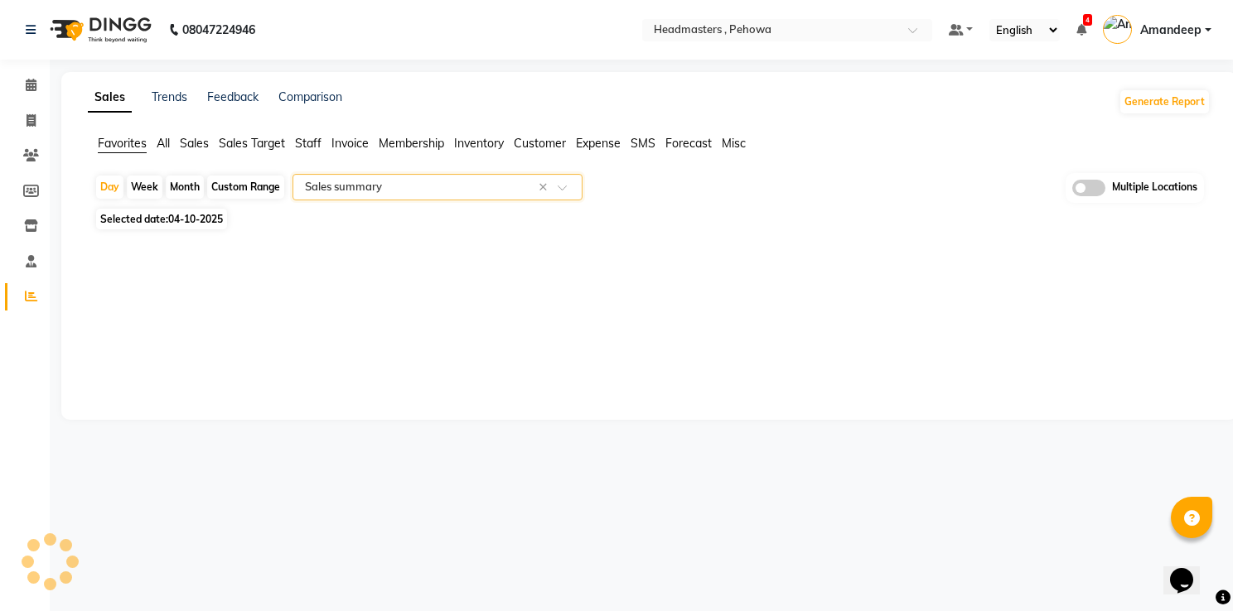
select select "full_report"
select select "csv"
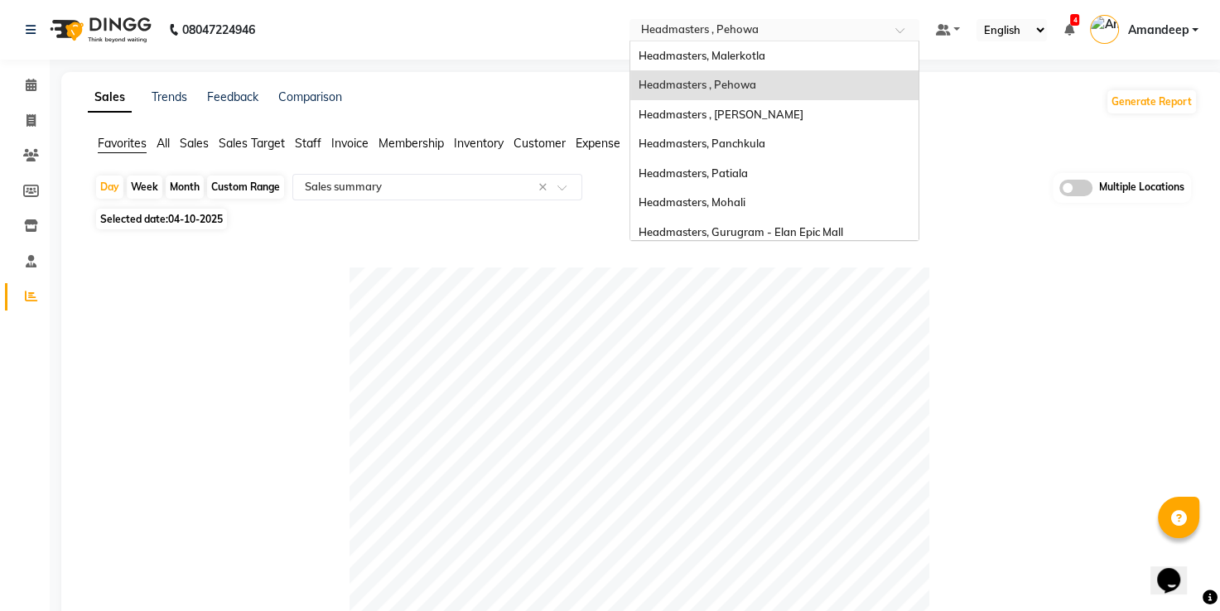
click at [767, 37] on input "text" at bounding box center [758, 31] width 240 height 17
drag, startPoint x: 759, startPoint y: 131, endPoint x: 778, endPoint y: 108, distance: 30.0
click at [778, 108] on div "Headmasters, Malerkotla Headmasters , Pehowa Headmasters , [PERSON_NAME] Sahib …" at bounding box center [774, 232] width 288 height 383
click at [778, 108] on span "Headmasters , [PERSON_NAME]" at bounding box center [721, 114] width 165 height 13
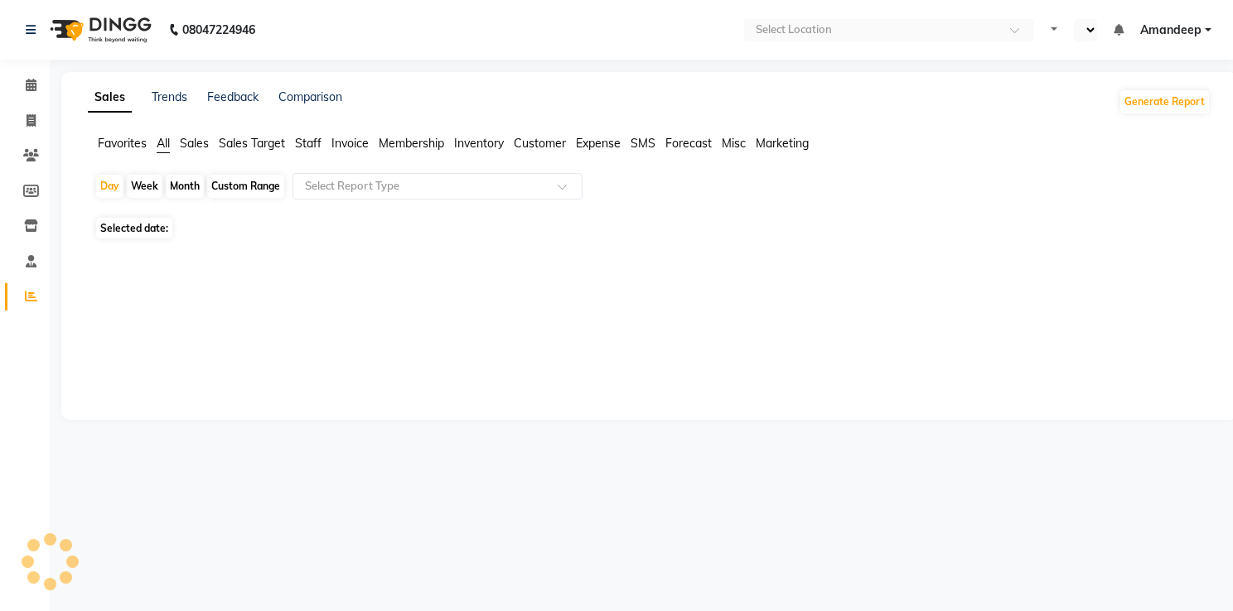
select select "en"
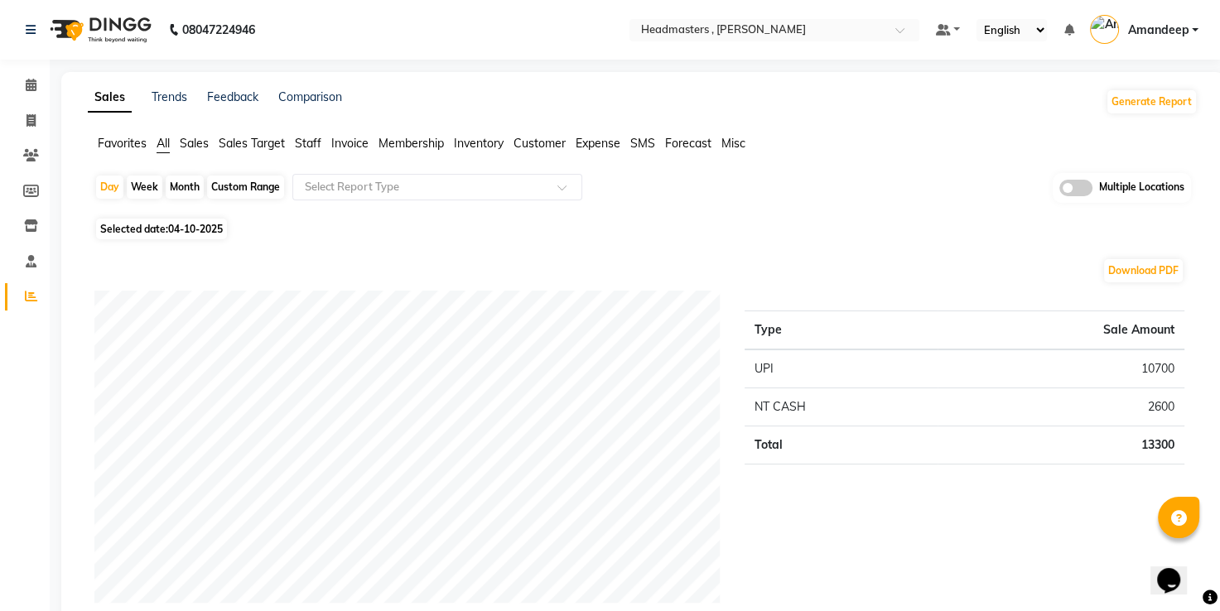
click at [141, 142] on span "Favorites" at bounding box center [122, 143] width 49 height 15
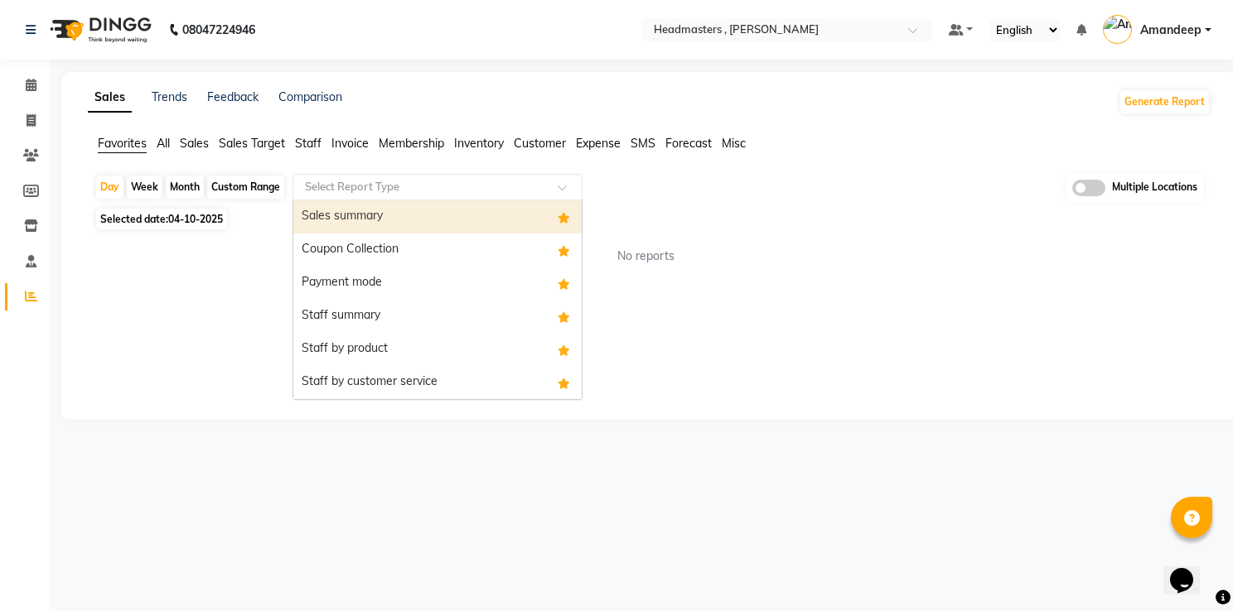
click at [384, 184] on input "text" at bounding box center [421, 187] width 239 height 17
click at [384, 224] on div "Sales summary" at bounding box center [437, 216] width 288 height 33
select select "full_report"
select select "csv"
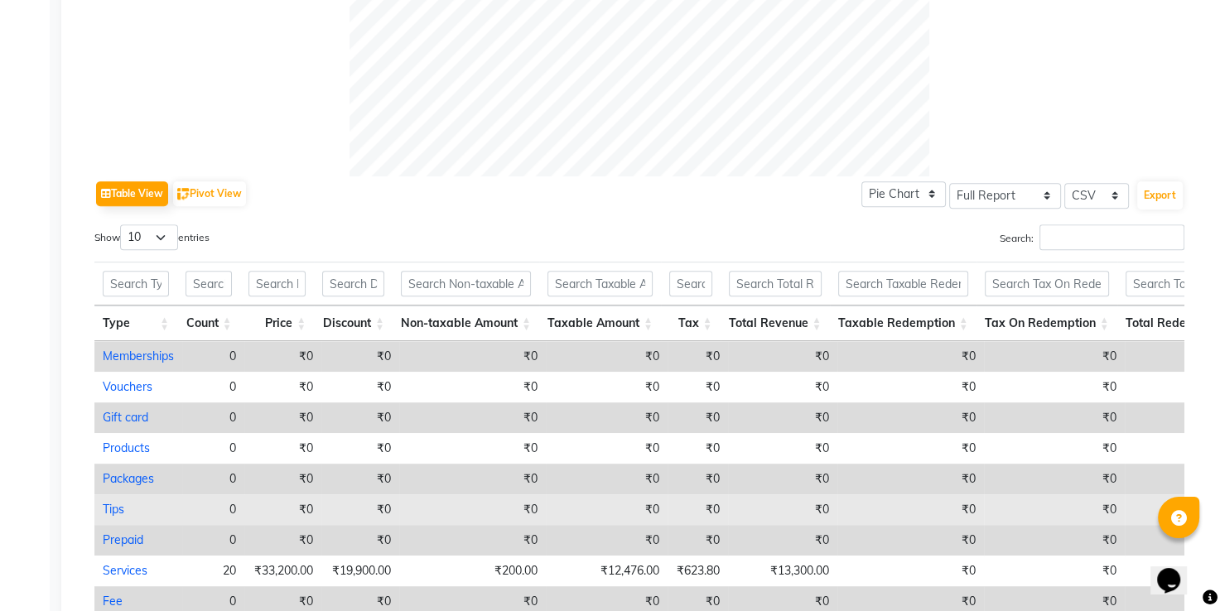
scroll to position [825, 0]
